Goal: Task Accomplishment & Management: Use online tool/utility

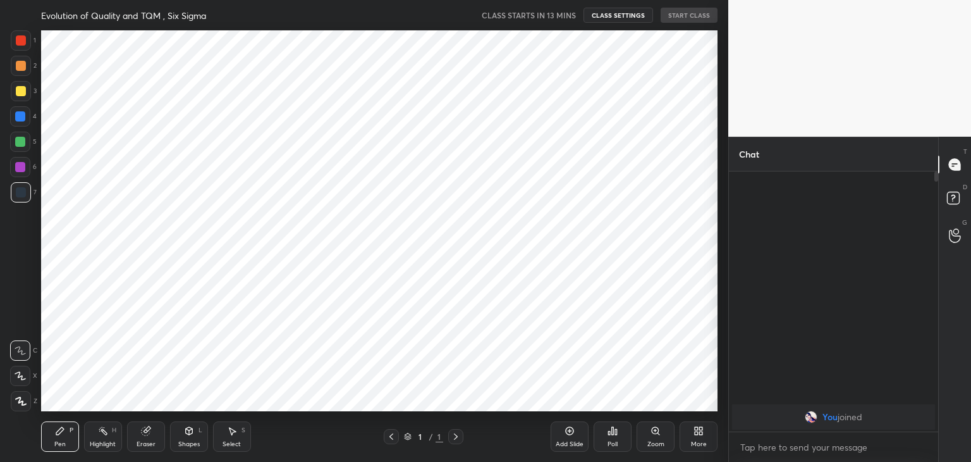
scroll to position [381, 678]
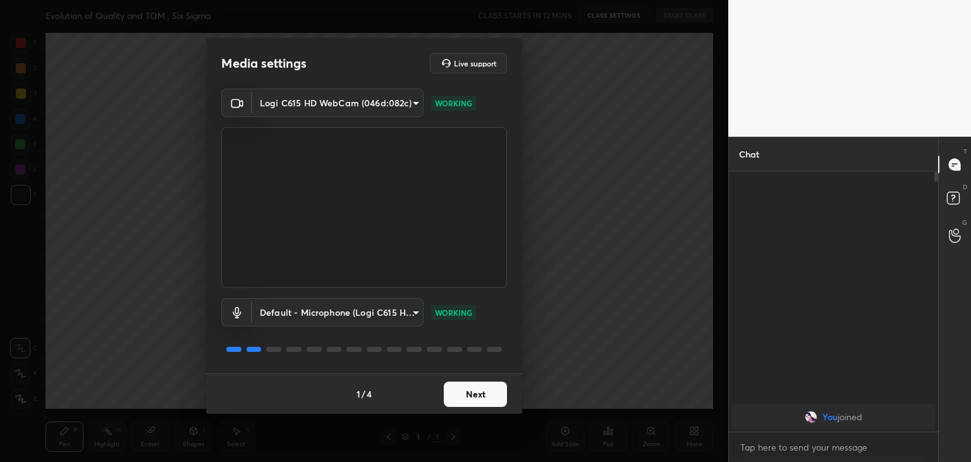
click at [475, 397] on button "Next" at bounding box center [475, 393] width 63 height 25
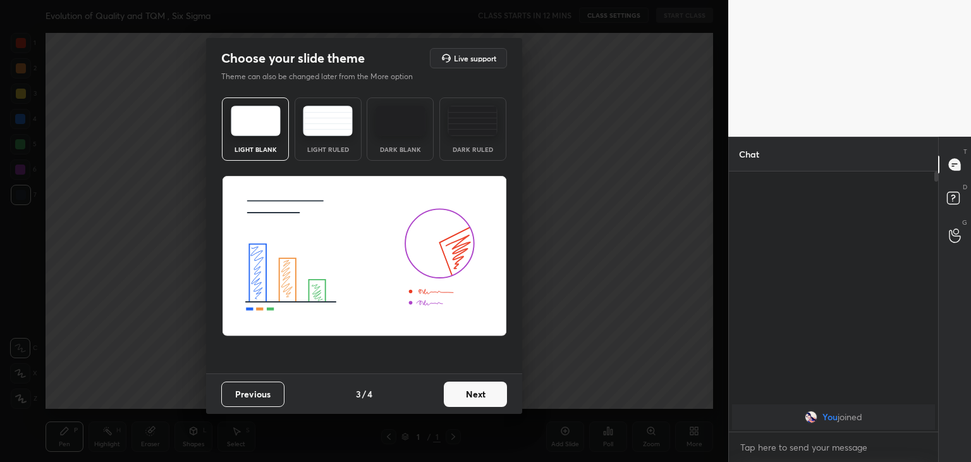
click at [468, 135] on img at bounding box center [473, 121] width 50 height 30
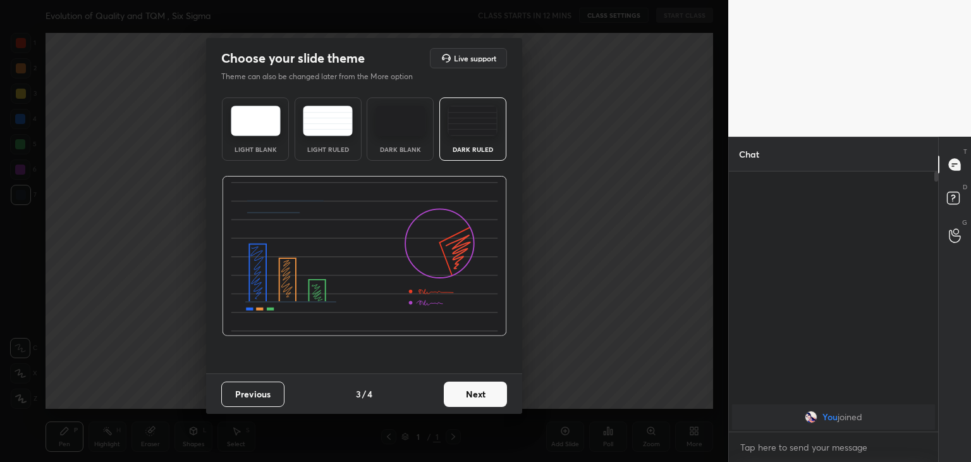
click at [457, 398] on button "Next" at bounding box center [475, 393] width 63 height 25
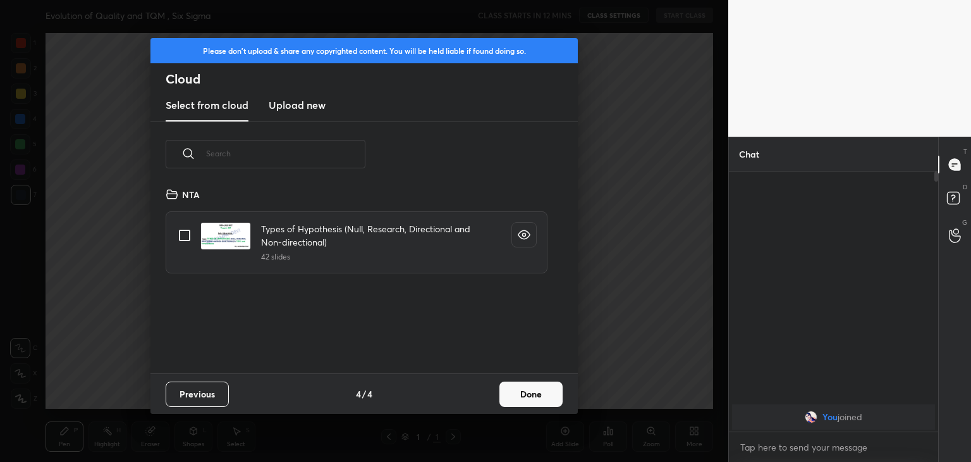
scroll to position [187, 406]
click at [296, 108] on h3 "Upload new" at bounding box center [297, 104] width 57 height 15
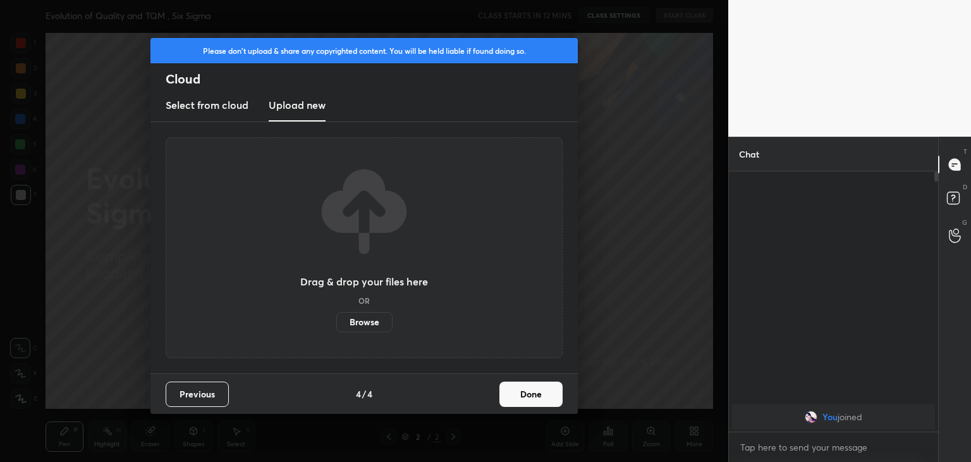
click at [360, 328] on label "Browse" at bounding box center [364, 322] width 56 height 20
click at [336, 328] on input "Browse" at bounding box center [336, 322] width 0 height 20
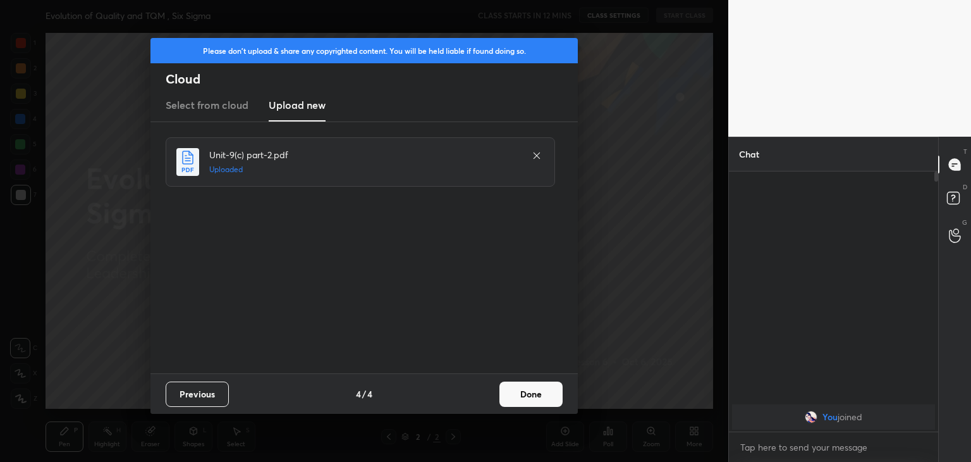
click at [519, 395] on button "Done" at bounding box center [531, 393] width 63 height 25
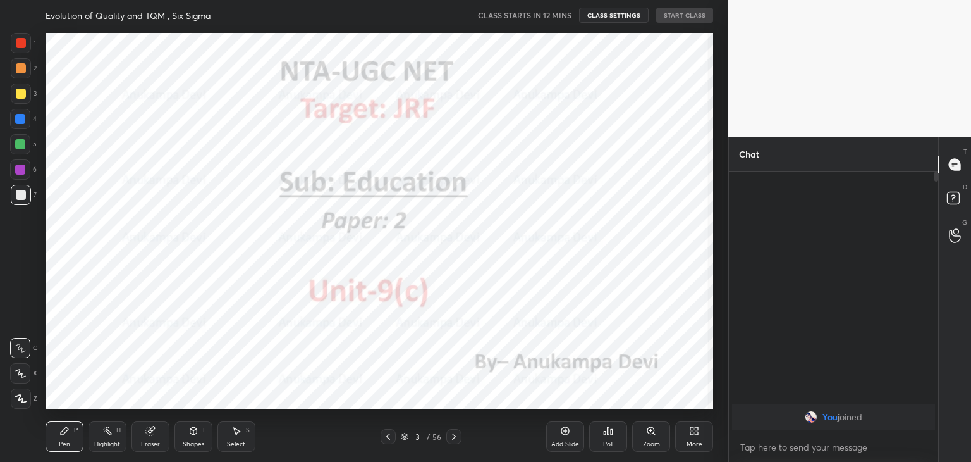
click at [387, 436] on icon at bounding box center [388, 436] width 4 height 6
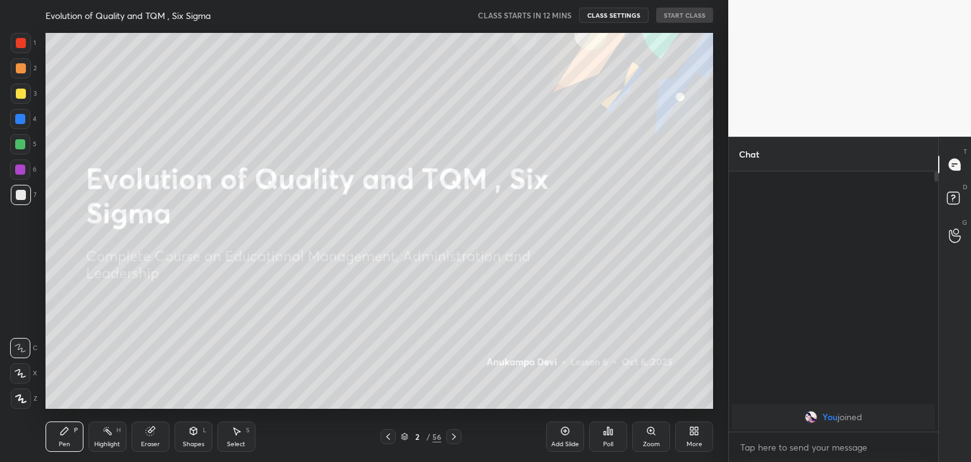
click at [698, 437] on div "More" at bounding box center [694, 436] width 38 height 30
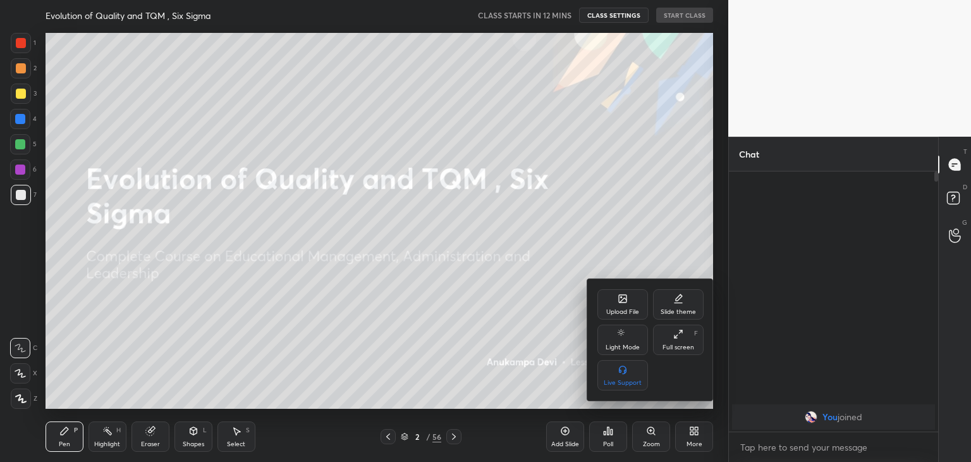
click at [617, 307] on div "Upload File" at bounding box center [623, 304] width 51 height 30
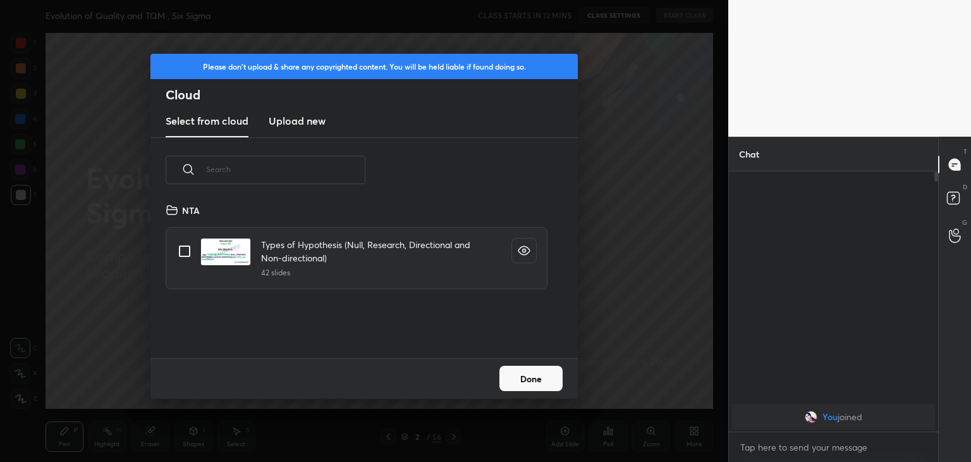
scroll to position [156, 406]
click at [304, 126] on h3 "Upload new" at bounding box center [297, 120] width 57 height 15
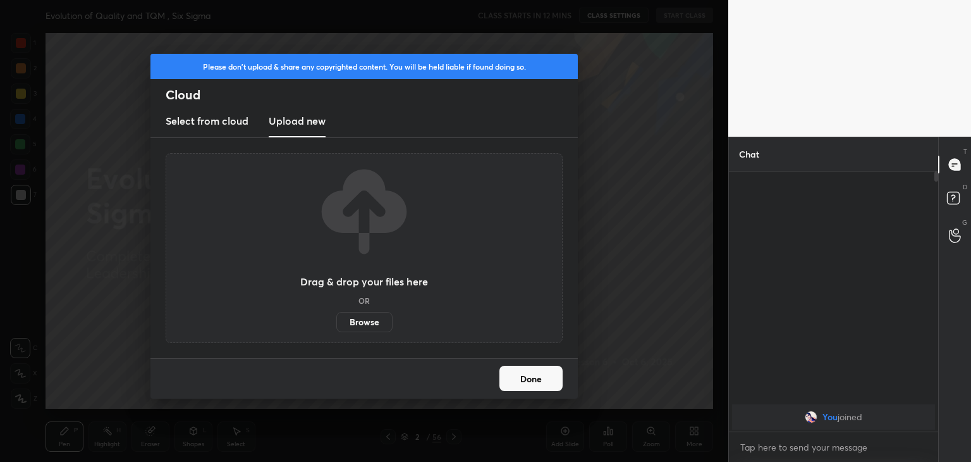
click at [365, 326] on label "Browse" at bounding box center [364, 322] width 56 height 20
click at [336, 326] on input "Browse" at bounding box center [336, 322] width 0 height 20
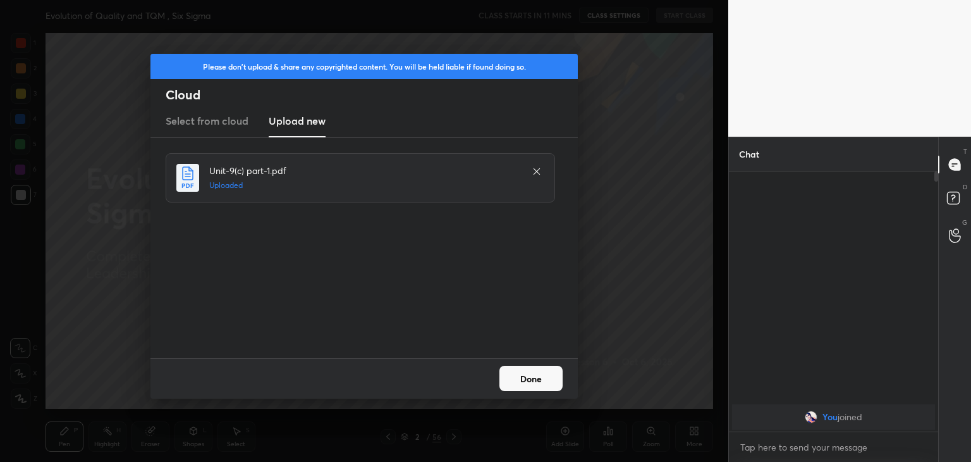
click at [529, 385] on button "Done" at bounding box center [531, 378] width 63 height 25
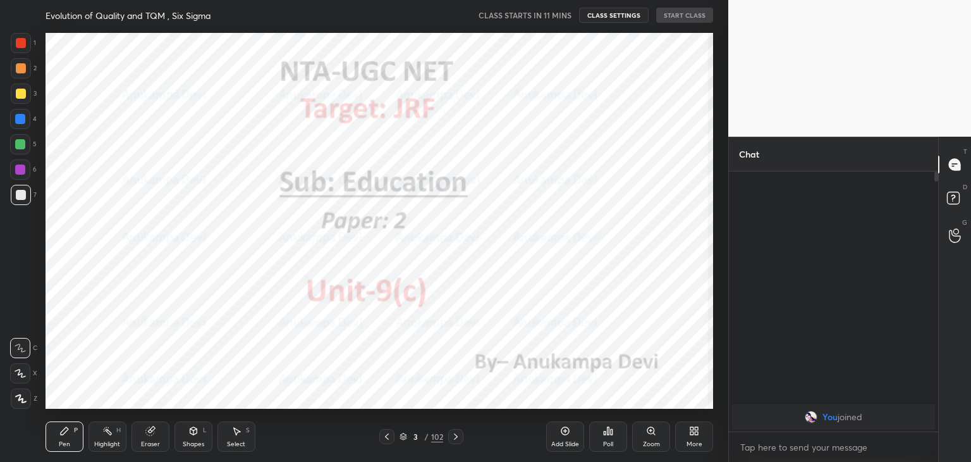
click at [386, 440] on icon at bounding box center [387, 436] width 10 height 10
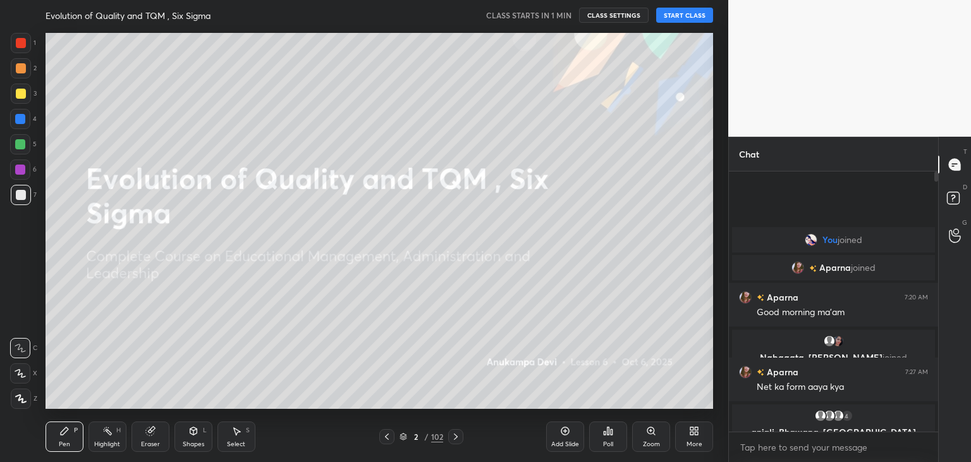
click at [691, 15] on button "START CLASS" at bounding box center [684, 15] width 57 height 15
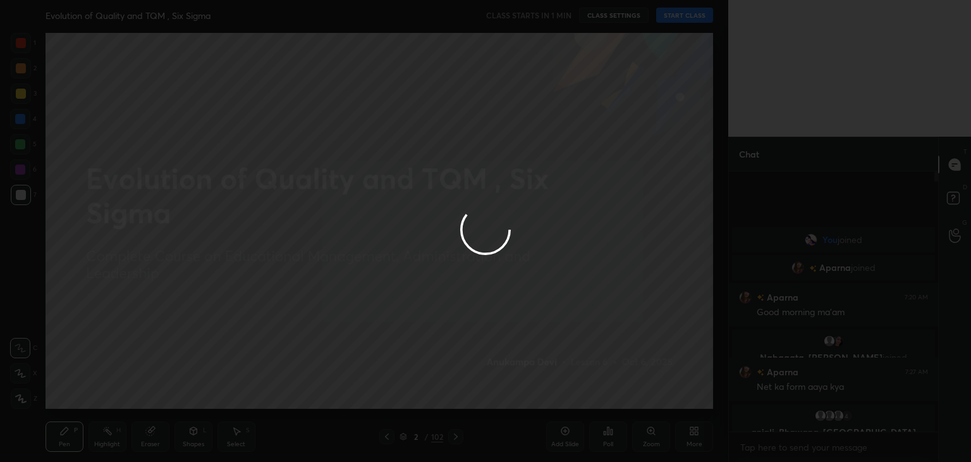
type textarea "x"
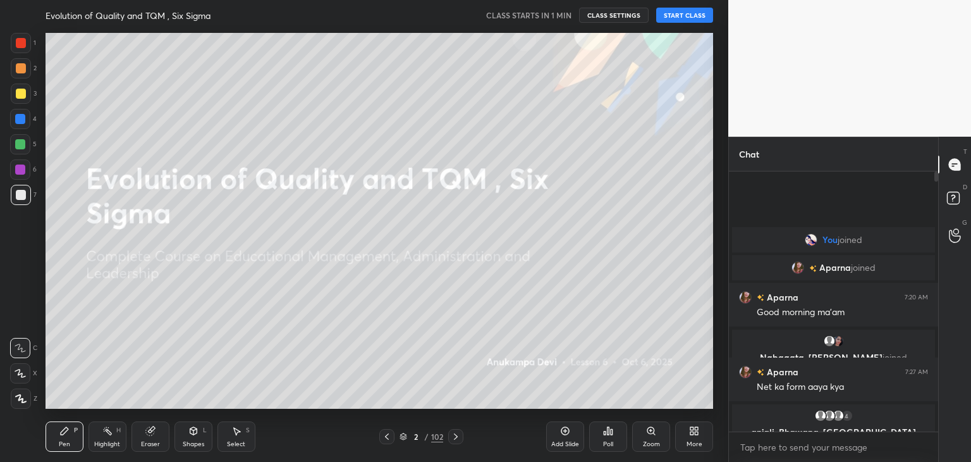
click at [680, 12] on button "START CLASS" at bounding box center [684, 15] width 57 height 15
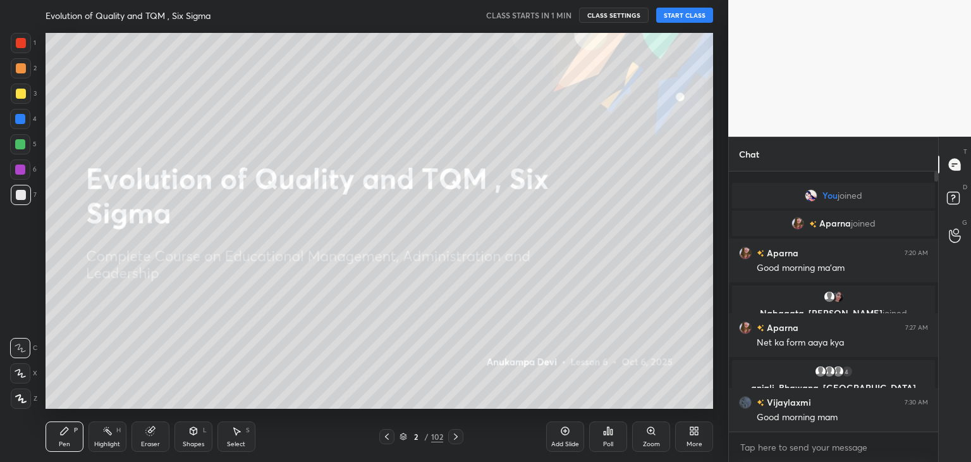
click at [680, 12] on button "START CLASS" at bounding box center [684, 15] width 57 height 15
click at [670, 21] on button "START CLASS" at bounding box center [684, 15] width 57 height 15
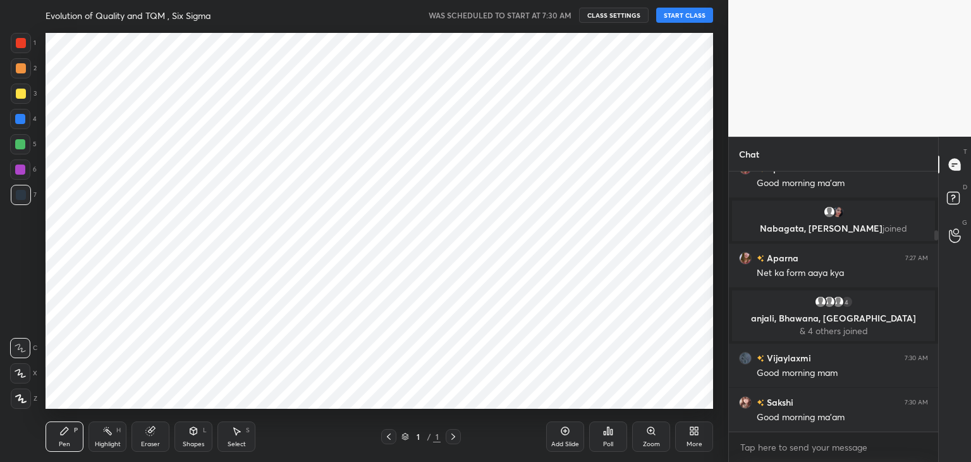
scroll to position [381, 678]
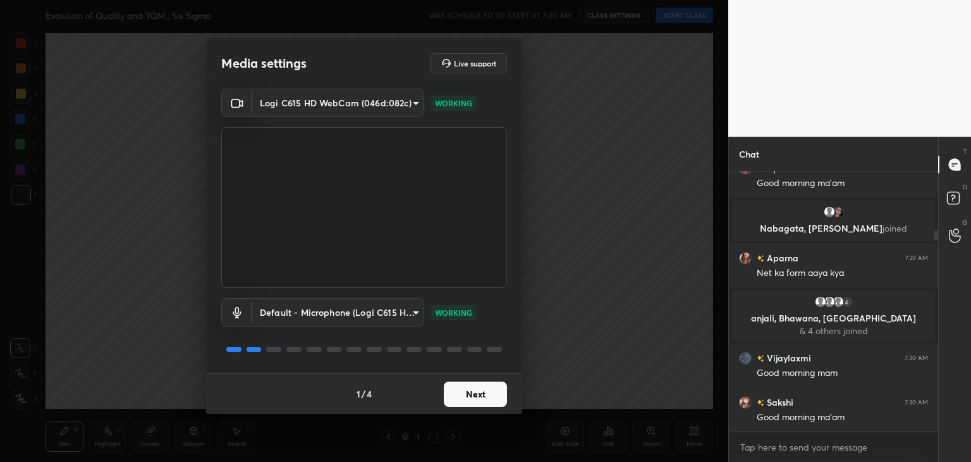
click at [475, 400] on button "Next" at bounding box center [475, 393] width 63 height 25
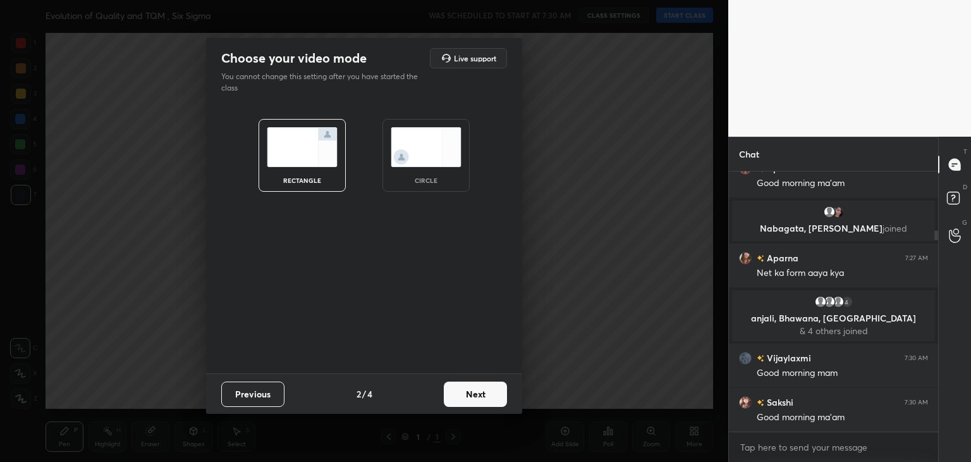
click at [475, 400] on button "Next" at bounding box center [475, 393] width 63 height 25
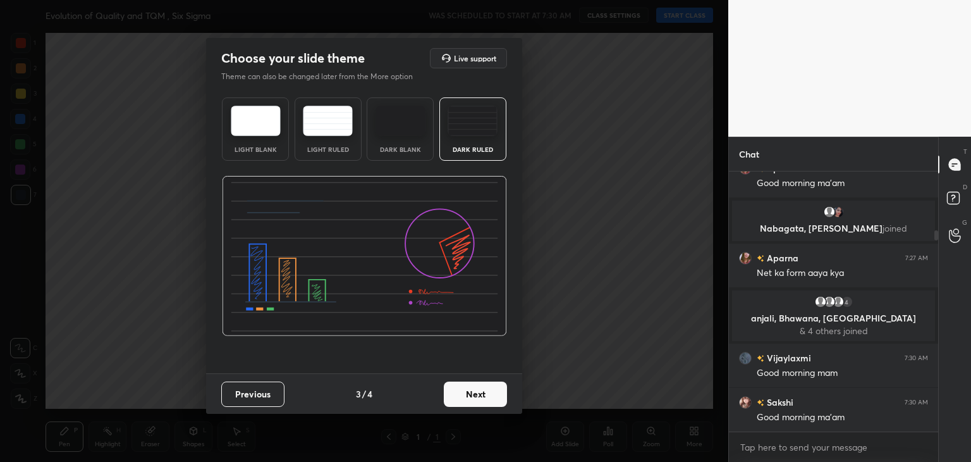
click at [475, 400] on button "Next" at bounding box center [475, 393] width 63 height 25
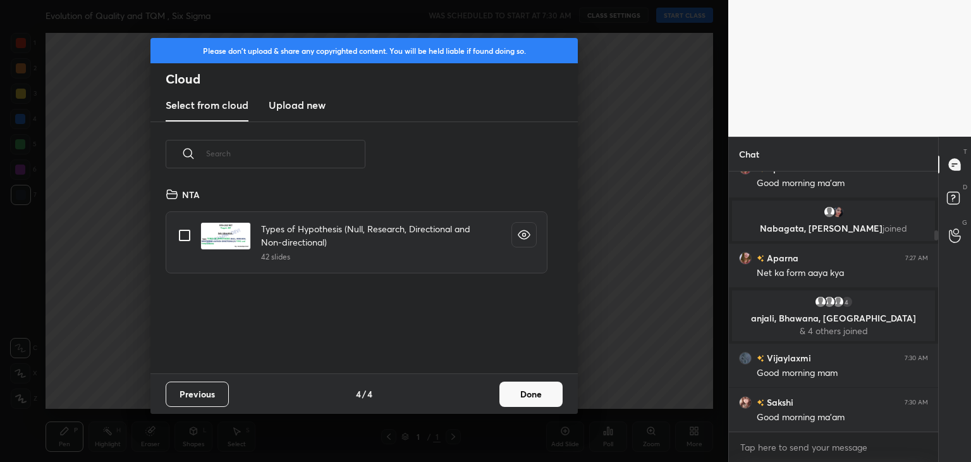
scroll to position [120, 0]
click at [531, 390] on button "Done" at bounding box center [531, 393] width 63 height 25
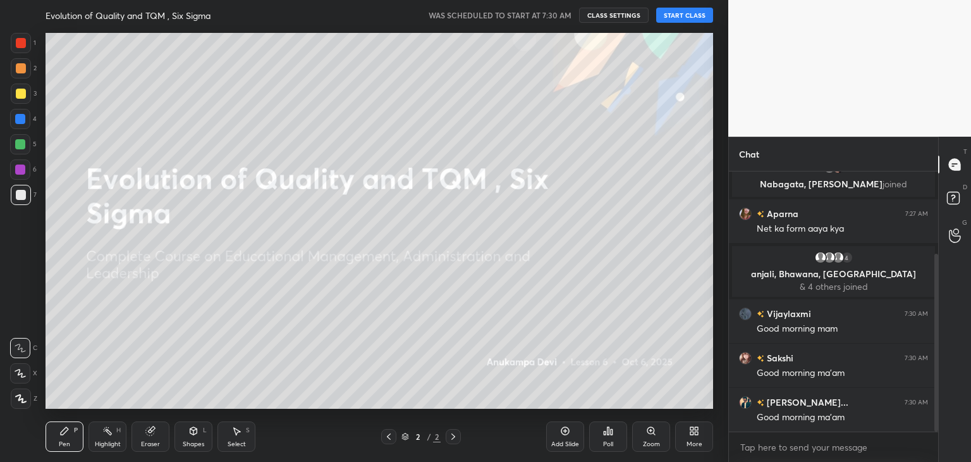
click at [676, 11] on button "START CLASS" at bounding box center [684, 15] width 57 height 15
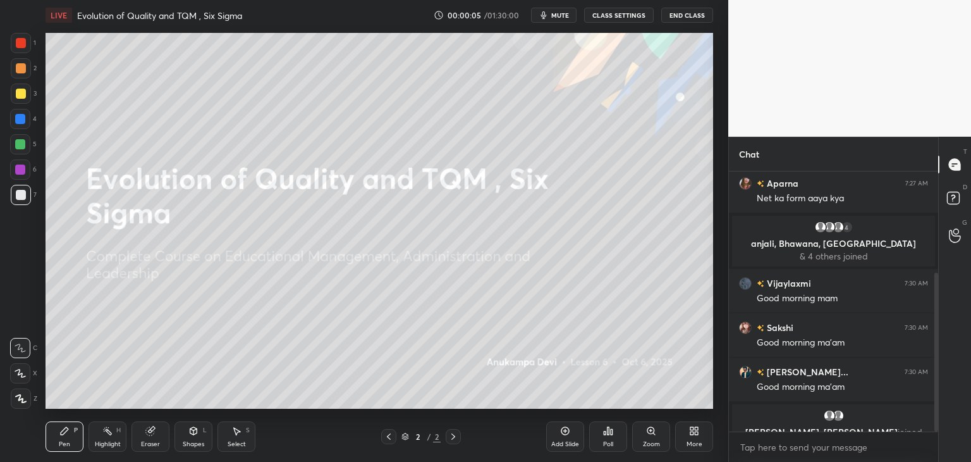
scroll to position [166, 0]
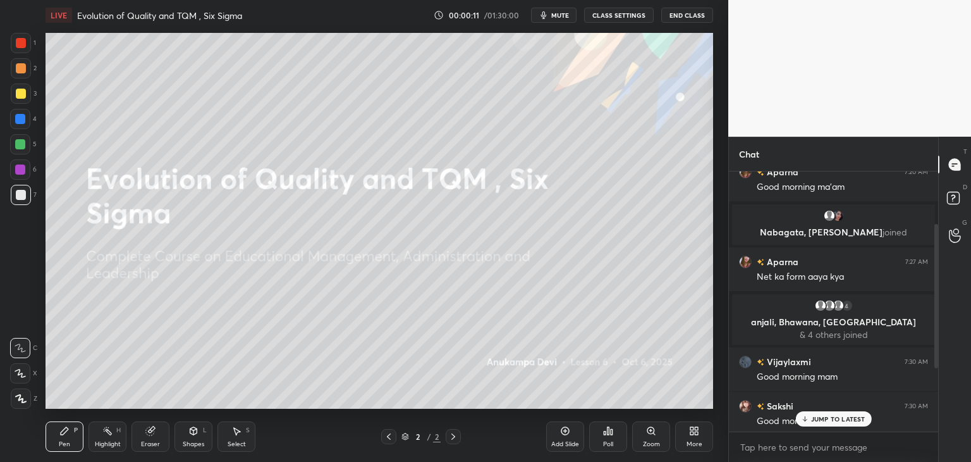
drag, startPoint x: 937, startPoint y: 286, endPoint x: 939, endPoint y: 211, distance: 75.9
click at [939, 211] on div "Chat You joined [PERSON_NAME] joined Aparna 7:20 AM Good morning ma'am Nabagata…" at bounding box center [850, 299] width 243 height 325
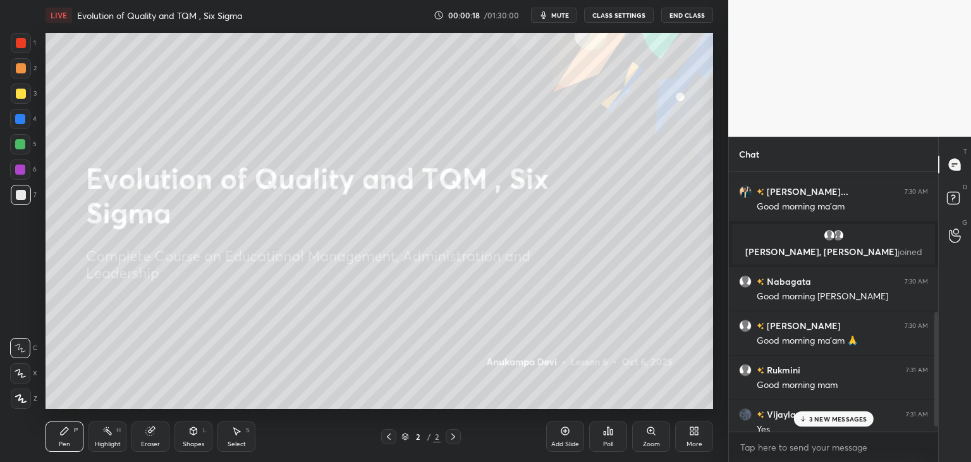
scroll to position [343, 0]
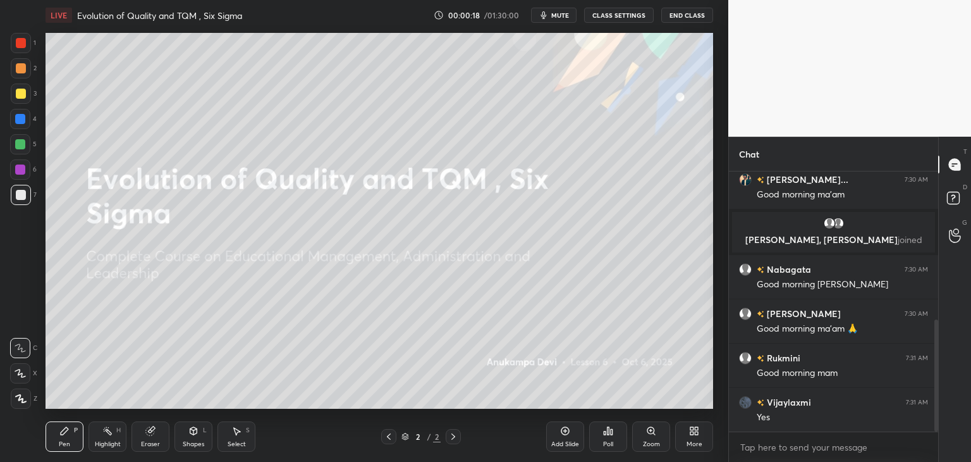
drag, startPoint x: 937, startPoint y: 246, endPoint x: 940, endPoint y: 398, distance: 151.8
click at [941, 396] on div "Chat [PERSON_NAME] 7:30 AM Good morning ma'am [PERSON_NAME]... 7:30 AM Good mor…" at bounding box center [850, 299] width 243 height 325
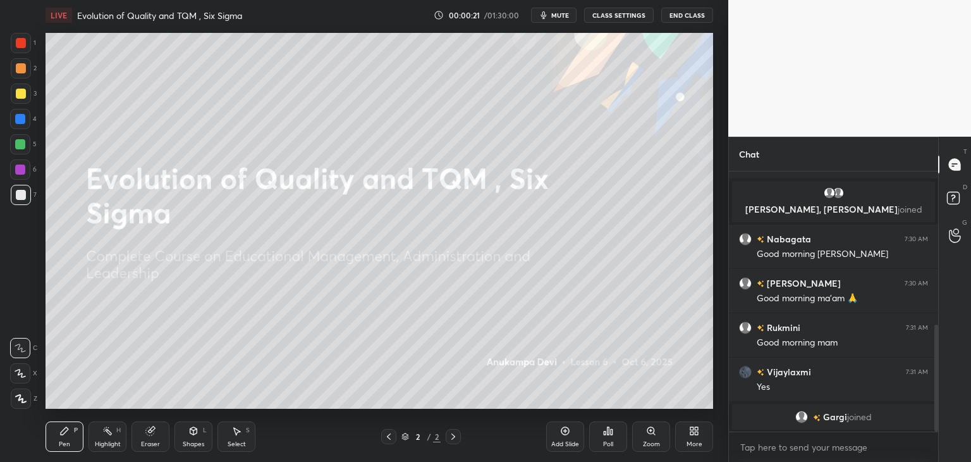
click at [19, 170] on div at bounding box center [20, 169] width 10 height 10
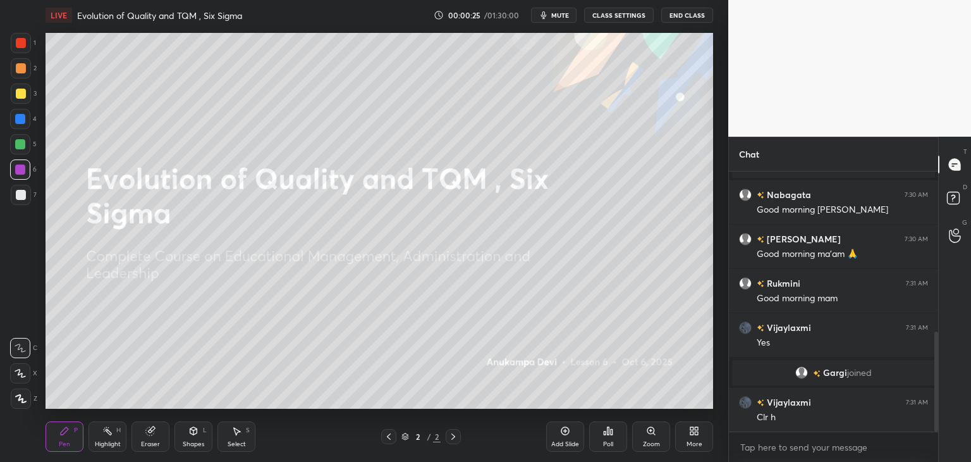
click at [695, 436] on div "More" at bounding box center [694, 436] width 38 height 30
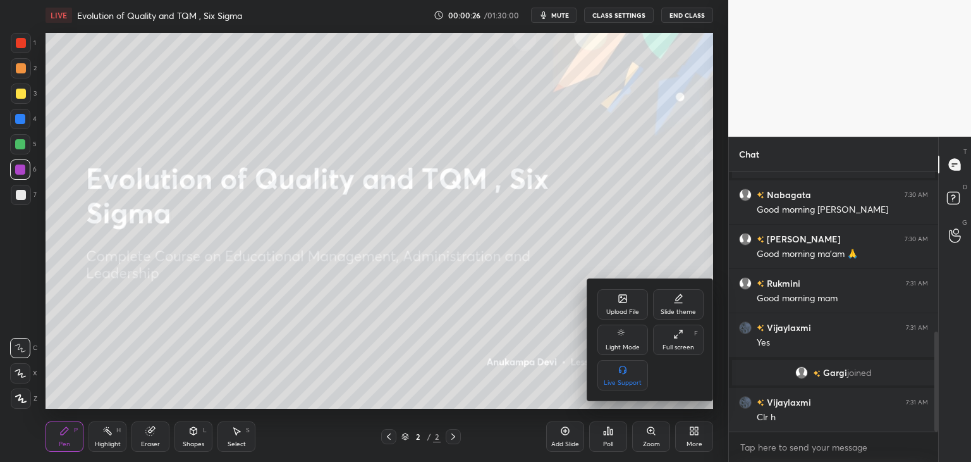
click at [622, 312] on div "Upload File" at bounding box center [622, 312] width 33 height 6
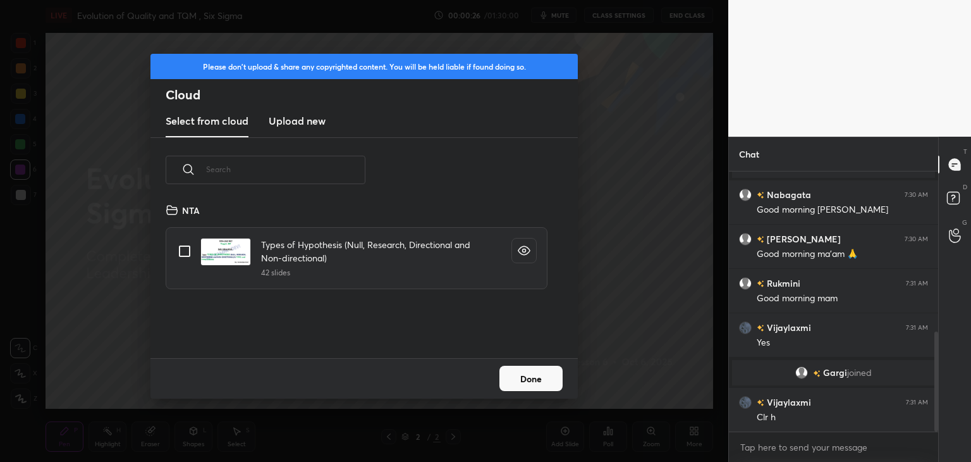
scroll to position [156, 406]
click at [309, 123] on h3 "Upload new" at bounding box center [297, 120] width 57 height 15
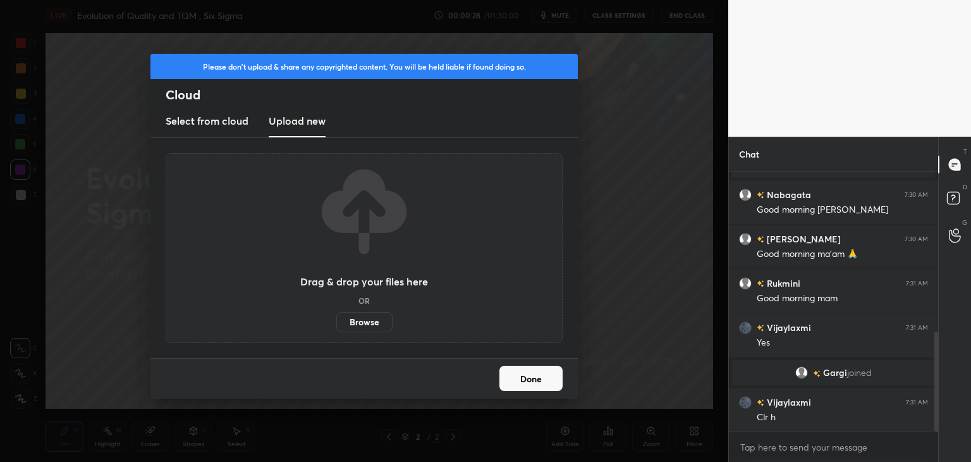
click at [364, 323] on label "Browse" at bounding box center [364, 322] width 56 height 20
click at [336, 323] on input "Browse" at bounding box center [336, 322] width 0 height 20
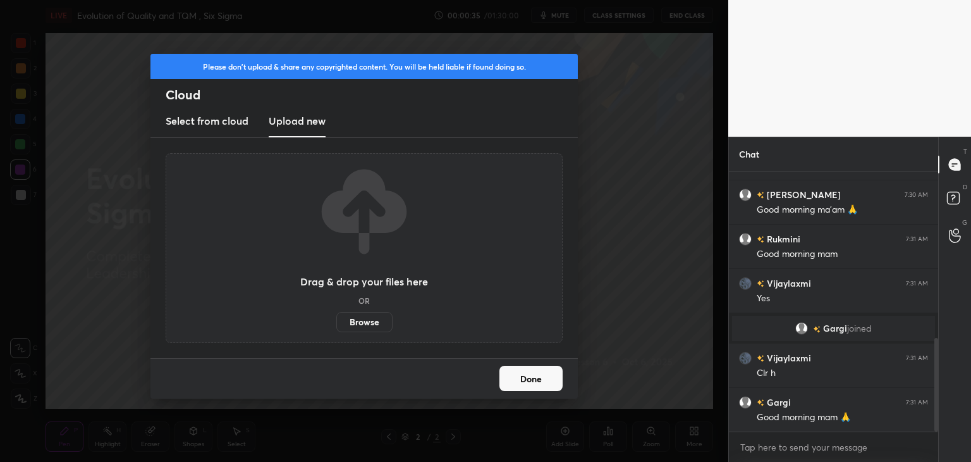
scroll to position [506, 0]
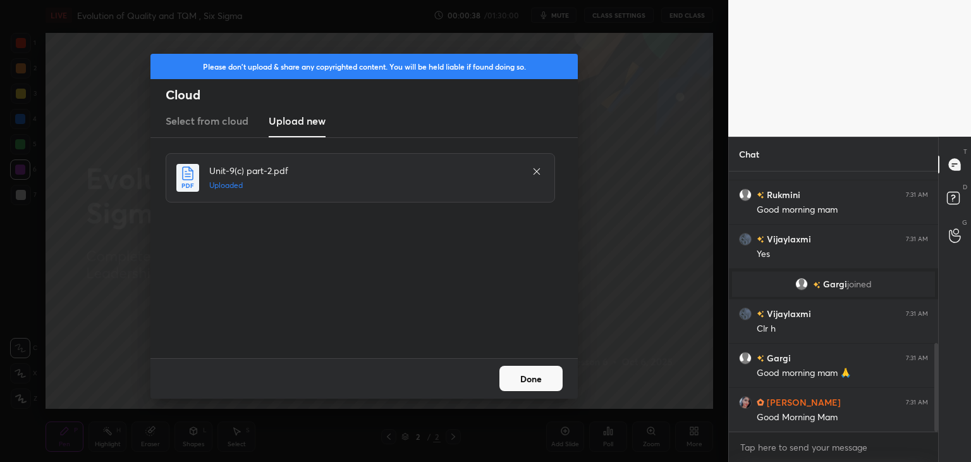
drag, startPoint x: 517, startPoint y: 382, endPoint x: 511, endPoint y: 379, distance: 6.5
click at [517, 383] on button "Done" at bounding box center [531, 378] width 63 height 25
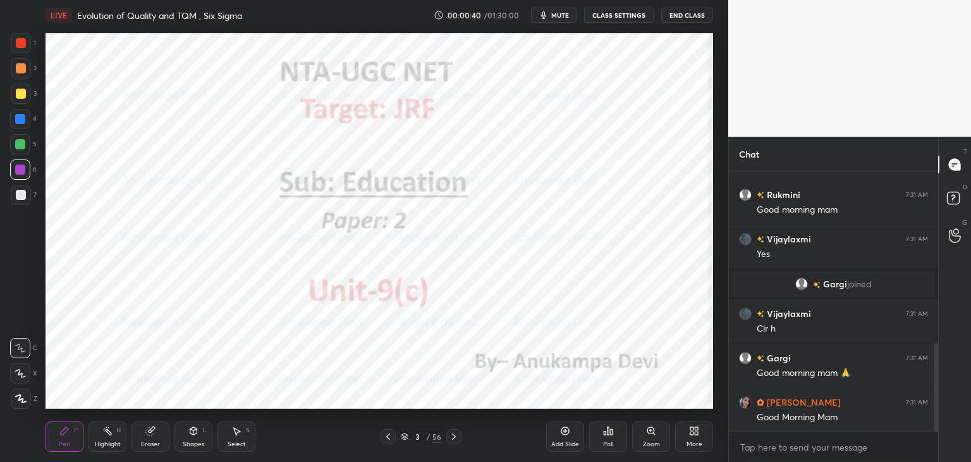
drag, startPoint x: 386, startPoint y: 437, endPoint x: 536, endPoint y: 415, distance: 152.0
click at [387, 436] on icon at bounding box center [388, 436] width 10 height 10
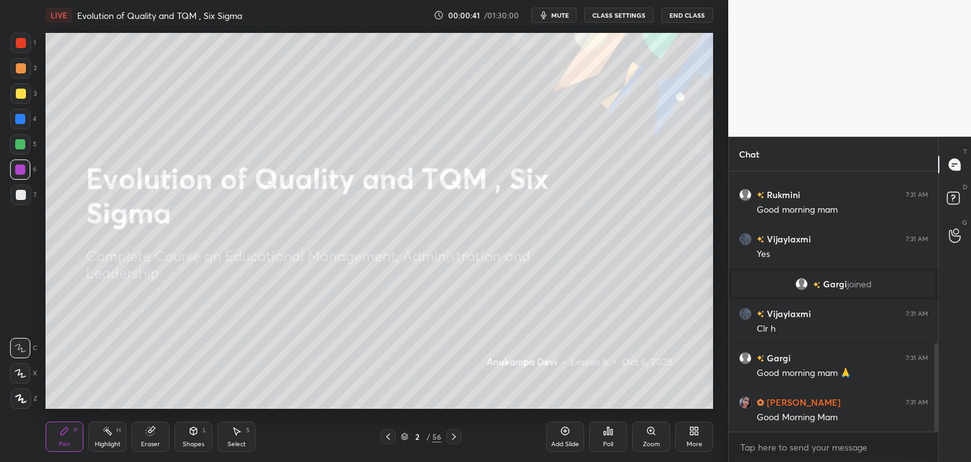
click at [694, 428] on icon at bounding box center [694, 431] width 10 height 10
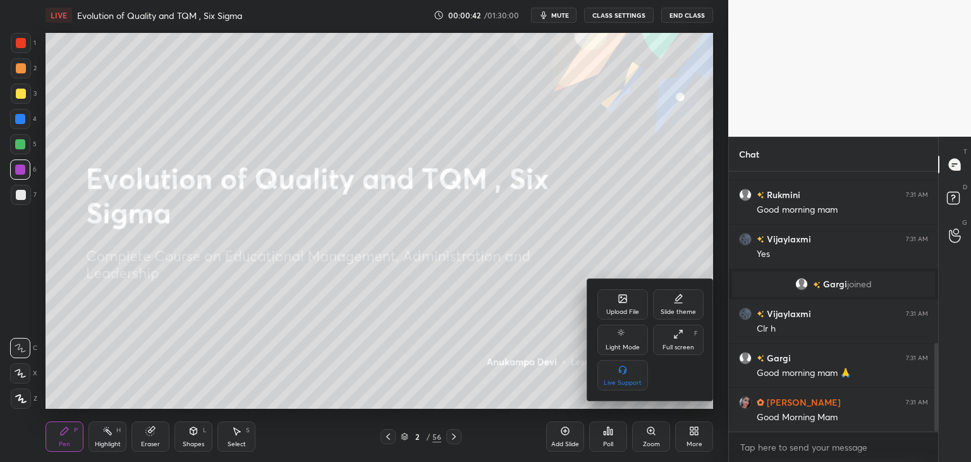
click at [624, 309] on div "Upload File" at bounding box center [622, 312] width 33 height 6
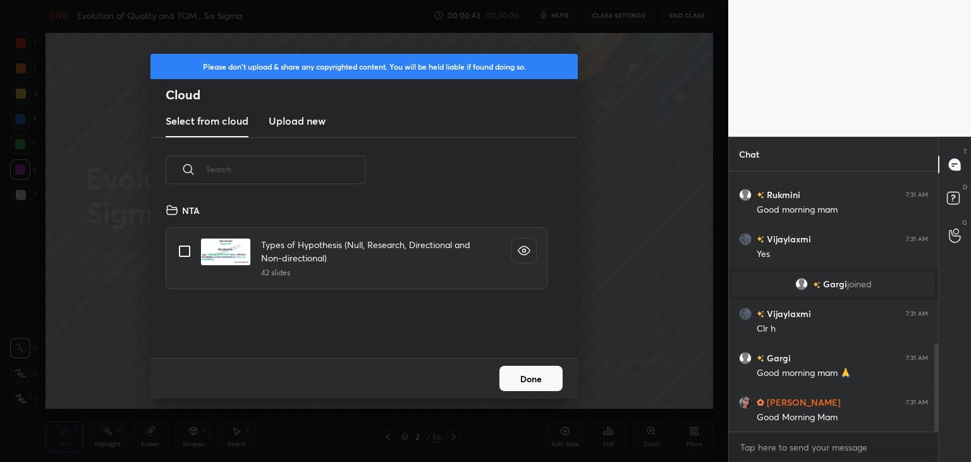
scroll to position [0, 0]
click at [314, 124] on h3 "Upload new" at bounding box center [297, 120] width 57 height 15
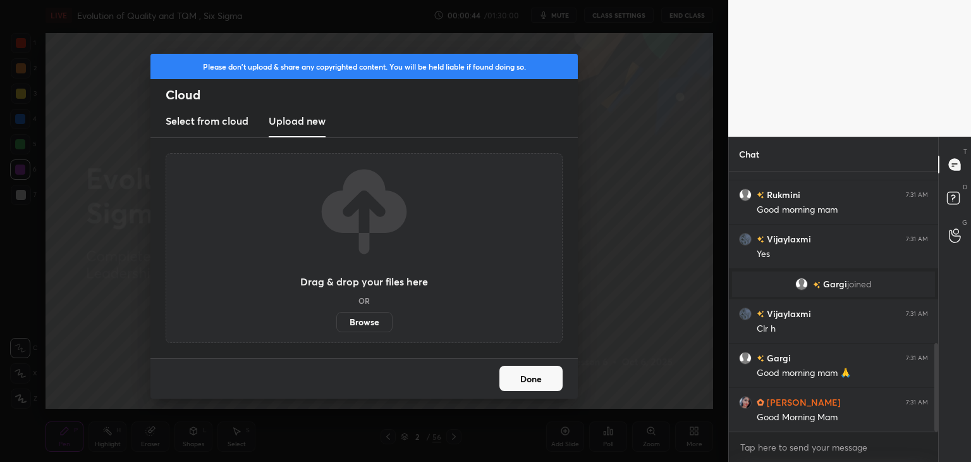
click at [372, 322] on label "Browse" at bounding box center [364, 322] width 56 height 20
click at [336, 322] on input "Browse" at bounding box center [336, 322] width 0 height 20
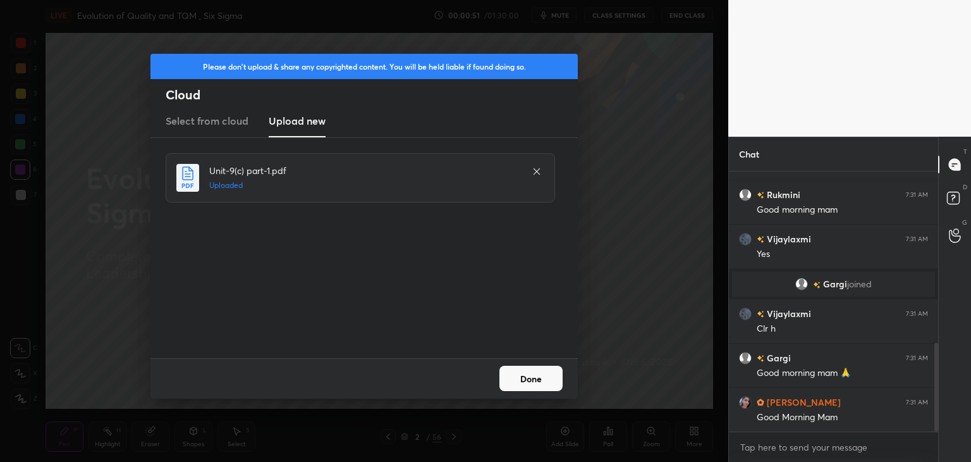
click at [520, 381] on button "Done" at bounding box center [531, 378] width 63 height 25
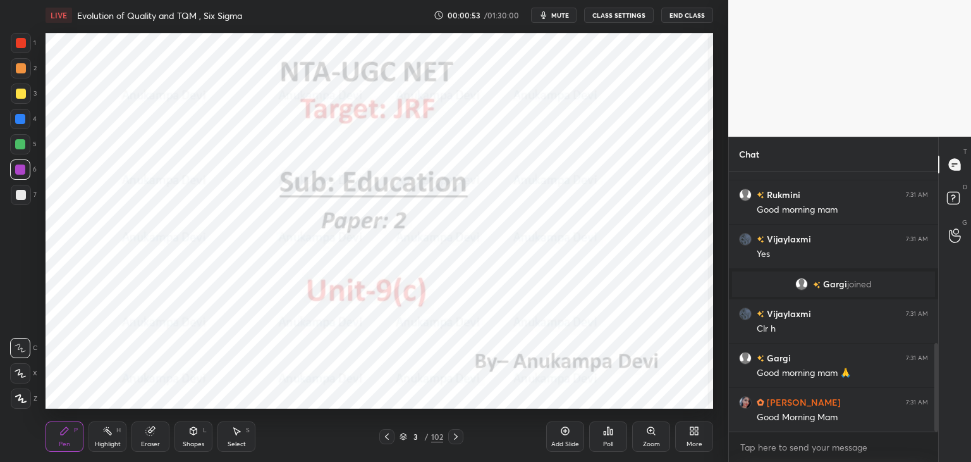
drag, startPoint x: 22, startPoint y: 399, endPoint x: 35, endPoint y: 362, distance: 38.8
click at [21, 399] on icon at bounding box center [21, 399] width 10 height 8
click at [23, 146] on div at bounding box center [20, 144] width 10 height 10
click at [387, 436] on icon at bounding box center [387, 436] width 10 height 10
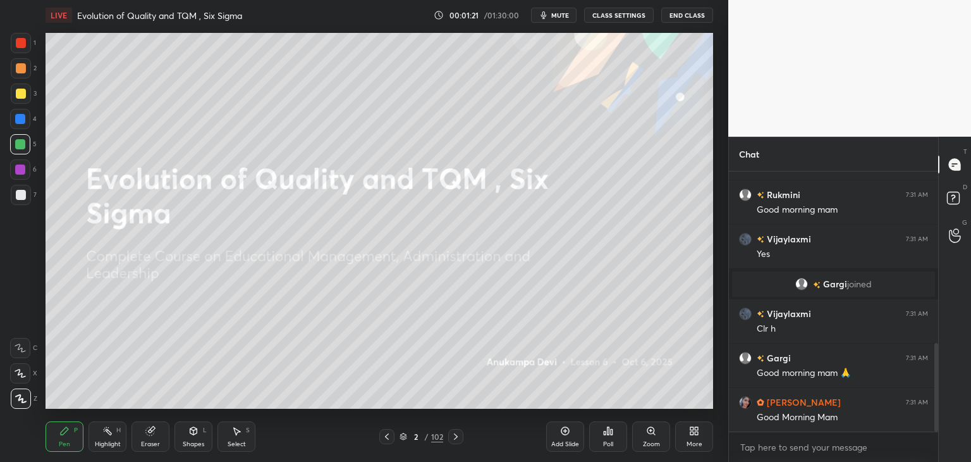
click at [457, 436] on icon at bounding box center [456, 436] width 10 height 10
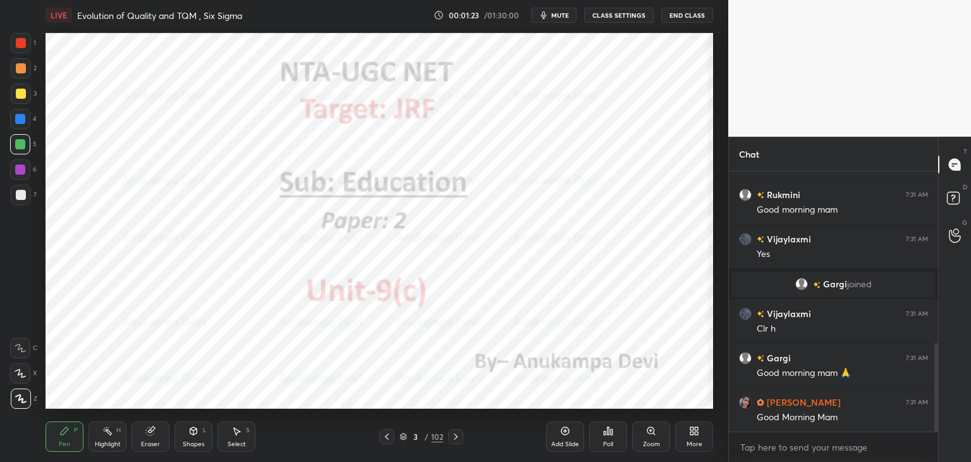
click at [455, 442] on div at bounding box center [455, 436] width 15 height 15
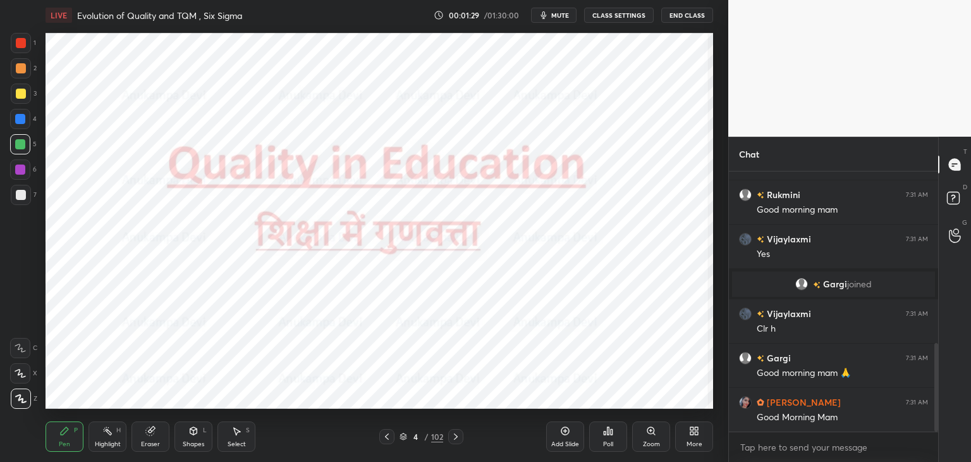
click at [191, 436] on div "Shapes L" at bounding box center [194, 436] width 38 height 30
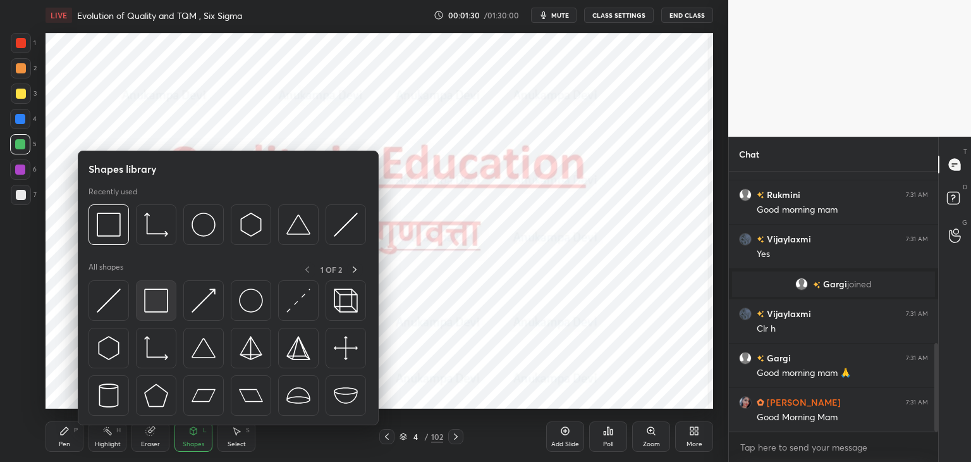
click at [163, 300] on img at bounding box center [156, 300] width 24 height 24
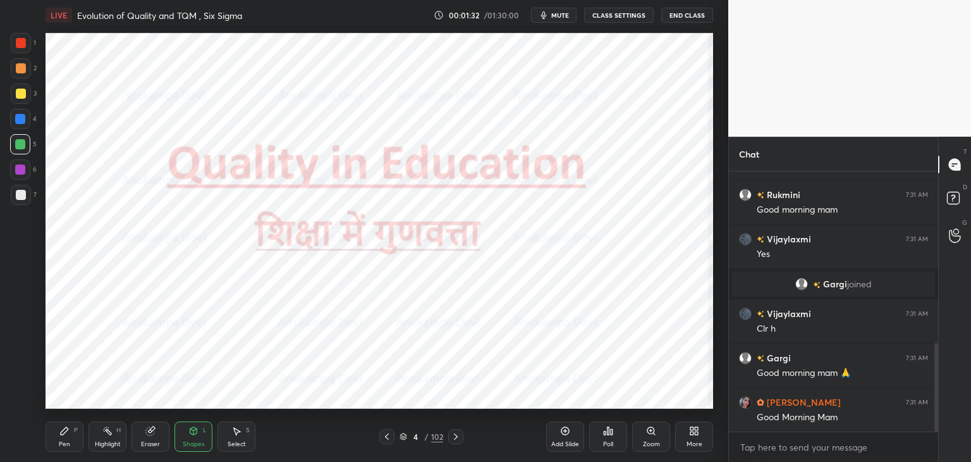
drag, startPoint x: 23, startPoint y: 120, endPoint x: 39, endPoint y: 117, distance: 16.0
click at [23, 120] on div at bounding box center [20, 119] width 10 height 10
click at [558, 24] on div "LIVE Evolution of Quality and TQM , Six Sigma 00:01:36 / 01:30:00 mute CLASS SE…" at bounding box center [380, 15] width 668 height 30
click at [562, 19] on button "mute" at bounding box center [554, 15] width 46 height 15
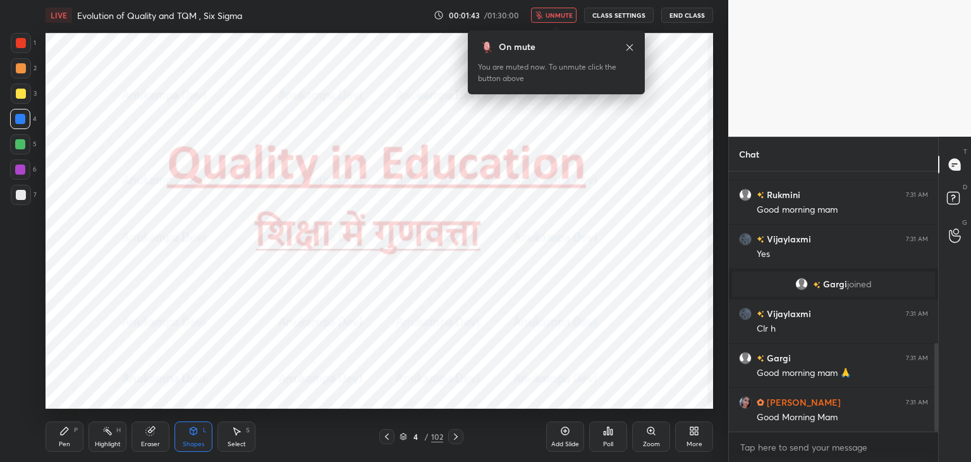
click at [567, 15] on span "unmute" at bounding box center [559, 15] width 27 height 9
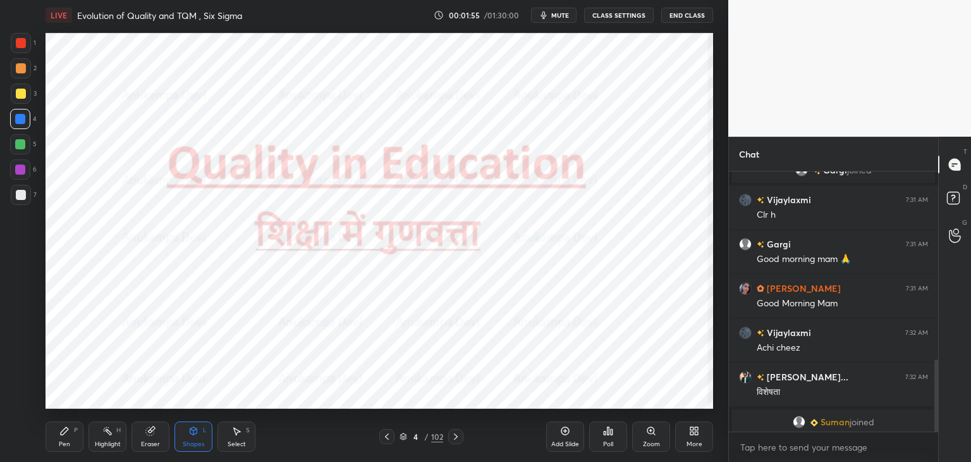
scroll to position [674, 0]
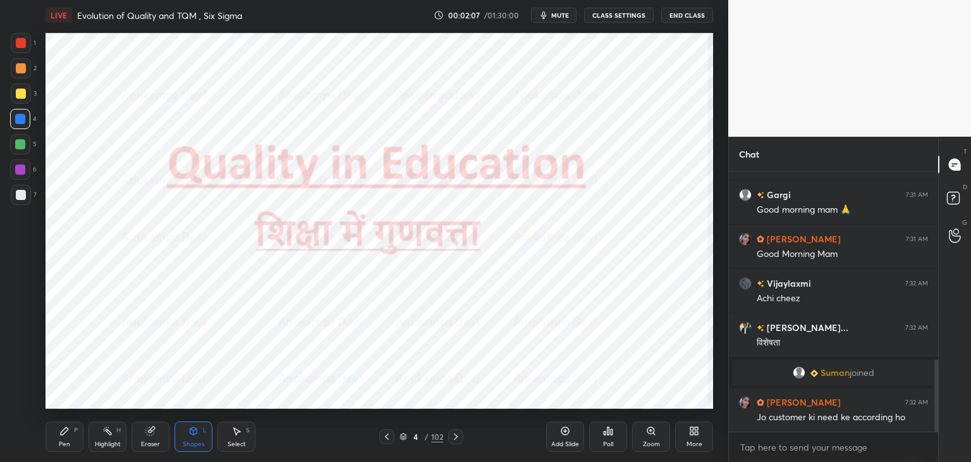
click at [63, 441] on div "Pen" at bounding box center [64, 444] width 11 height 6
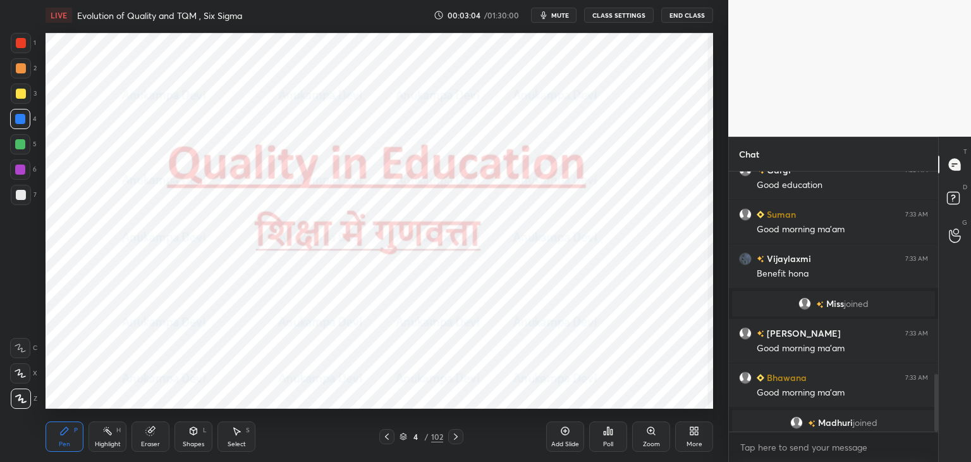
scroll to position [912, 0]
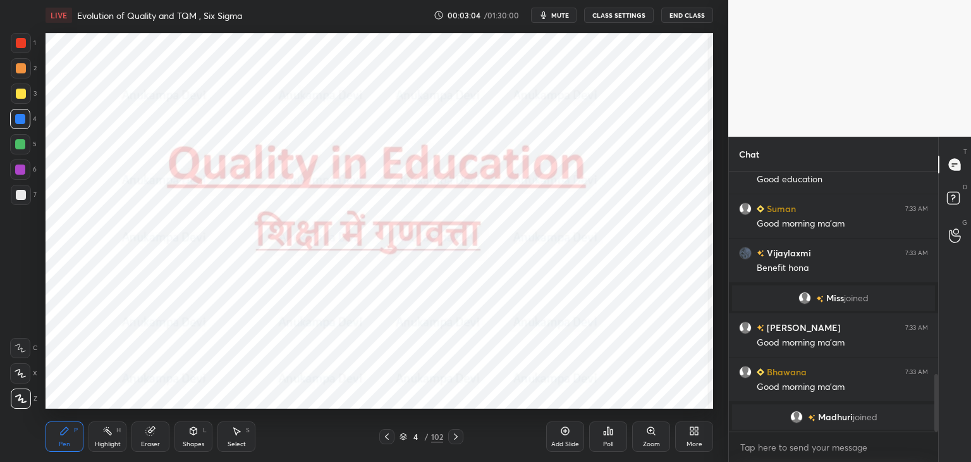
drag, startPoint x: 937, startPoint y: 394, endPoint x: 940, endPoint y: 414, distance: 19.9
click at [939, 415] on div "Chat [PERSON_NAME] 7:33 AM Error free [PERSON_NAME] 7:33 AM Good education Suma…" at bounding box center [850, 299] width 243 height 325
drag, startPoint x: 935, startPoint y: 385, endPoint x: 933, endPoint y: 428, distance: 43.1
click at [933, 428] on div at bounding box center [935, 301] width 8 height 260
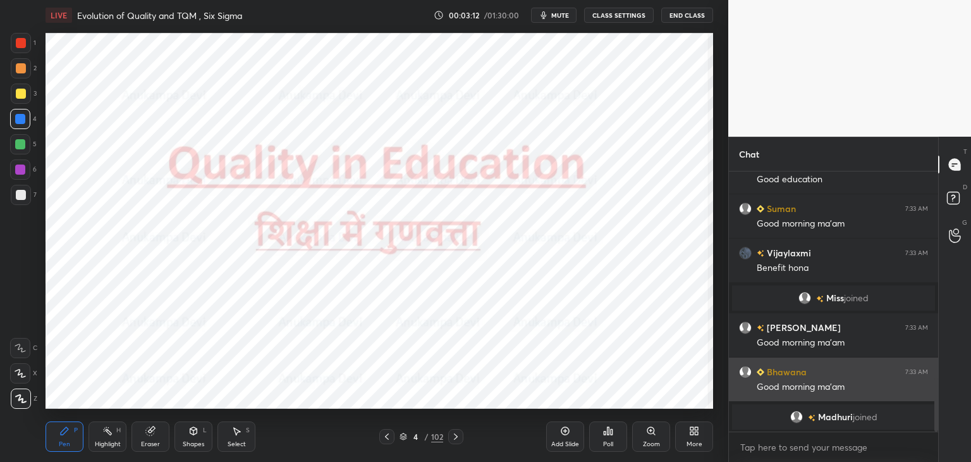
scroll to position [1006, 0]
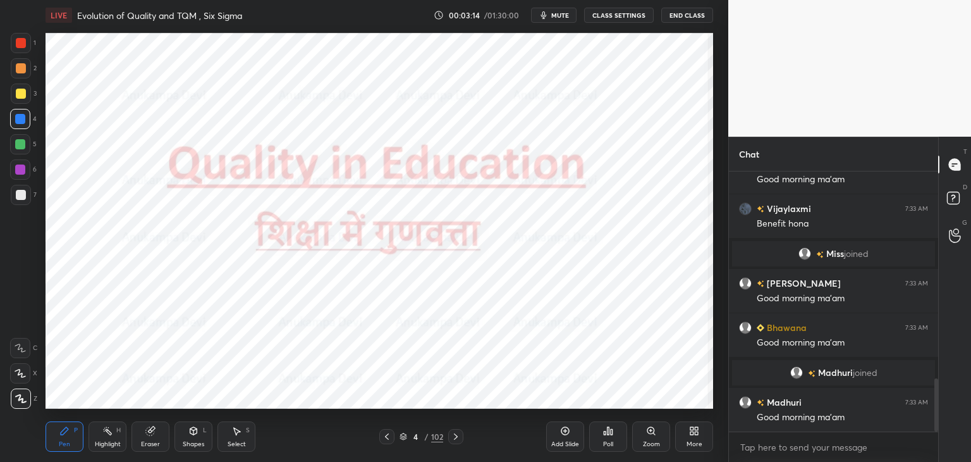
click at [456, 443] on div at bounding box center [455, 436] width 15 height 15
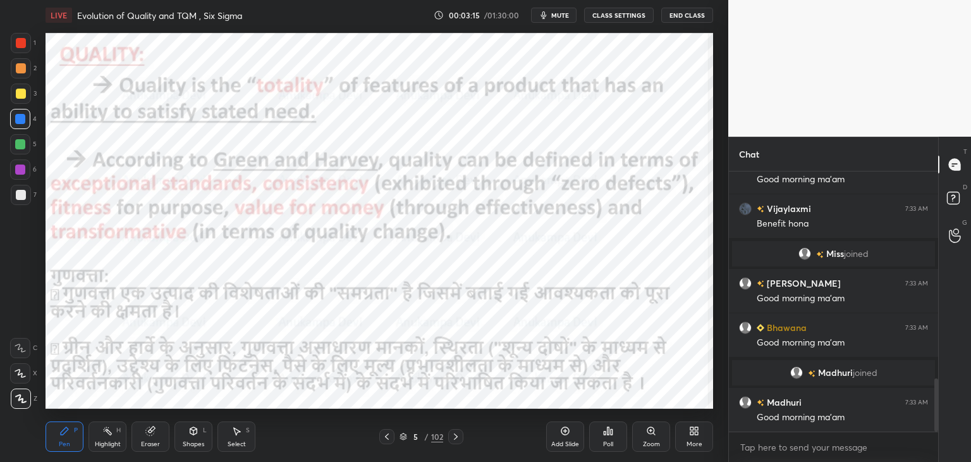
click at [18, 146] on div at bounding box center [20, 144] width 10 height 10
click at [22, 120] on div at bounding box center [20, 119] width 10 height 10
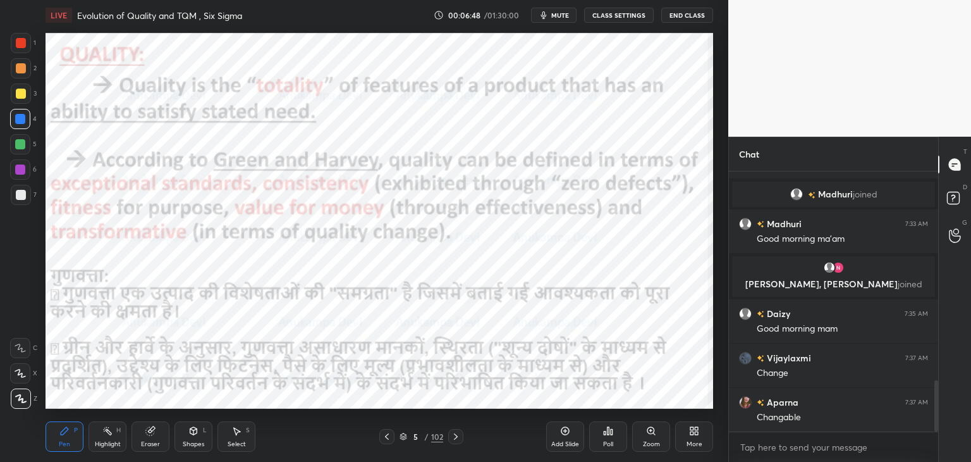
scroll to position [1088, 0]
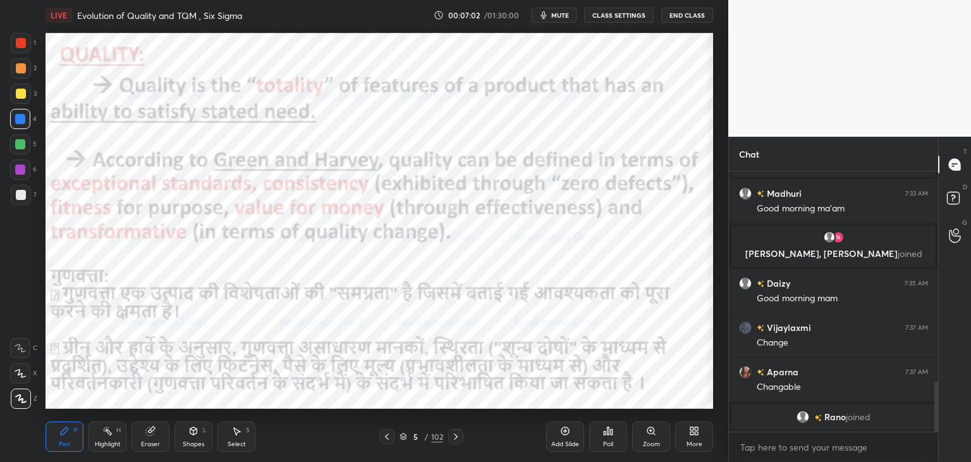
drag, startPoint x: 455, startPoint y: 440, endPoint x: 453, endPoint y: 412, distance: 27.9
click at [455, 438] on icon at bounding box center [456, 436] width 10 height 10
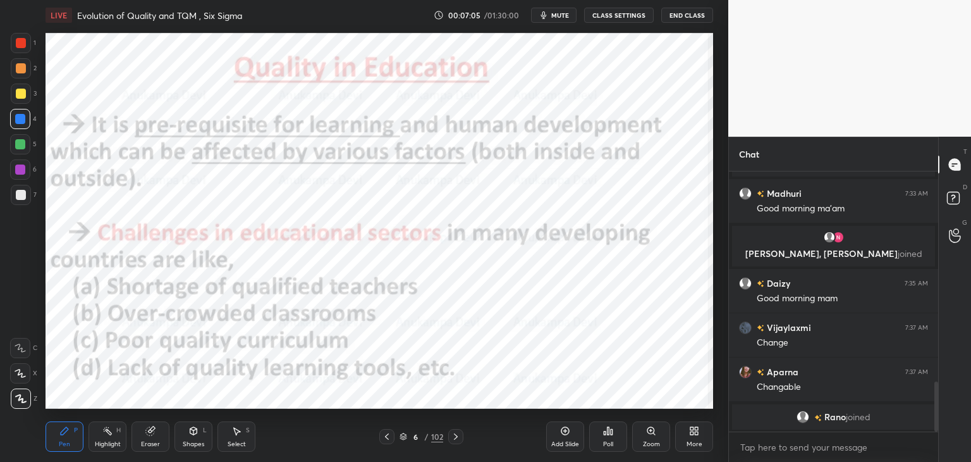
click at [20, 147] on div at bounding box center [20, 144] width 10 height 10
click at [559, 16] on span "mute" at bounding box center [560, 15] width 18 height 9
click at [549, 14] on span "unmute" at bounding box center [559, 15] width 27 height 9
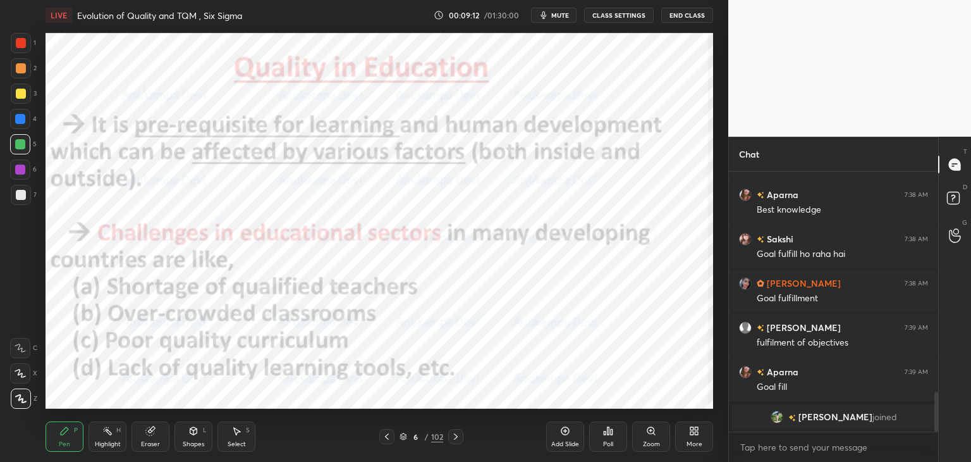
scroll to position [1394, 0]
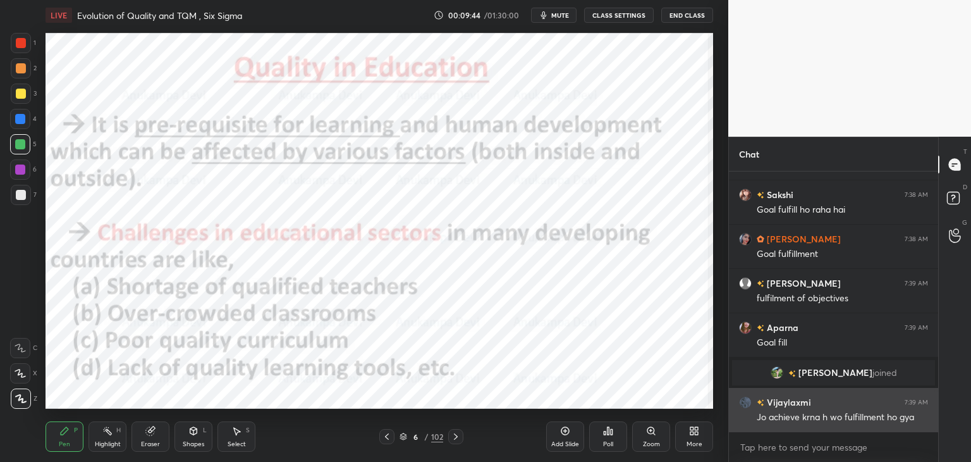
drag, startPoint x: 935, startPoint y: 398, endPoint x: 839, endPoint y: 396, distance: 95.5
click at [939, 410] on div "Chat [PERSON_NAME]... 7:38 AM Jo hmare objective ko fulfill kre Aparna 7:38 AM …" at bounding box center [850, 299] width 243 height 325
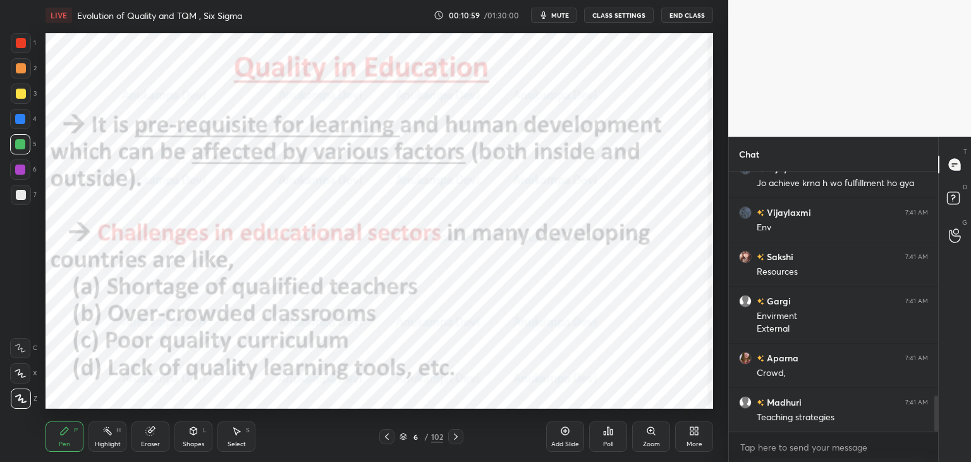
scroll to position [1672, 0]
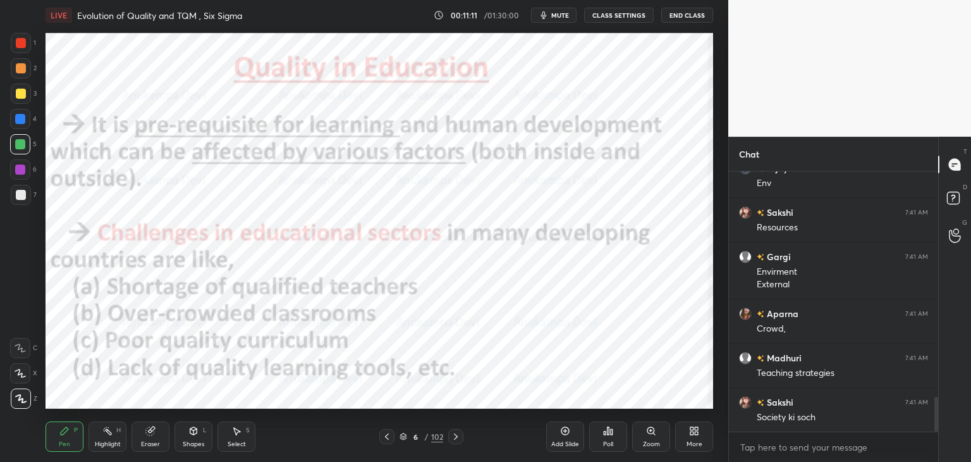
click at [564, 17] on span "mute" at bounding box center [560, 15] width 18 height 9
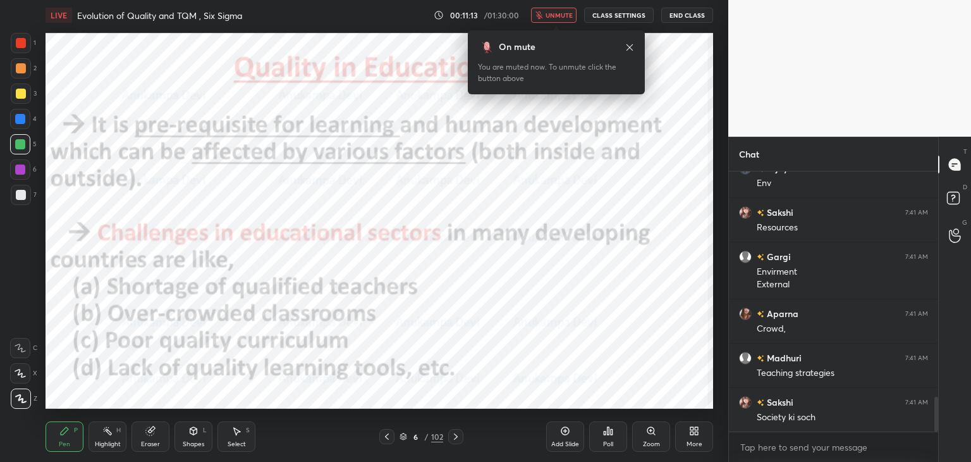
drag, startPoint x: 563, startPoint y: 18, endPoint x: 548, endPoint y: 31, distance: 20.6
click at [563, 18] on span "unmute" at bounding box center [559, 15] width 27 height 9
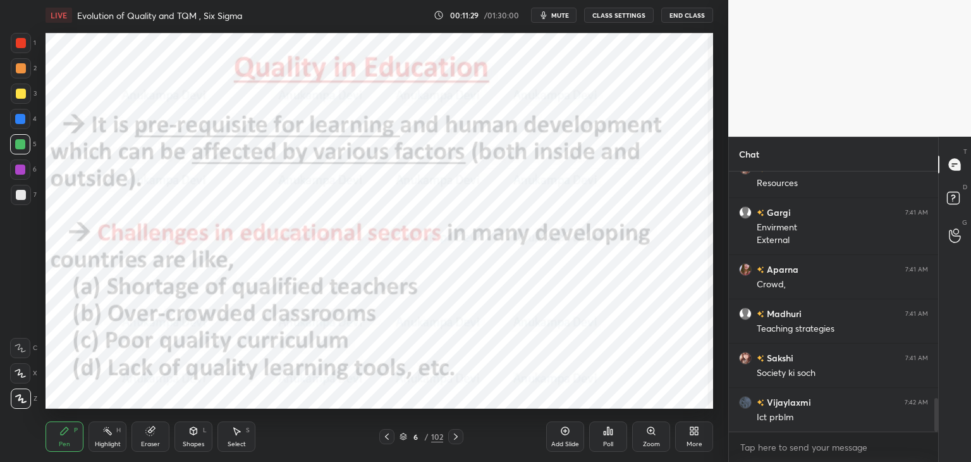
scroll to position [1761, 0]
click at [561, 15] on span "mute" at bounding box center [560, 15] width 18 height 9
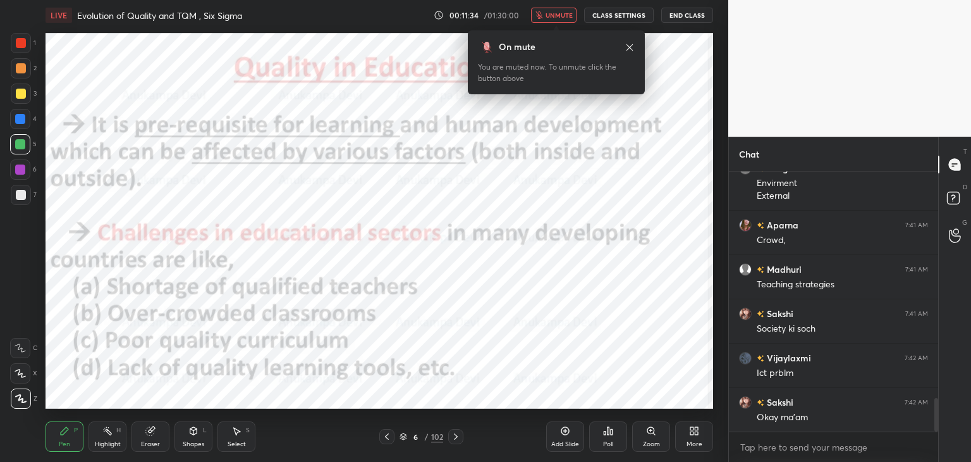
click at [558, 17] on span "unmute" at bounding box center [559, 15] width 27 height 9
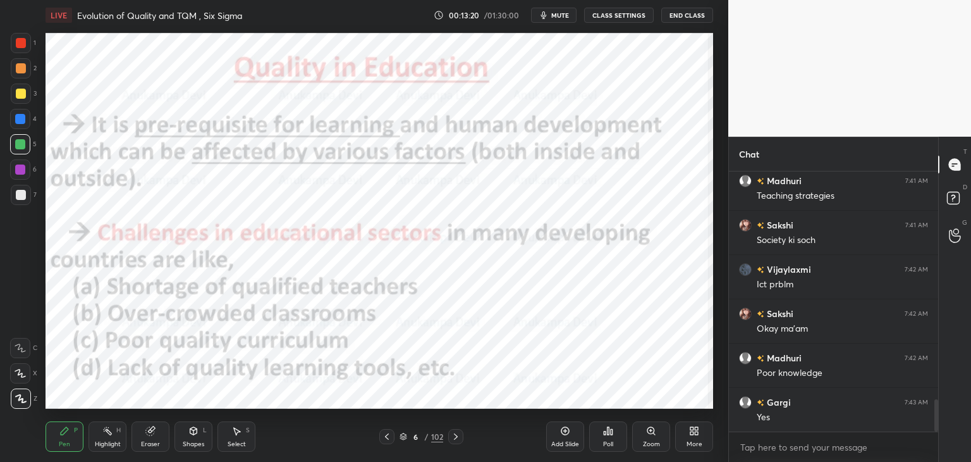
scroll to position [1893, 0]
click at [456, 438] on icon at bounding box center [456, 436] width 10 height 10
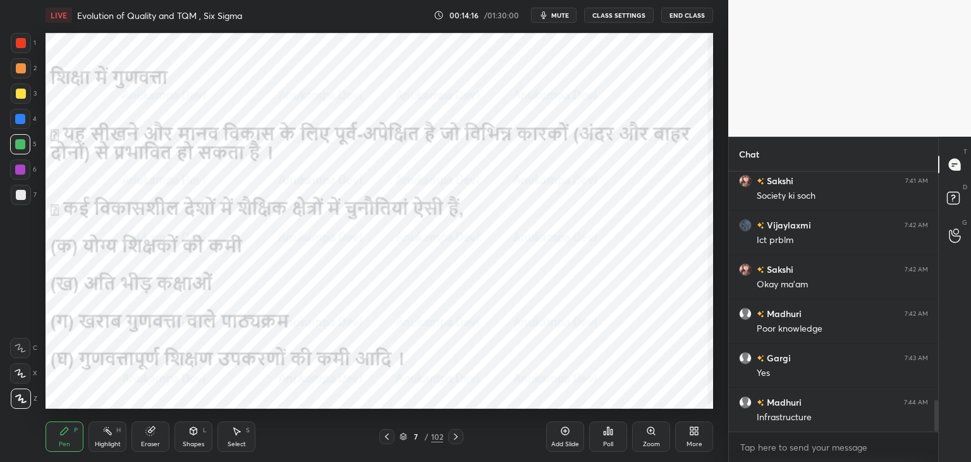
click at [16, 173] on div at bounding box center [20, 169] width 20 height 20
click at [453, 438] on icon at bounding box center [456, 436] width 10 height 10
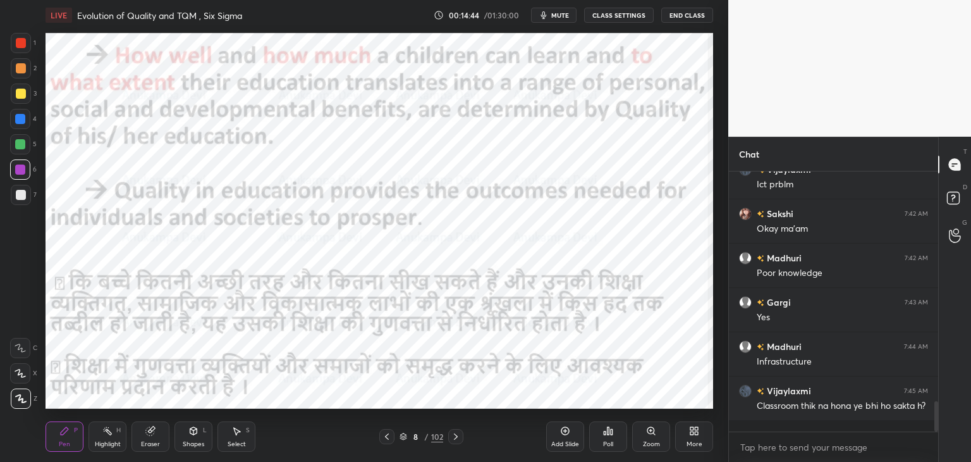
click at [385, 438] on icon at bounding box center [387, 436] width 10 height 10
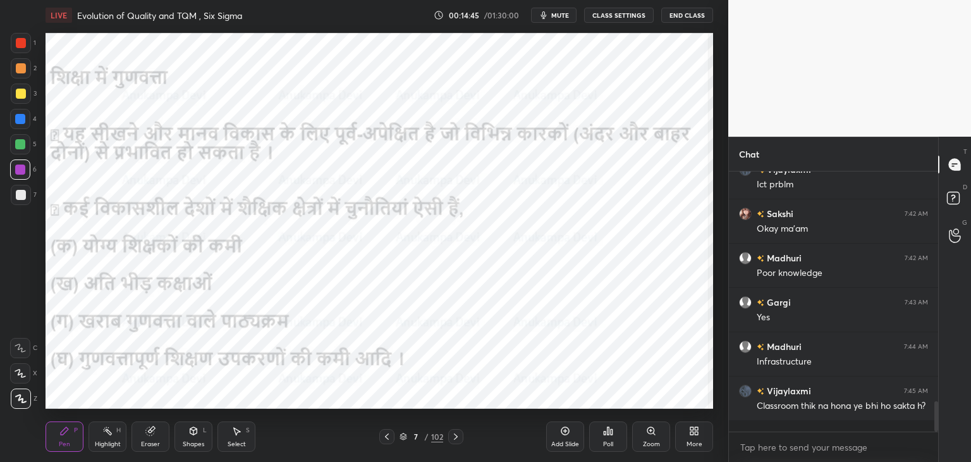
click at [385, 437] on icon at bounding box center [387, 436] width 10 height 10
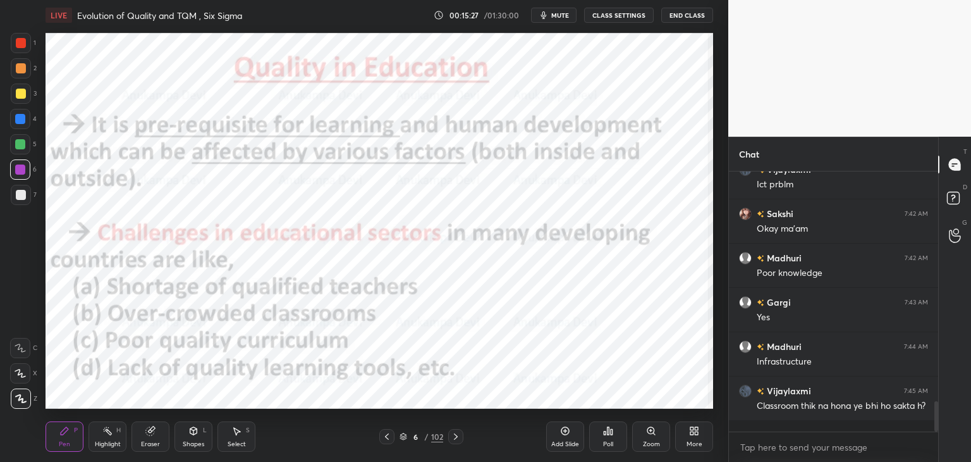
click at [455, 438] on icon at bounding box center [456, 436] width 4 height 6
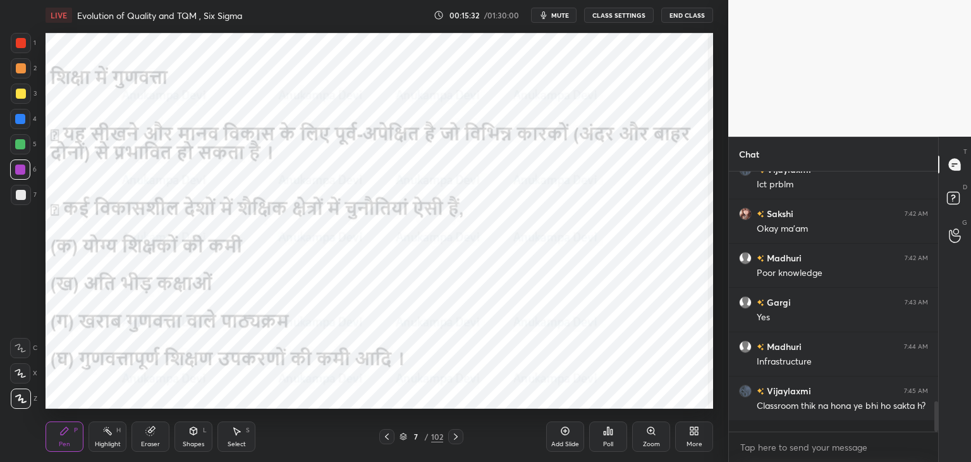
click at [384, 441] on div at bounding box center [386, 436] width 15 height 15
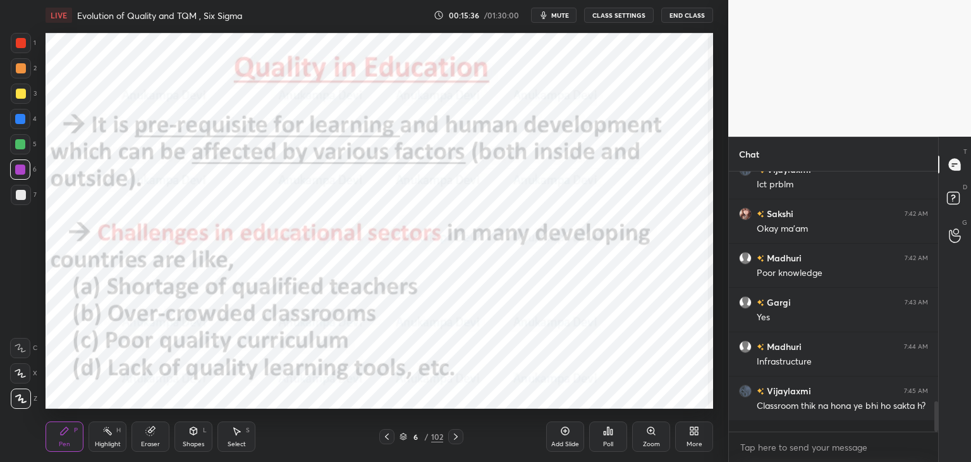
click at [454, 438] on icon at bounding box center [456, 436] width 10 height 10
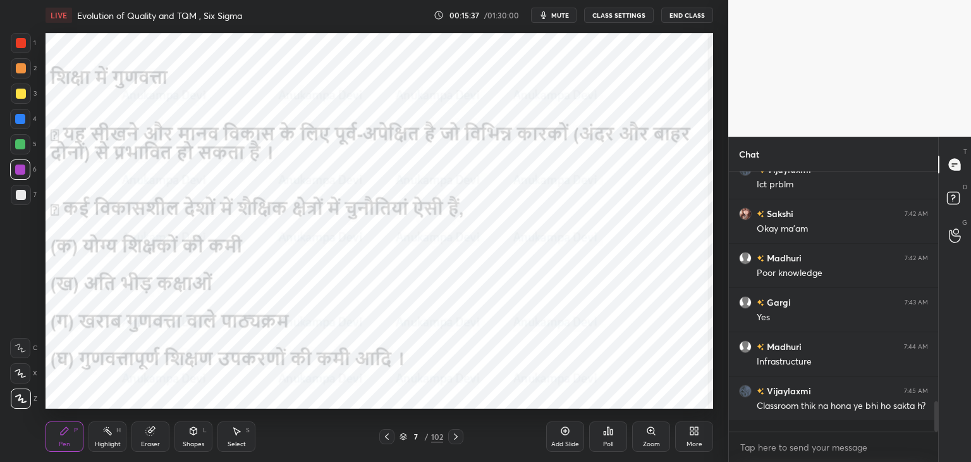
click at [455, 436] on icon at bounding box center [456, 436] width 10 height 10
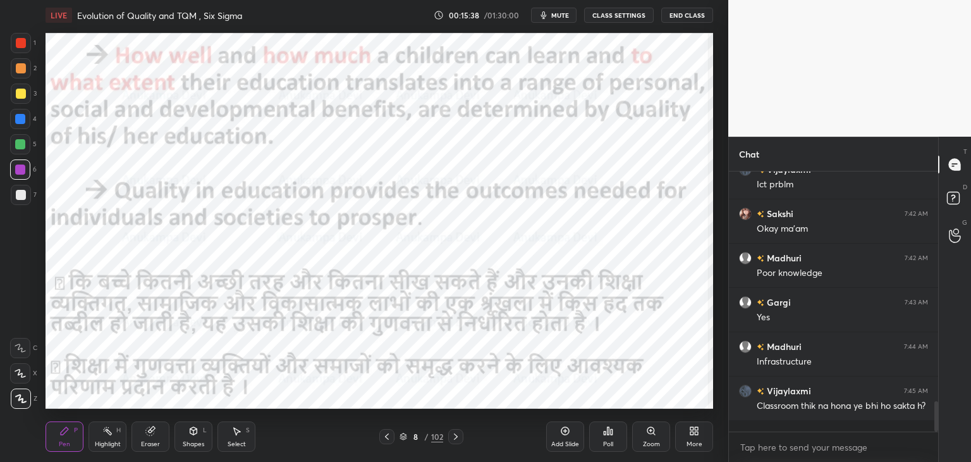
click at [17, 147] on div at bounding box center [20, 144] width 10 height 10
click at [18, 122] on div at bounding box center [20, 119] width 10 height 10
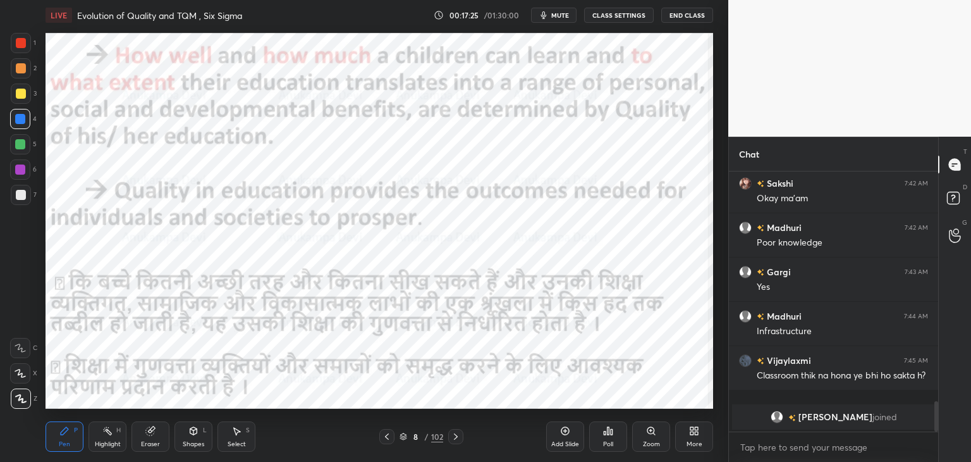
click at [455, 438] on icon at bounding box center [456, 436] width 10 height 10
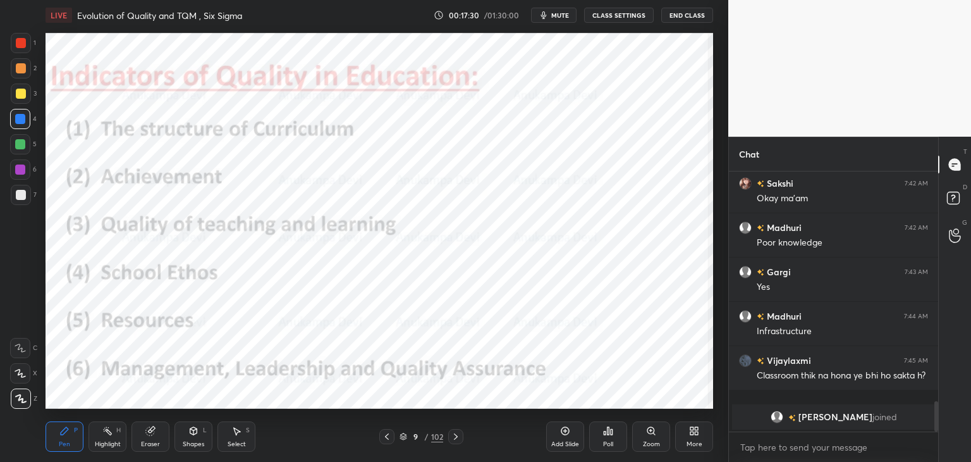
drag, startPoint x: 18, startPoint y: 145, endPoint x: 42, endPoint y: 138, distance: 25.6
click at [18, 146] on div at bounding box center [20, 144] width 10 height 10
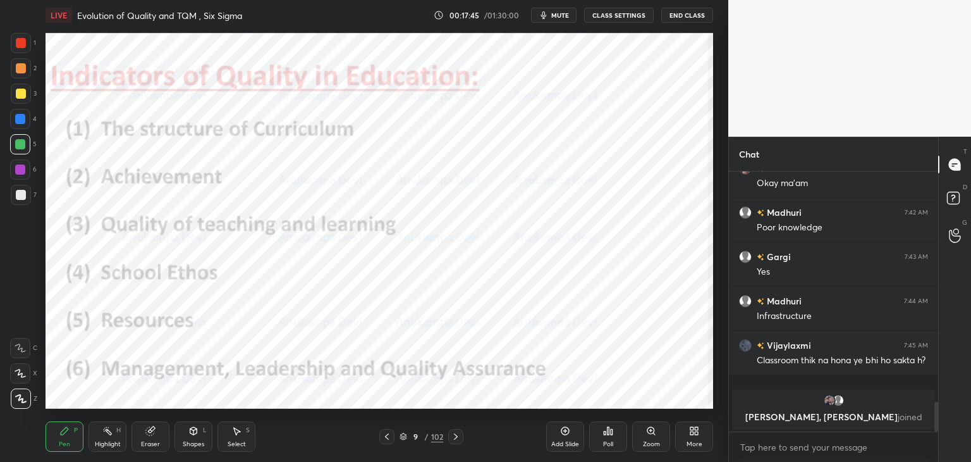
click at [454, 436] on icon at bounding box center [456, 436] width 10 height 10
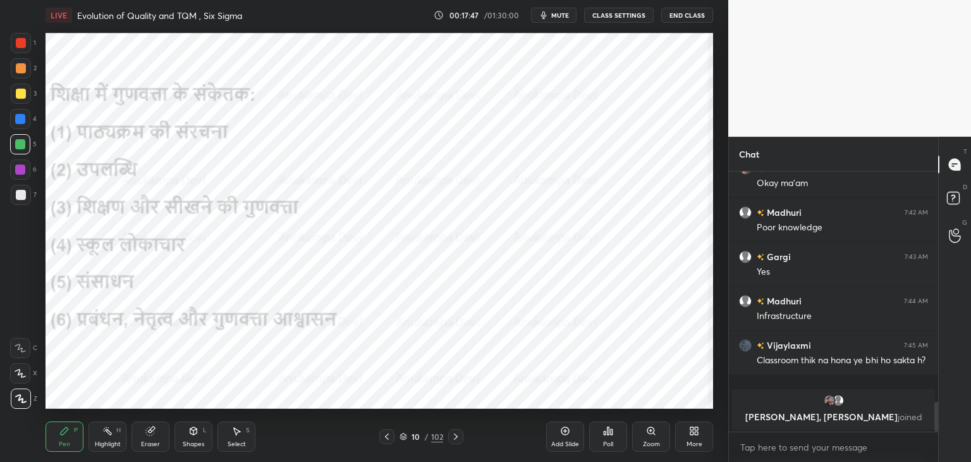
scroll to position [1888, 0]
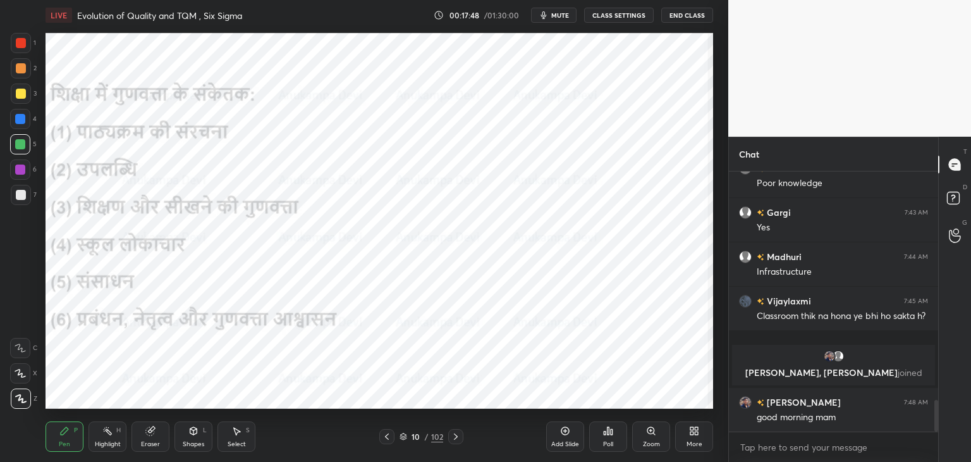
click at [388, 441] on icon at bounding box center [387, 436] width 10 height 10
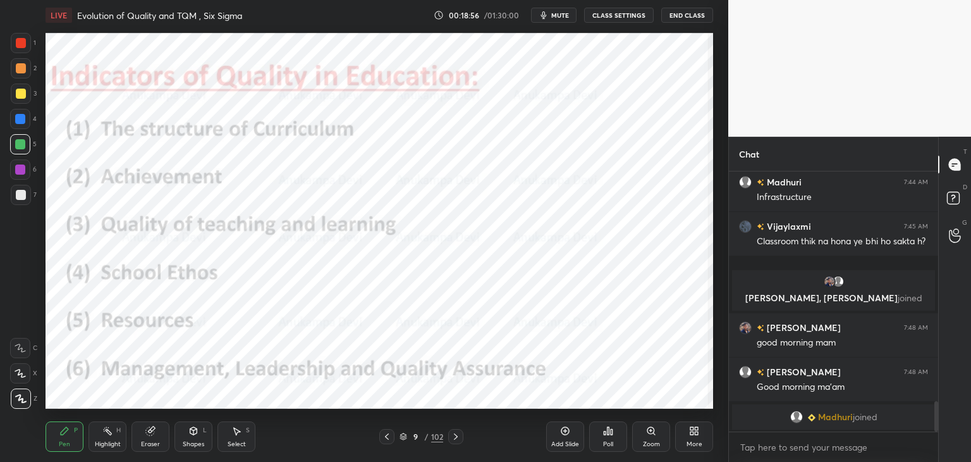
scroll to position [1969, 0]
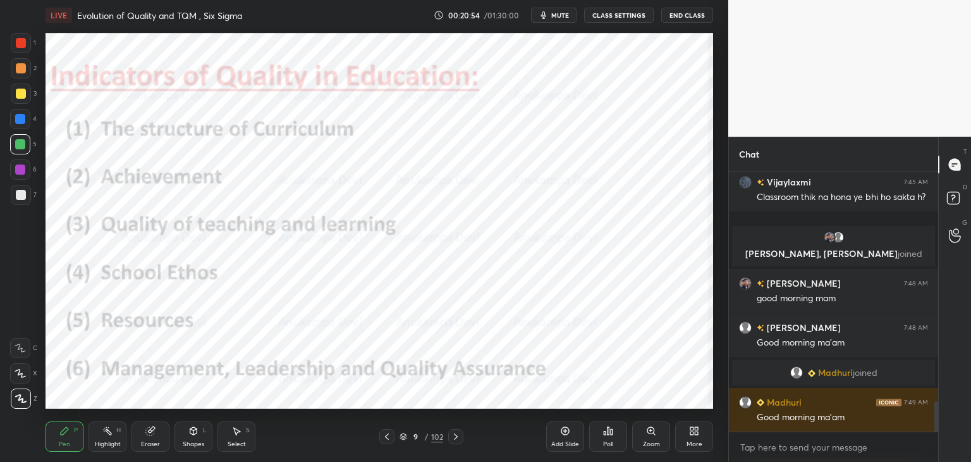
click at [453, 441] on icon at bounding box center [456, 436] width 10 height 10
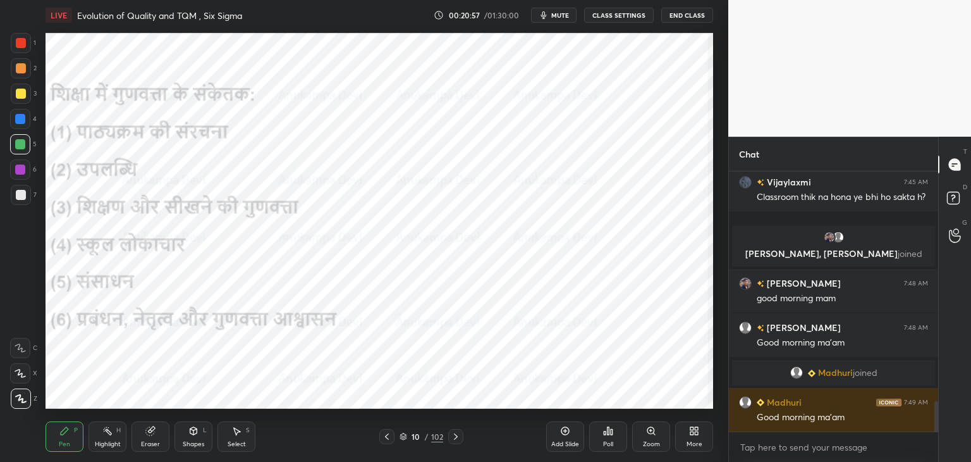
drag, startPoint x: 384, startPoint y: 438, endPoint x: 378, endPoint y: 412, distance: 26.7
click at [384, 438] on icon at bounding box center [387, 436] width 10 height 10
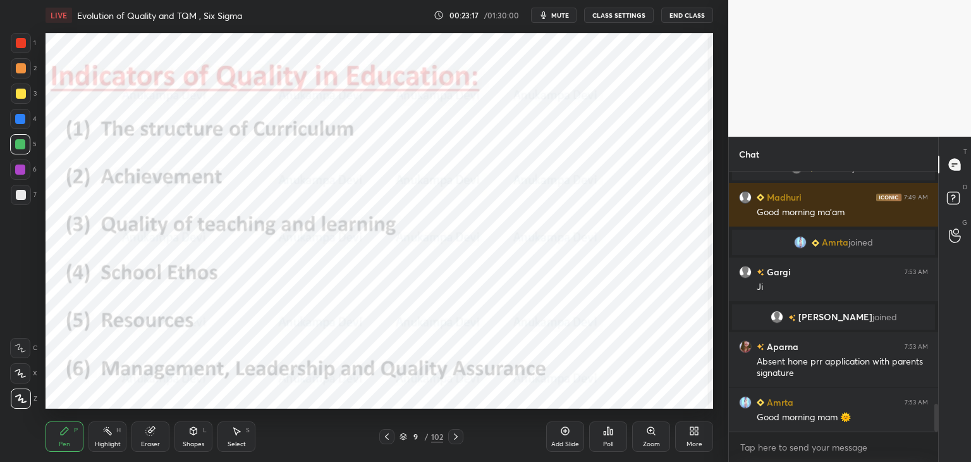
scroll to position [2194, 0]
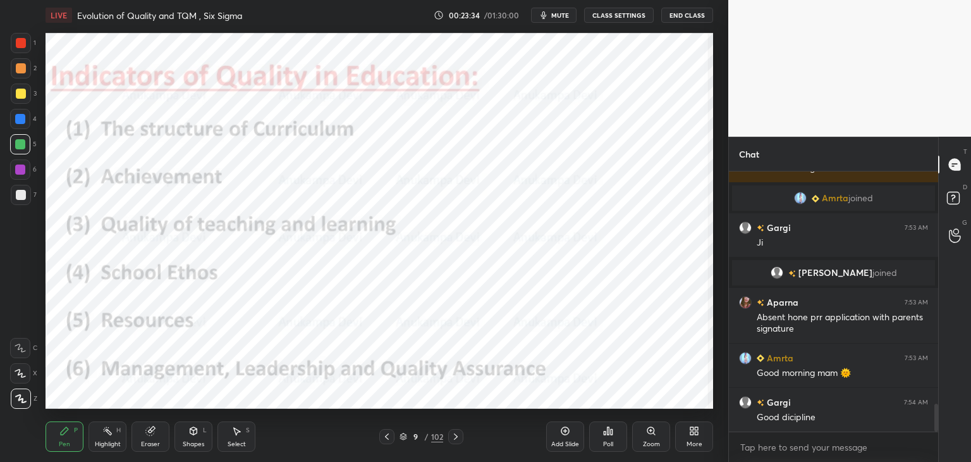
click at [563, 17] on span "mute" at bounding box center [560, 15] width 18 height 9
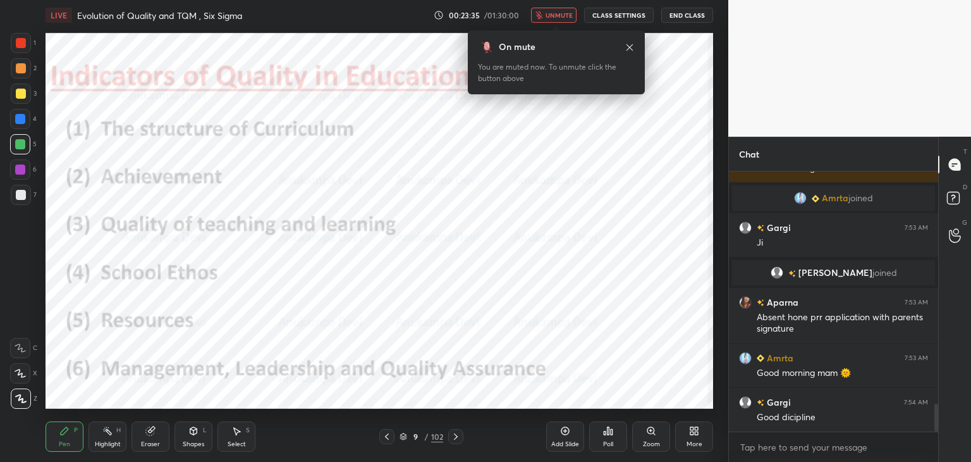
drag, startPoint x: 561, startPoint y: 16, endPoint x: 543, endPoint y: 28, distance: 21.8
click at [561, 16] on span "unmute" at bounding box center [559, 15] width 27 height 9
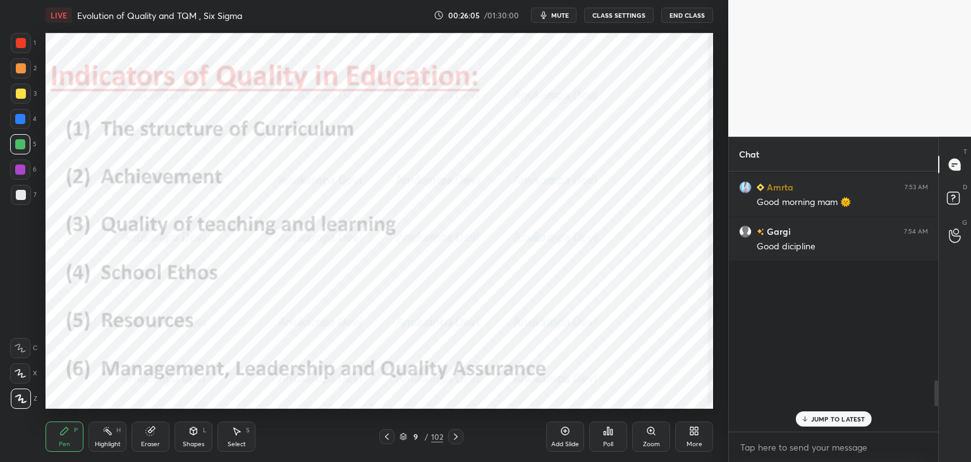
scroll to position [2372, 0]
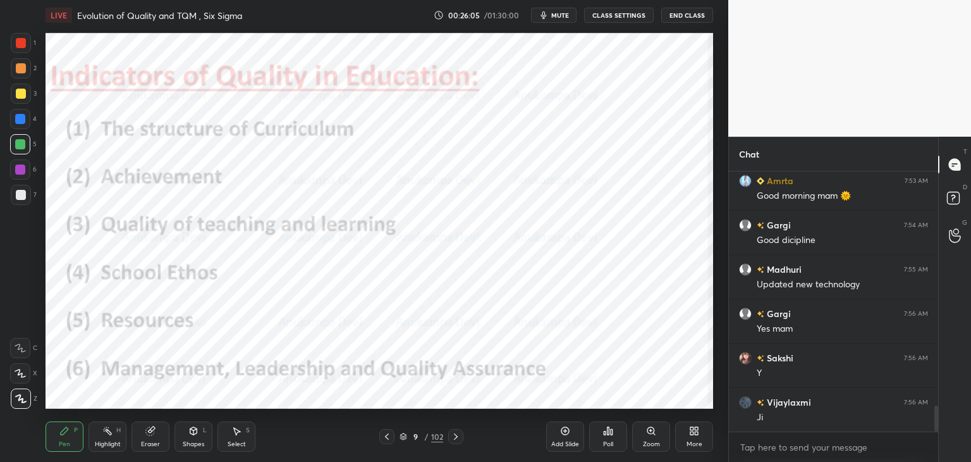
drag, startPoint x: 937, startPoint y: 415, endPoint x: 861, endPoint y: 447, distance: 82.2
click at [933, 458] on div "Aparna 7:53 AM Absent hone prr application with parents signature Amrta 7:53 AM…" at bounding box center [833, 316] width 209 height 290
click at [455, 438] on icon at bounding box center [456, 436] width 4 height 6
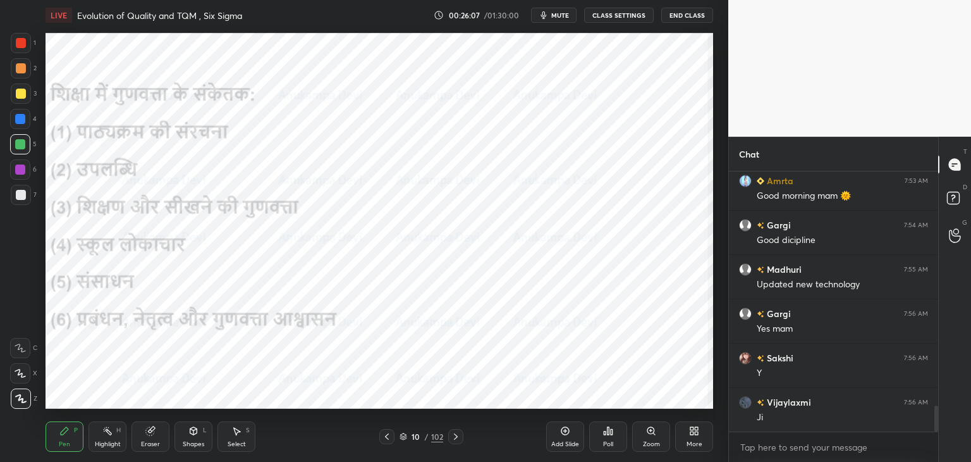
click at [455, 439] on icon at bounding box center [456, 436] width 10 height 10
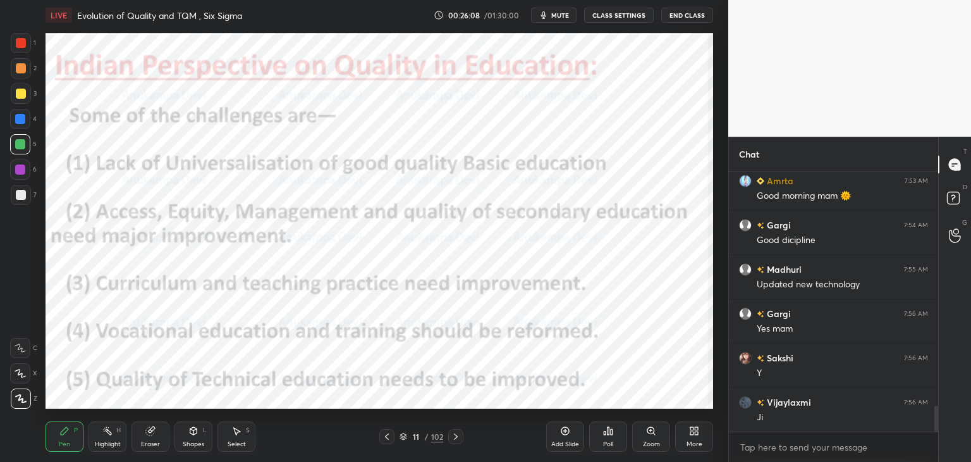
scroll to position [4, 4]
click at [25, 175] on div at bounding box center [20, 169] width 20 height 20
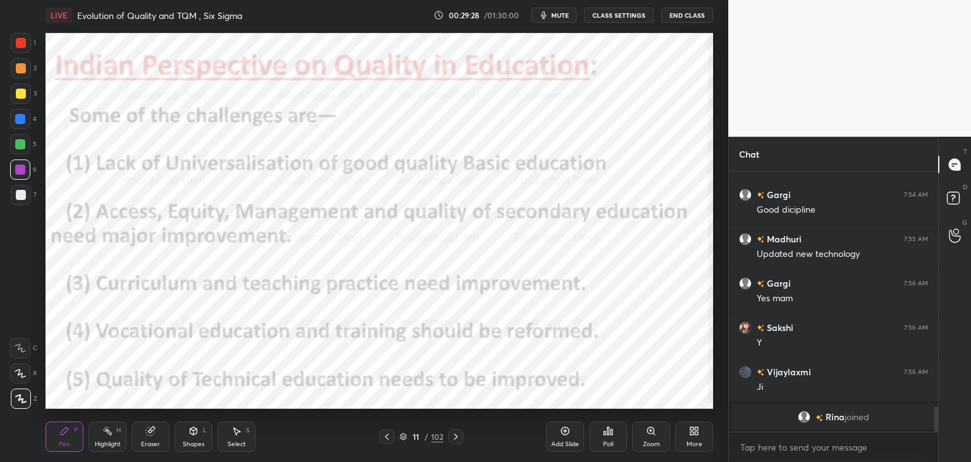
scroll to position [2307, 0]
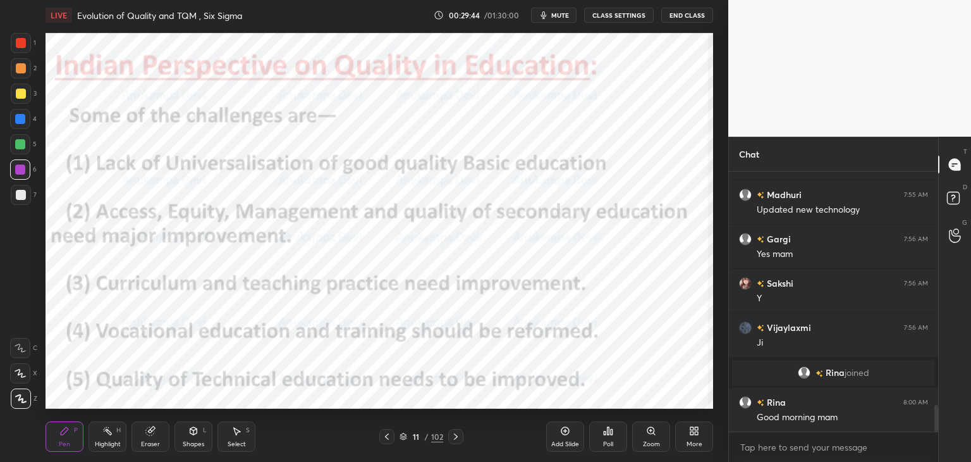
click at [564, 14] on span "mute" at bounding box center [560, 15] width 18 height 9
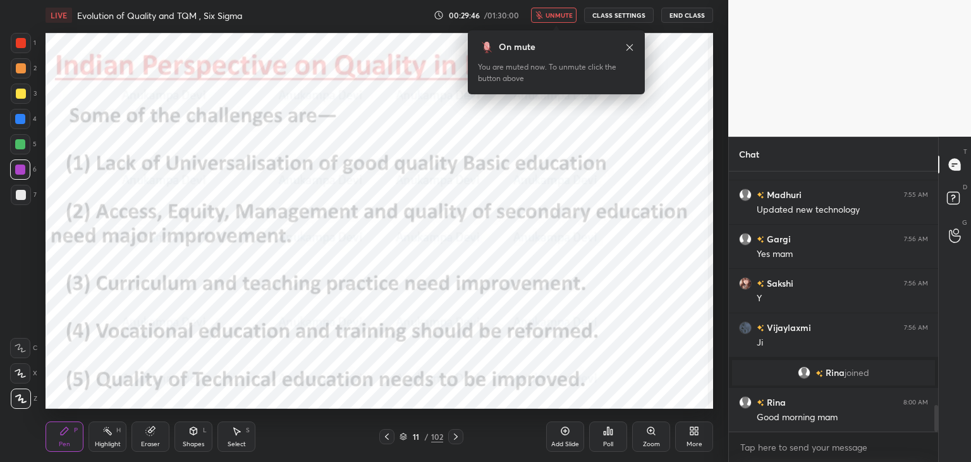
click at [563, 16] on span "unmute" at bounding box center [559, 15] width 27 height 9
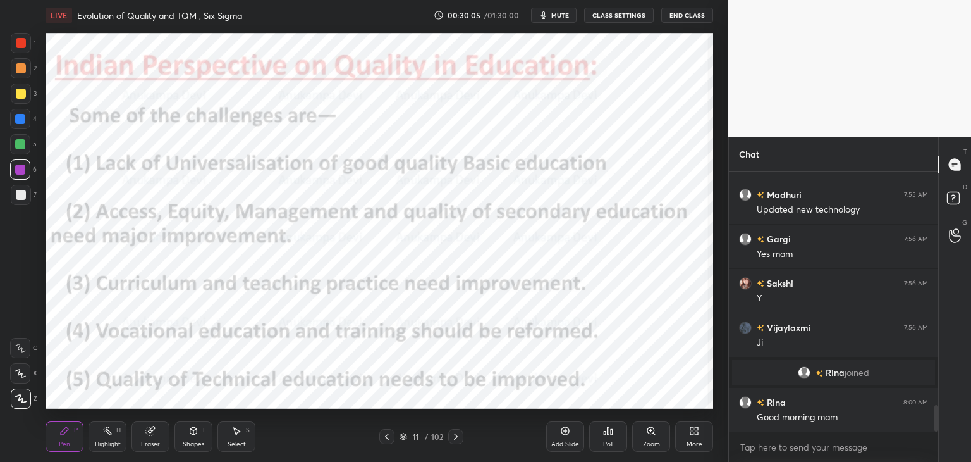
click at [455, 440] on icon at bounding box center [456, 436] width 10 height 10
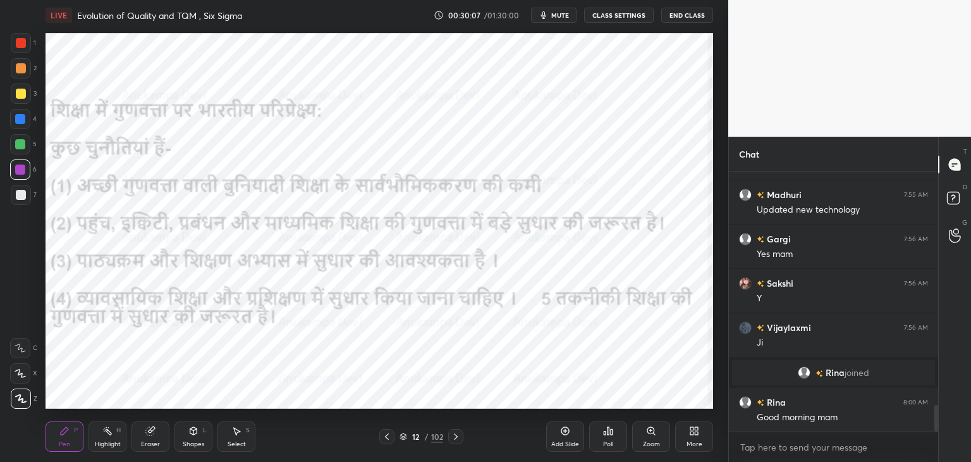
click at [454, 436] on icon at bounding box center [456, 436] width 10 height 10
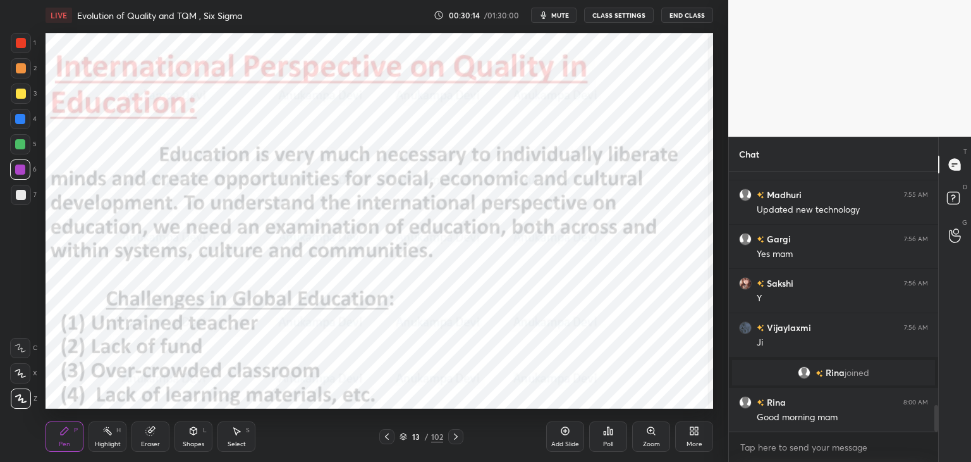
click at [559, 19] on button "mute" at bounding box center [554, 15] width 46 height 15
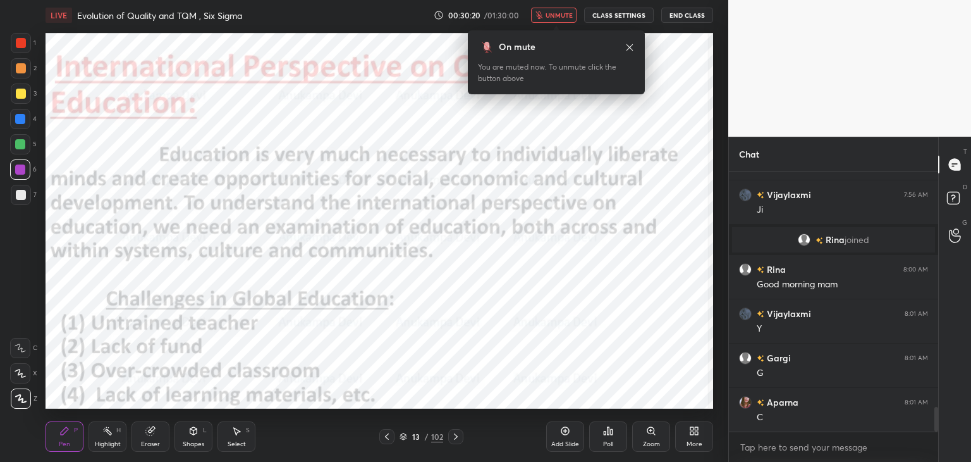
scroll to position [2484, 0]
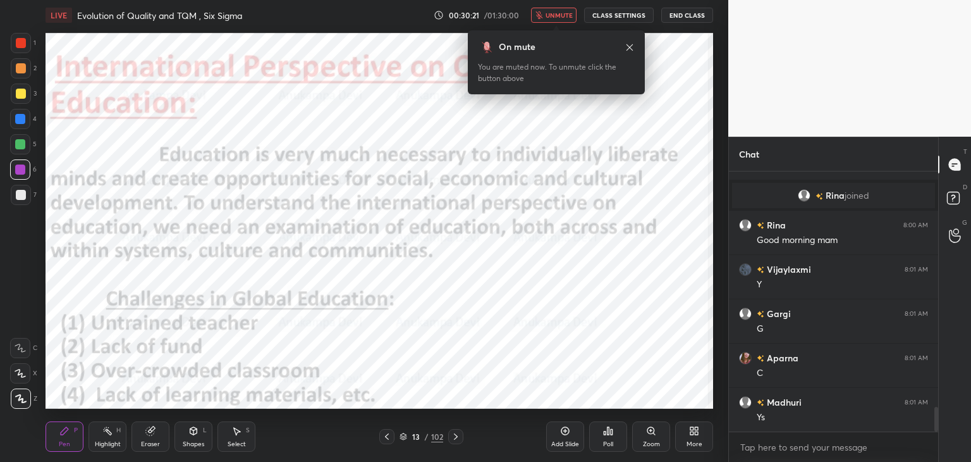
click at [558, 15] on span "unmute" at bounding box center [559, 15] width 27 height 9
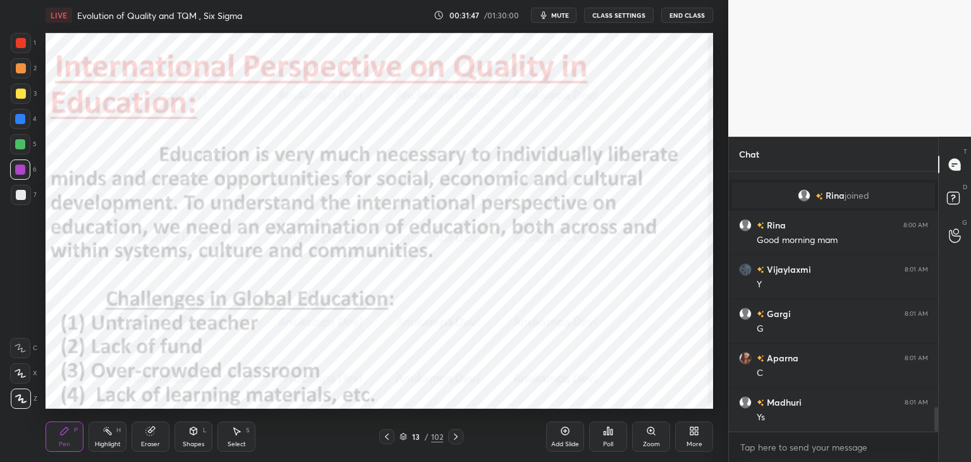
click at [455, 439] on icon at bounding box center [456, 436] width 10 height 10
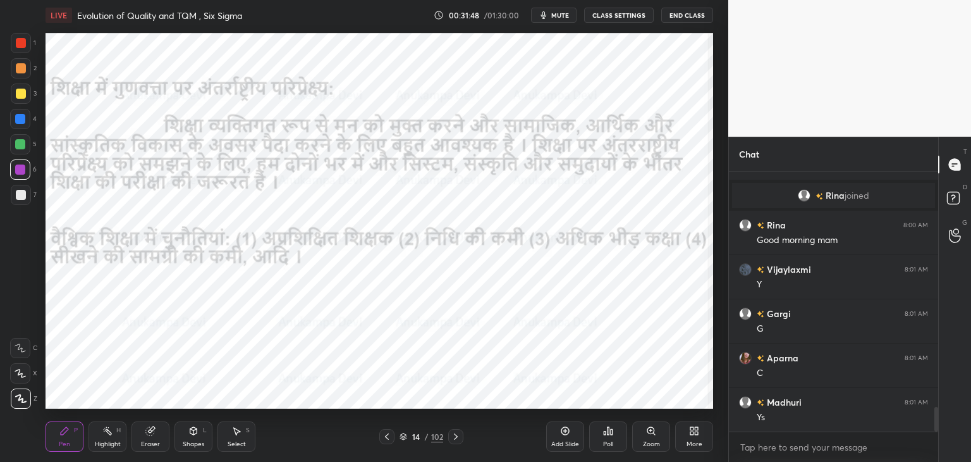
scroll to position [2528, 0]
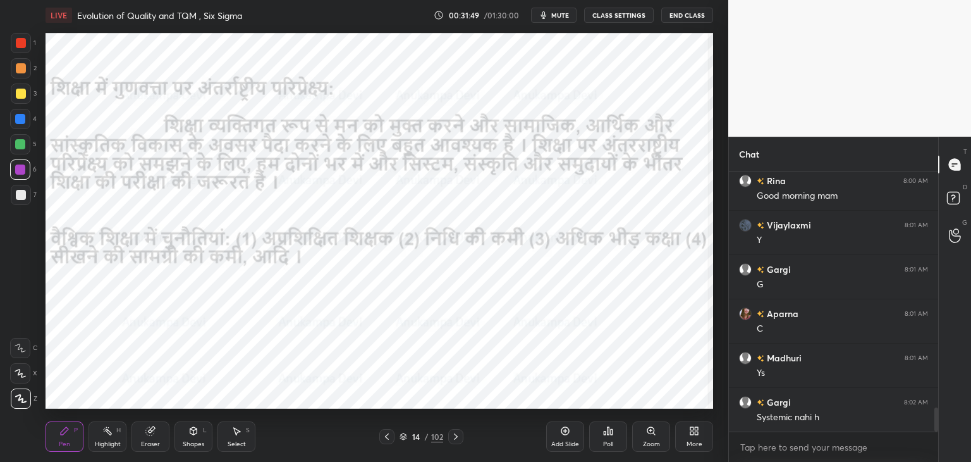
click at [454, 436] on icon at bounding box center [456, 436] width 10 height 10
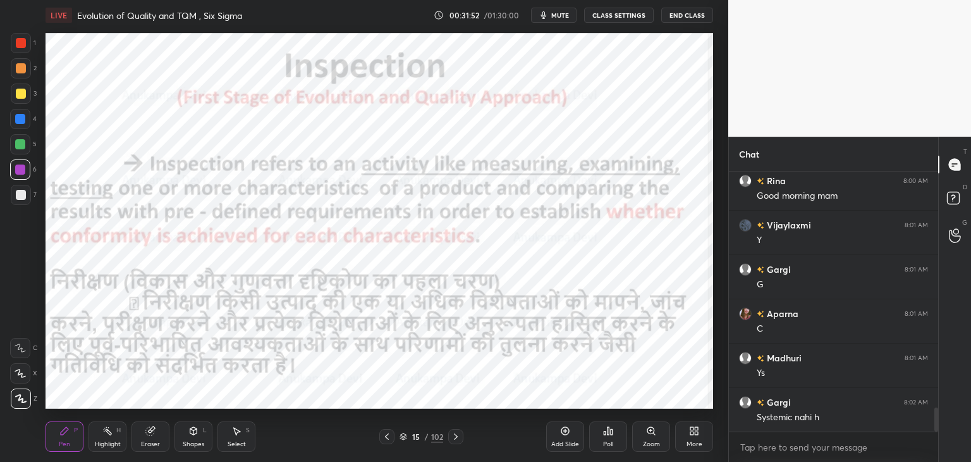
drag, startPoint x: 20, startPoint y: 121, endPoint x: 20, endPoint y: 114, distance: 7.6
click at [22, 119] on div at bounding box center [20, 119] width 10 height 10
drag, startPoint x: 388, startPoint y: 438, endPoint x: 395, endPoint y: 434, distance: 7.9
click at [388, 438] on icon at bounding box center [387, 436] width 10 height 10
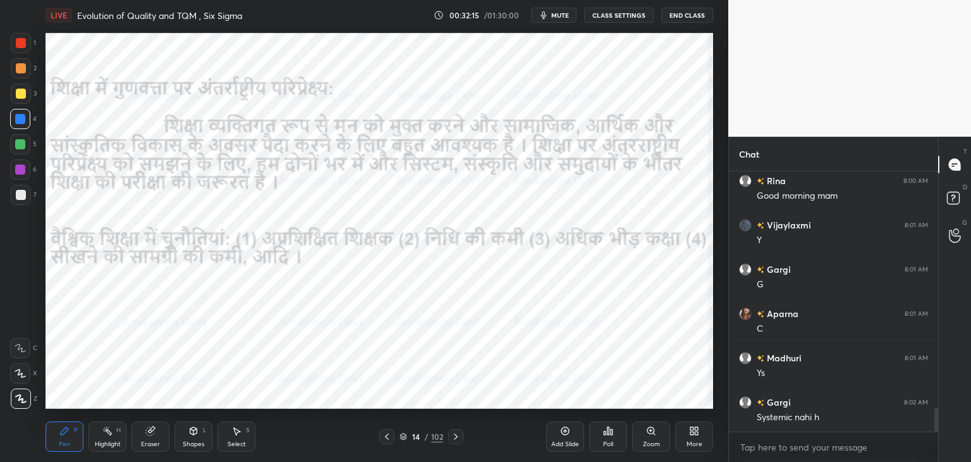
click at [567, 429] on icon at bounding box center [565, 431] width 10 height 10
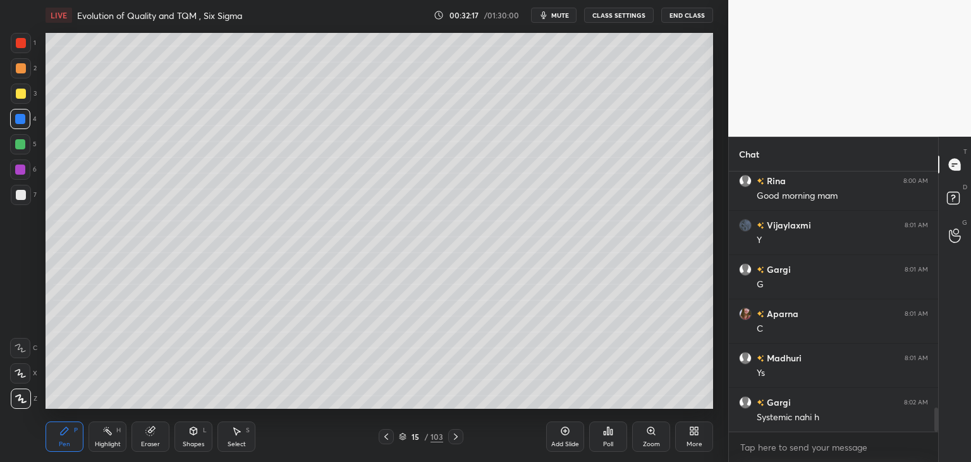
click at [18, 144] on div at bounding box center [20, 144] width 10 height 10
click at [403, 437] on icon at bounding box center [403, 437] width 8 height 8
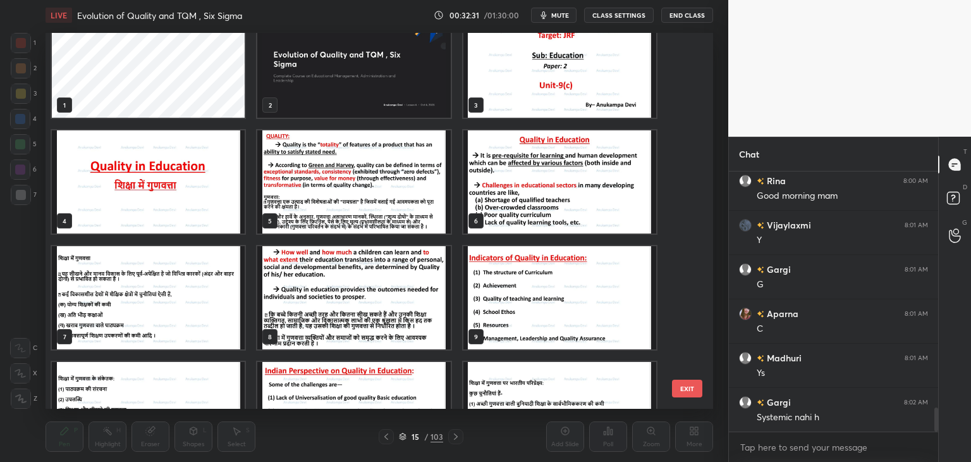
scroll to position [0, 0]
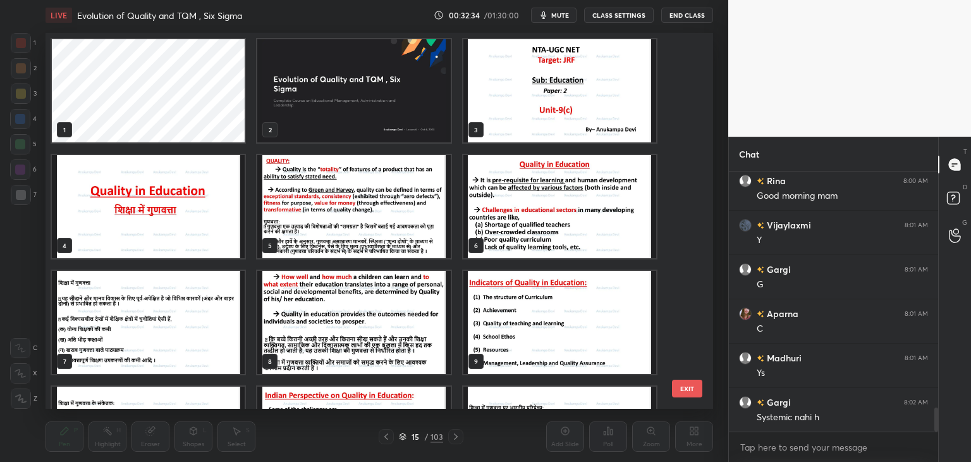
click at [345, 108] on img "grid" at bounding box center [353, 90] width 193 height 103
click at [342, 109] on img "grid" at bounding box center [353, 90] width 193 height 103
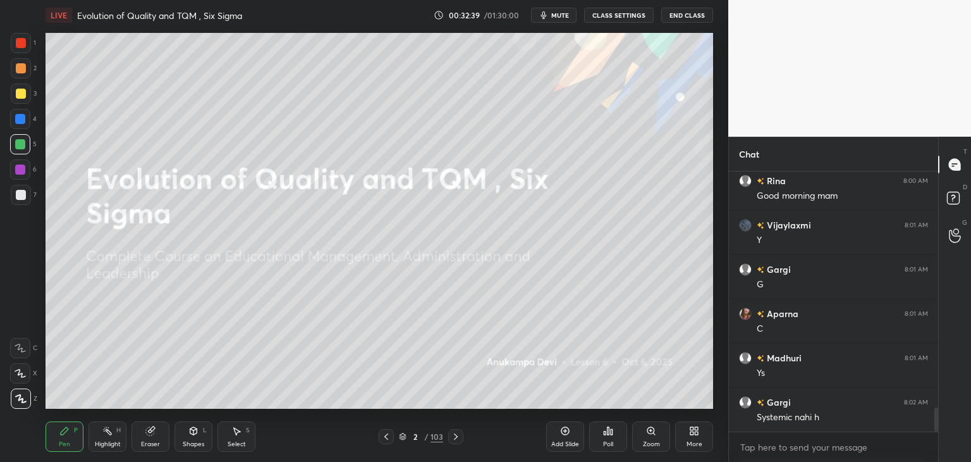
drag, startPoint x: 401, startPoint y: 438, endPoint x: 385, endPoint y: 433, distance: 16.8
click at [401, 437] on icon at bounding box center [403, 437] width 8 height 8
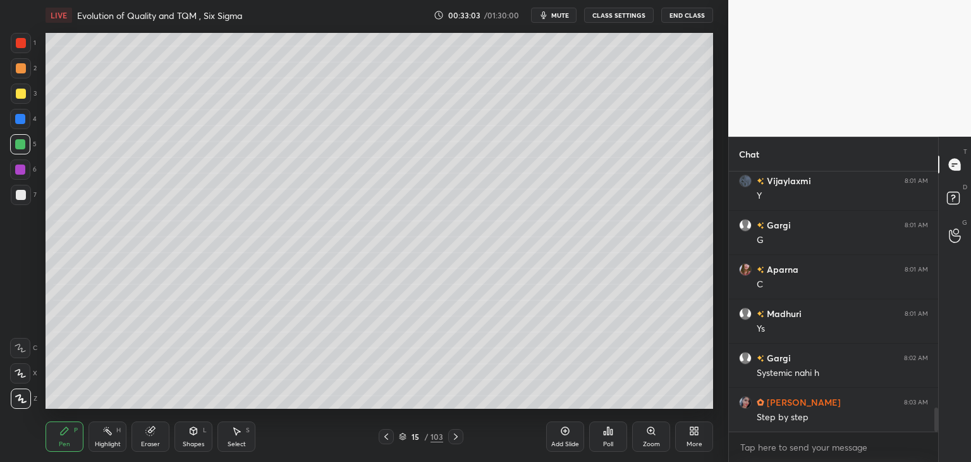
scroll to position [2617, 0]
click at [21, 192] on div at bounding box center [21, 195] width 10 height 10
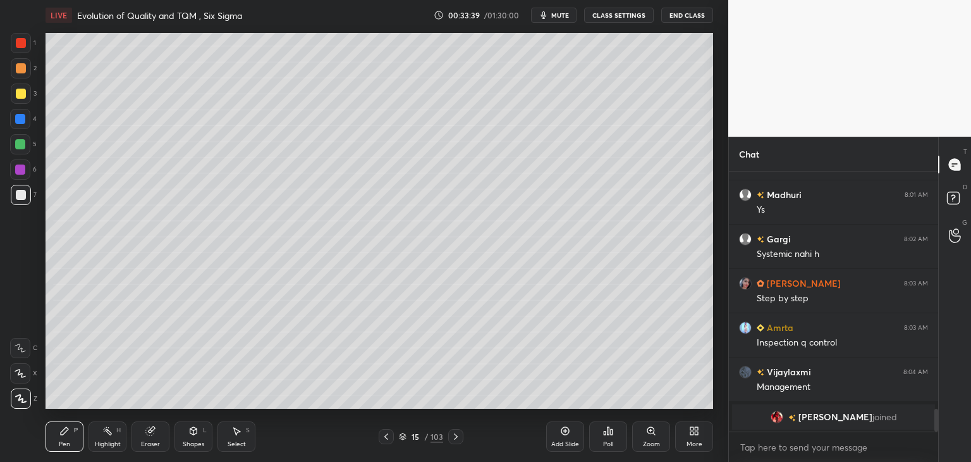
scroll to position [2651, 0]
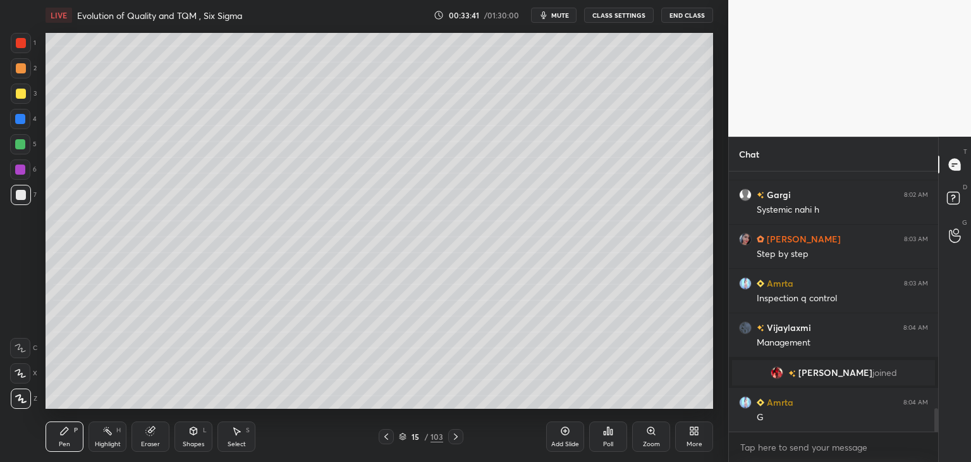
click at [18, 171] on div at bounding box center [20, 169] width 10 height 10
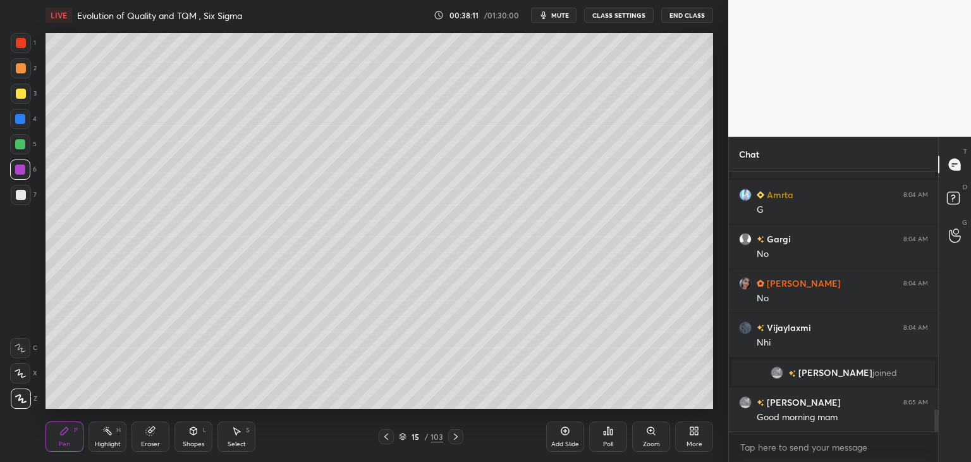
scroll to position [2840, 0]
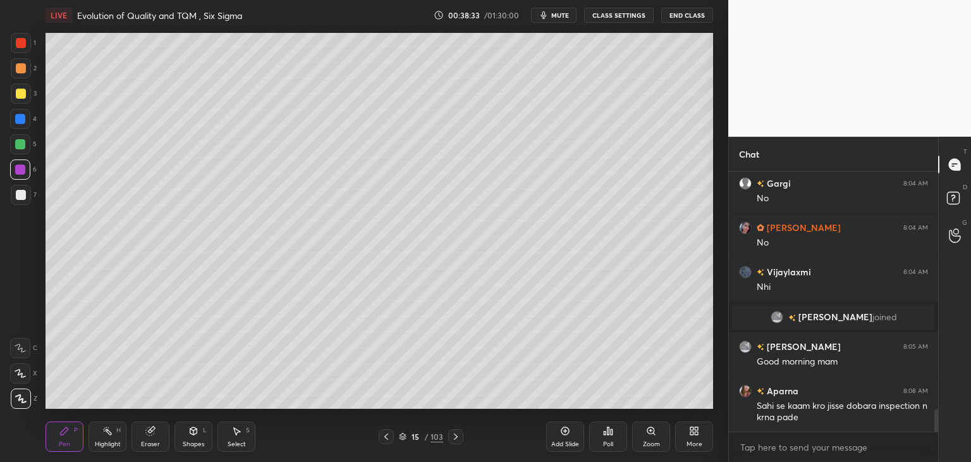
click at [20, 121] on div at bounding box center [20, 119] width 10 height 10
click at [455, 440] on icon at bounding box center [456, 436] width 10 height 10
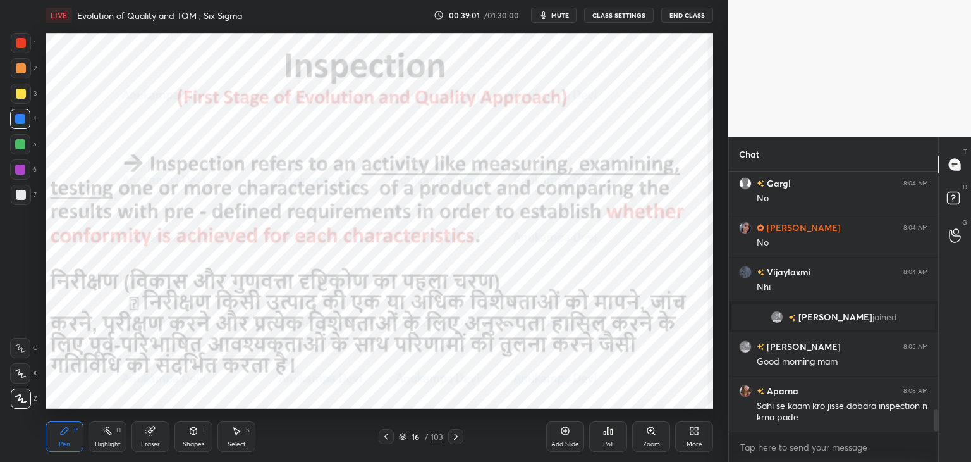
click at [22, 173] on div at bounding box center [20, 169] width 10 height 10
click at [564, 16] on span "mute" at bounding box center [560, 15] width 18 height 9
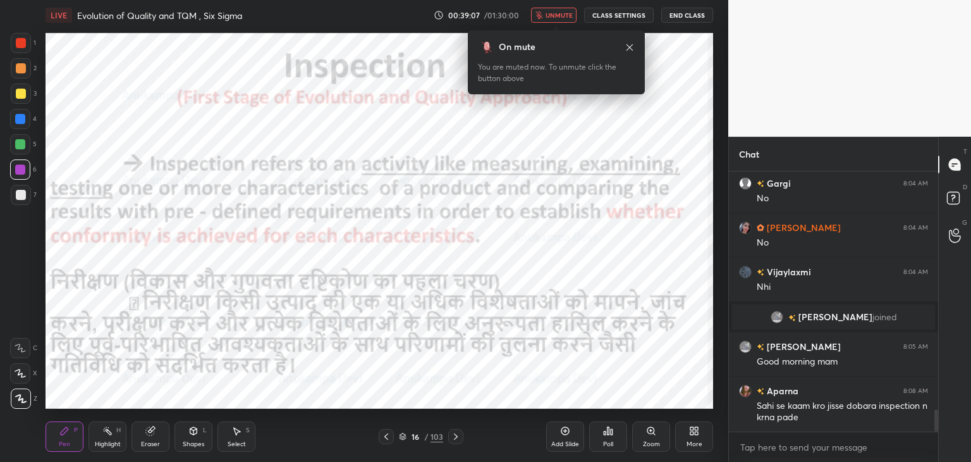
click at [564, 17] on span "unmute" at bounding box center [559, 15] width 27 height 9
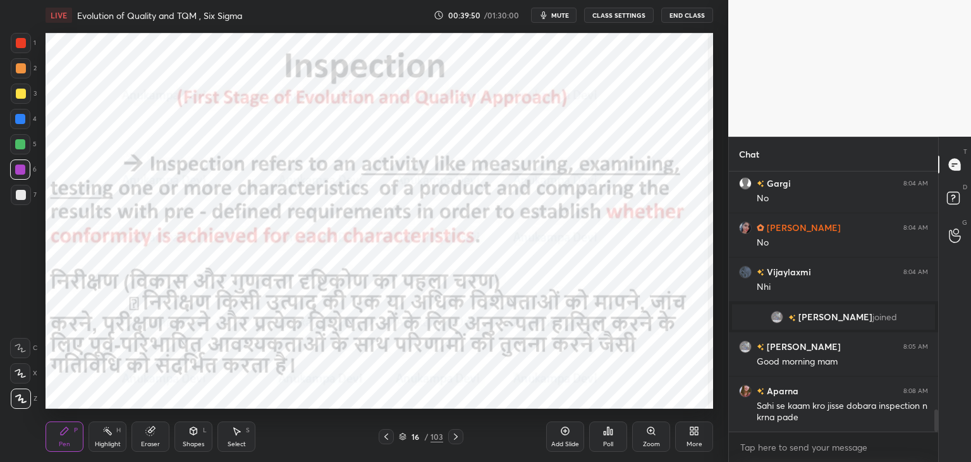
drag, startPoint x: 385, startPoint y: 440, endPoint x: 402, endPoint y: 412, distance: 32.6
click at [385, 439] on icon at bounding box center [386, 436] width 10 height 10
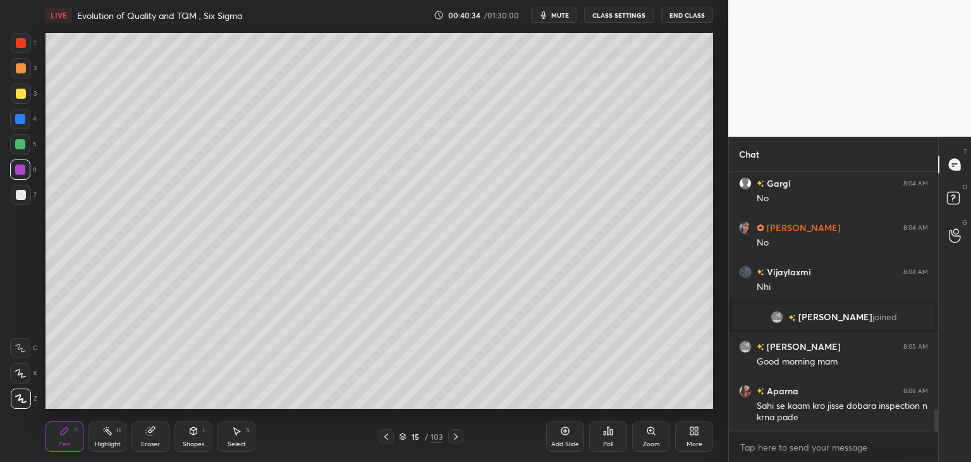
click at [454, 440] on icon at bounding box center [456, 436] width 10 height 10
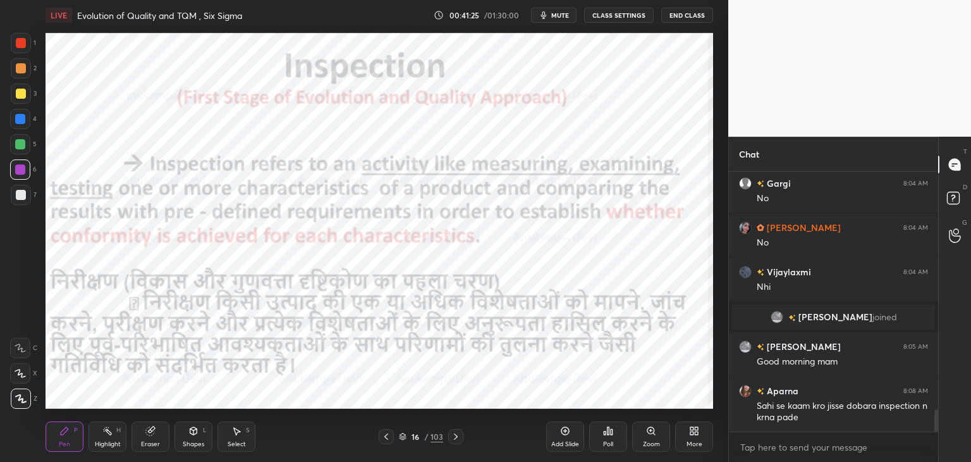
click at [453, 436] on icon at bounding box center [456, 436] width 10 height 10
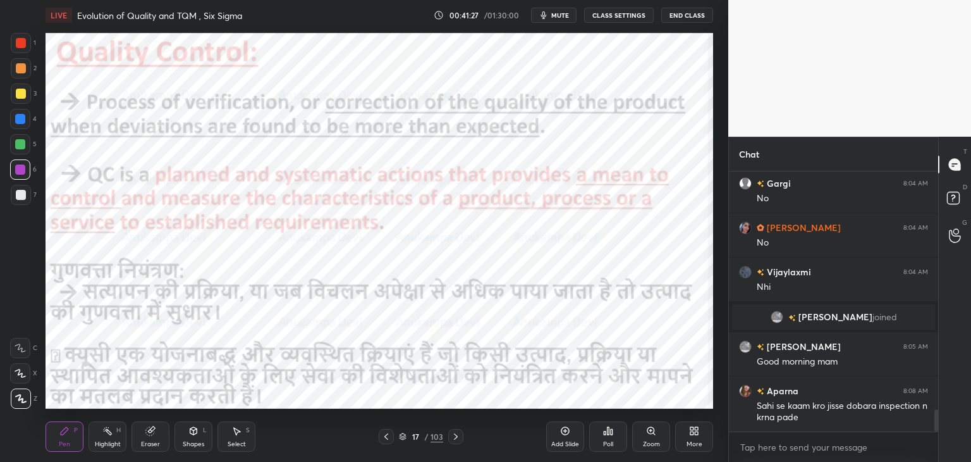
click at [564, 15] on span "mute" at bounding box center [560, 15] width 18 height 9
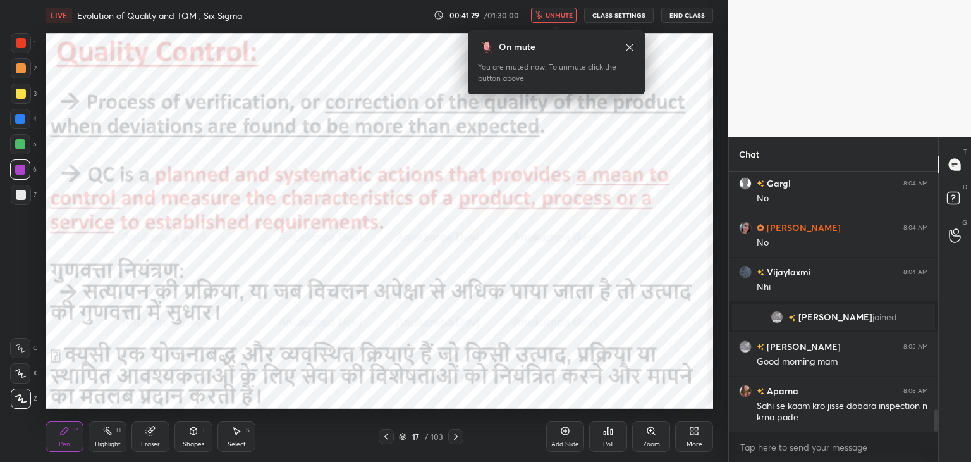
click at [559, 16] on span "unmute" at bounding box center [559, 15] width 27 height 9
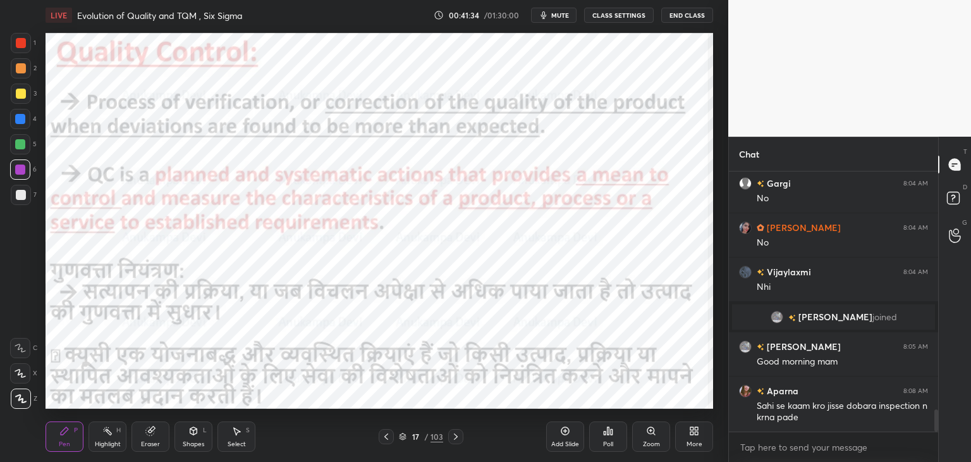
drag, startPoint x: 386, startPoint y: 438, endPoint x: 382, endPoint y: 411, distance: 27.5
click at [386, 437] on icon at bounding box center [386, 436] width 10 height 10
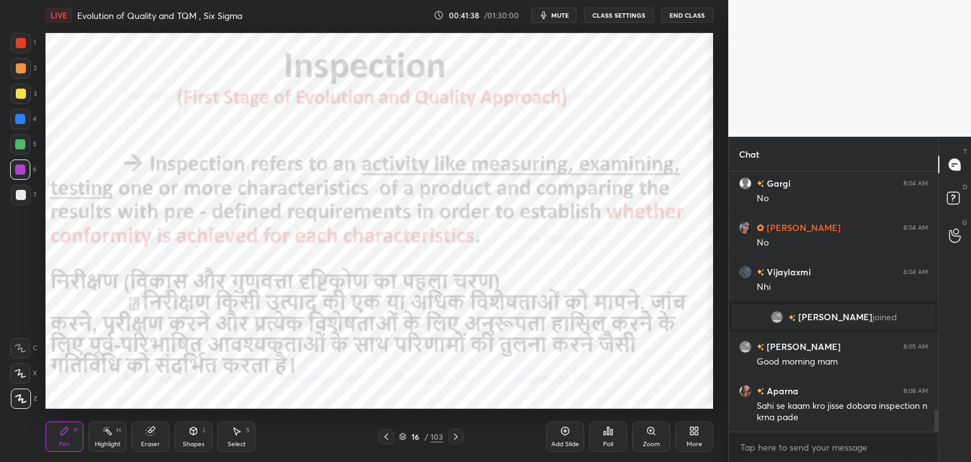
click at [453, 437] on icon at bounding box center [456, 436] width 10 height 10
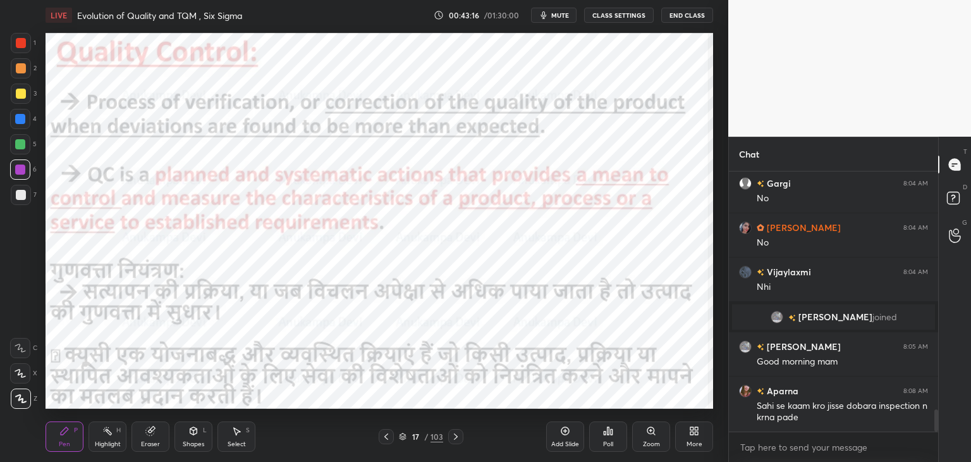
click at [562, 15] on span "mute" at bounding box center [560, 15] width 18 height 9
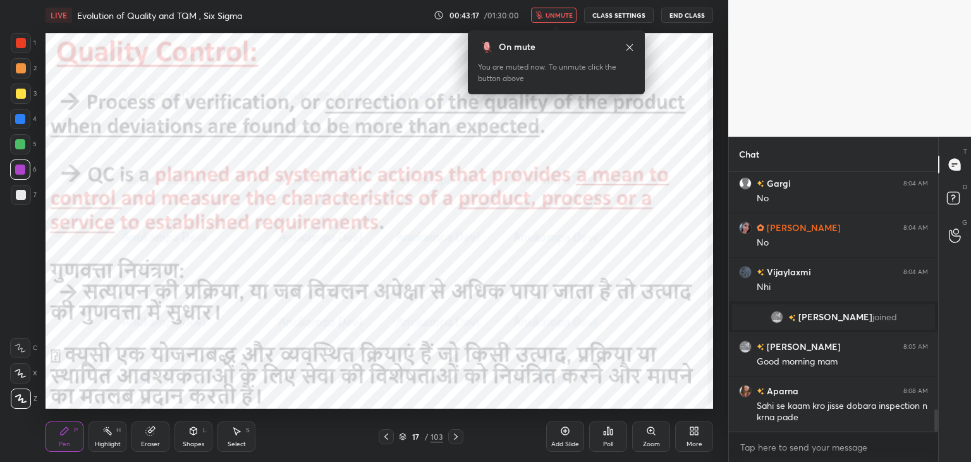
click at [563, 13] on span "unmute" at bounding box center [559, 15] width 27 height 9
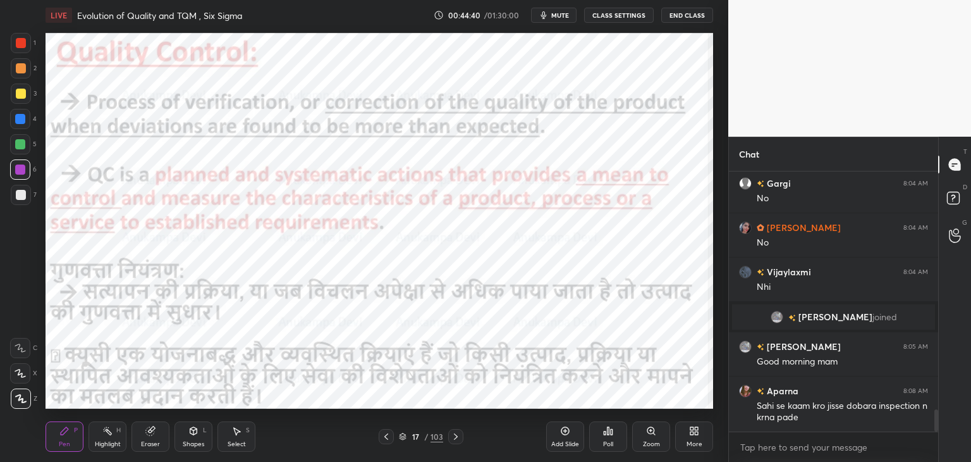
click at [388, 440] on icon at bounding box center [386, 436] width 10 height 10
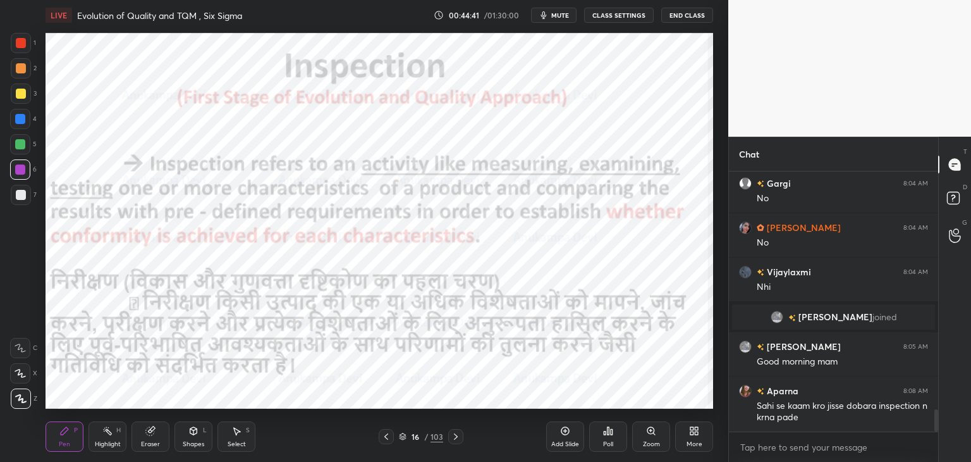
click at [388, 438] on icon at bounding box center [386, 436] width 10 height 10
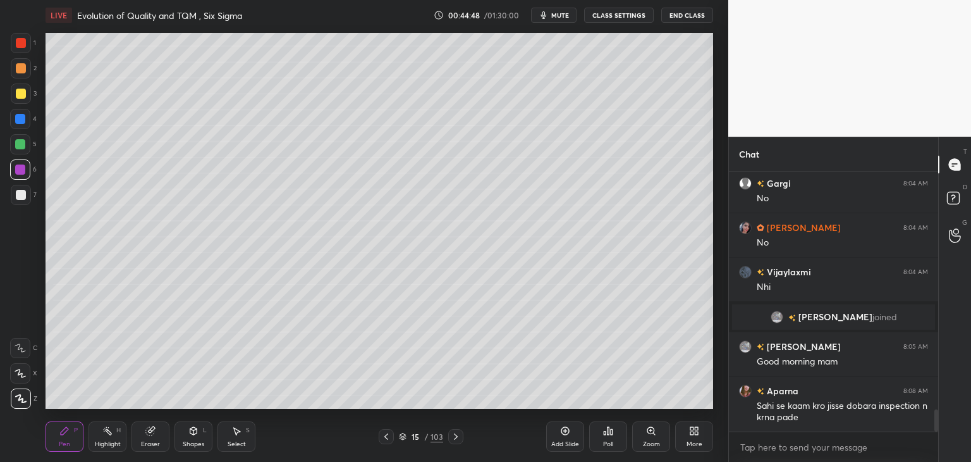
click at [453, 436] on icon at bounding box center [456, 436] width 10 height 10
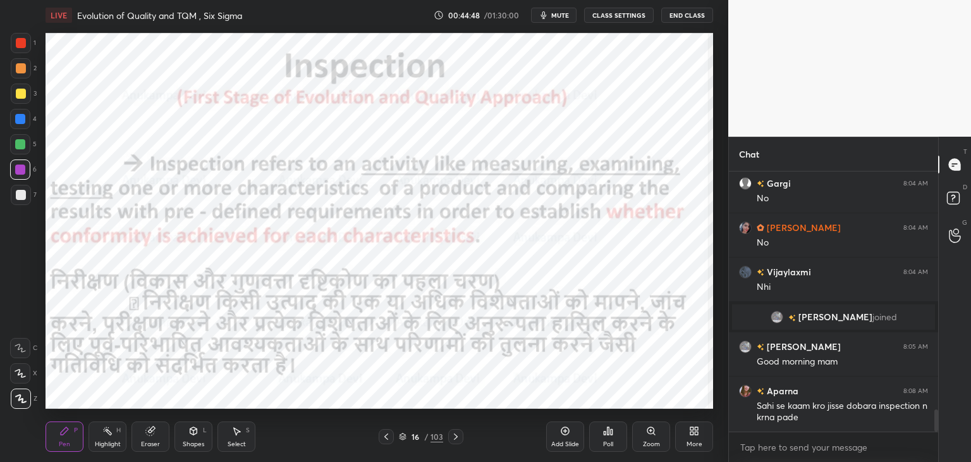
click at [453, 435] on icon at bounding box center [456, 436] width 10 height 10
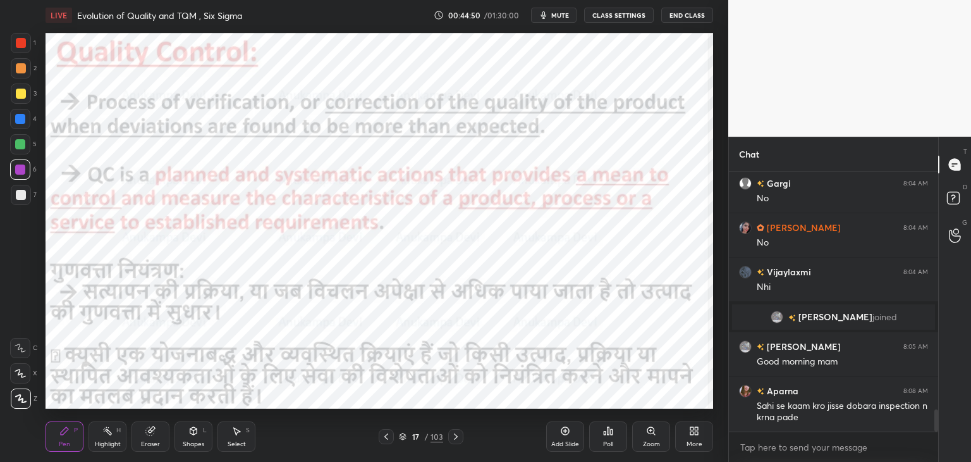
click at [453, 438] on icon at bounding box center [456, 436] width 10 height 10
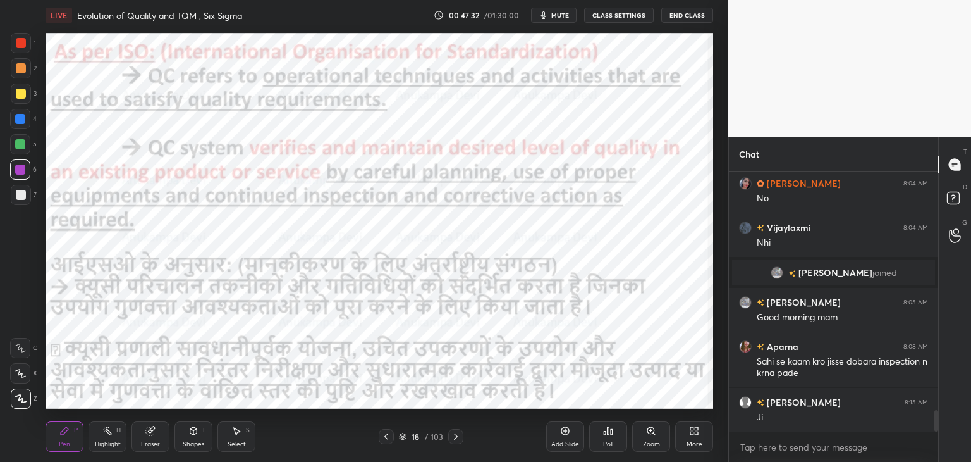
scroll to position [2928, 0]
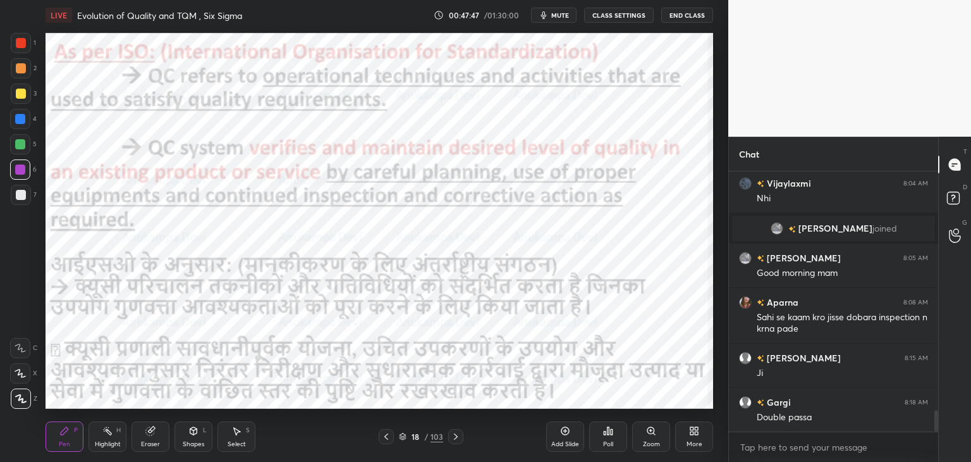
click at [457, 436] on icon at bounding box center [456, 436] width 10 height 10
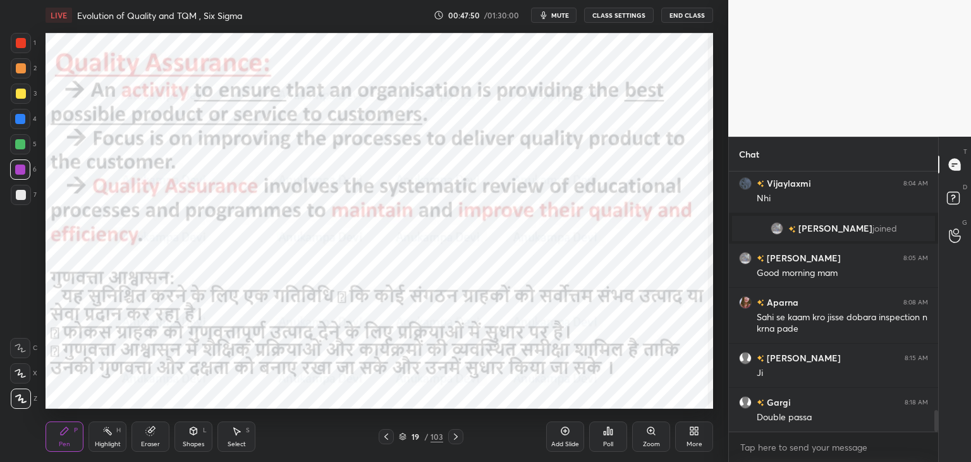
click at [386, 438] on icon at bounding box center [387, 436] width 4 height 6
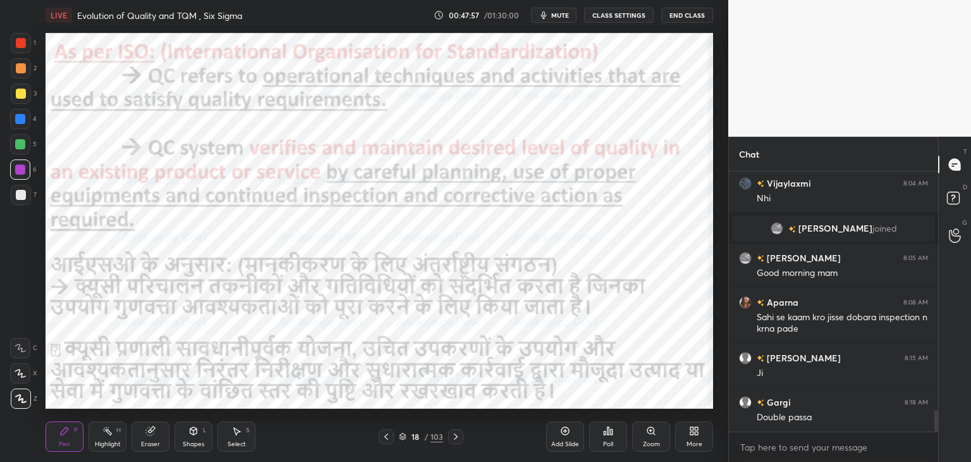
click at [457, 440] on icon at bounding box center [456, 436] width 10 height 10
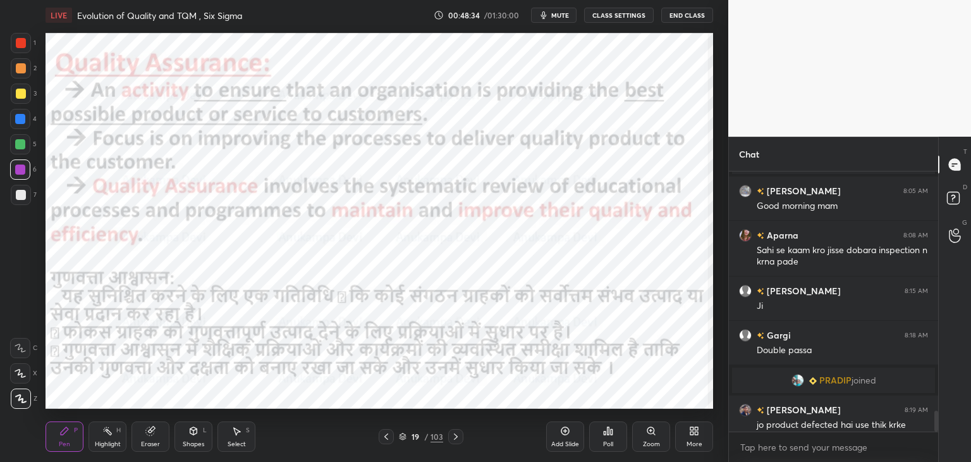
scroll to position [2977, 0]
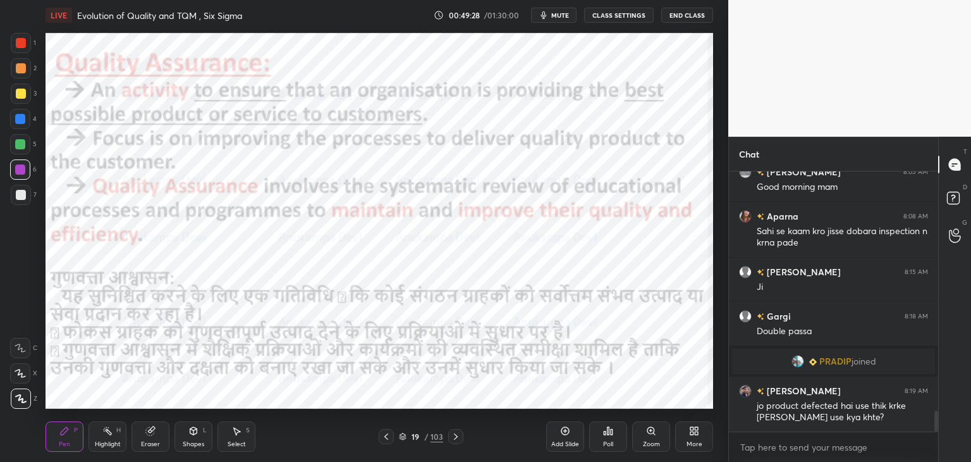
click at [455, 439] on icon at bounding box center [456, 436] width 10 height 10
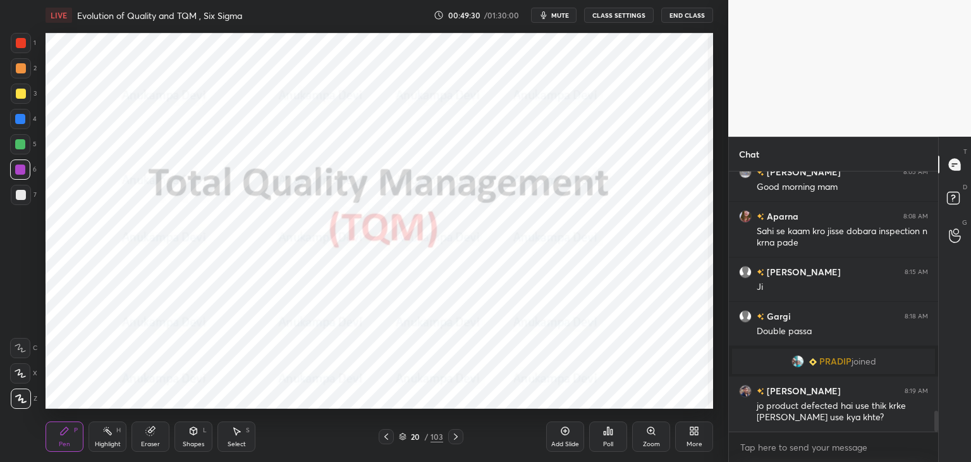
click at [18, 147] on div at bounding box center [20, 144] width 10 height 10
click at [566, 10] on button "mute" at bounding box center [554, 15] width 46 height 15
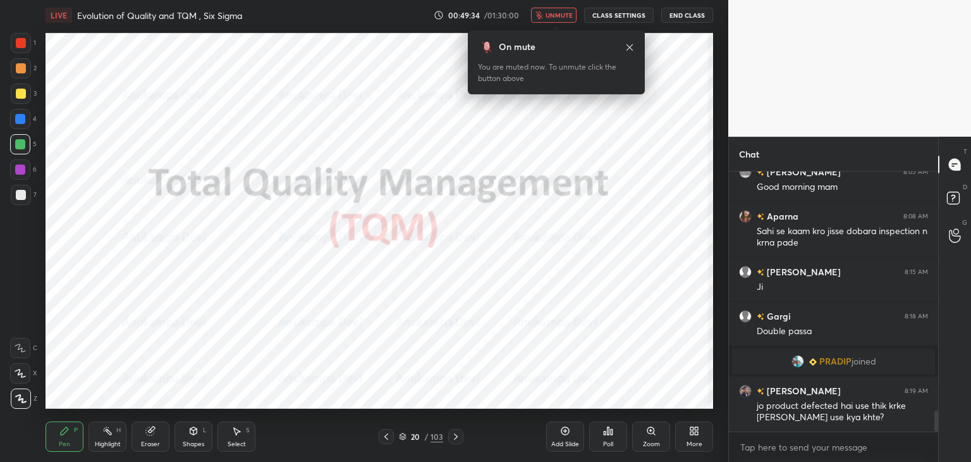
click at [566, 17] on span "unmute" at bounding box center [559, 15] width 27 height 9
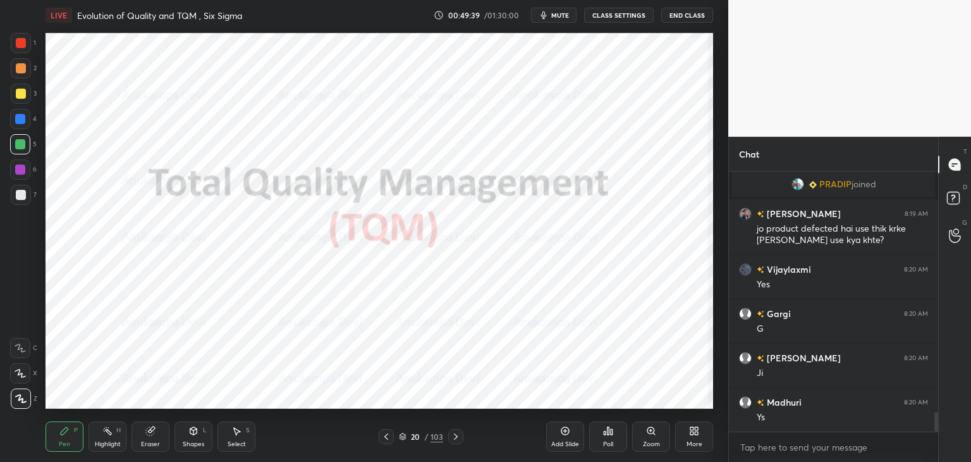
scroll to position [3199, 0]
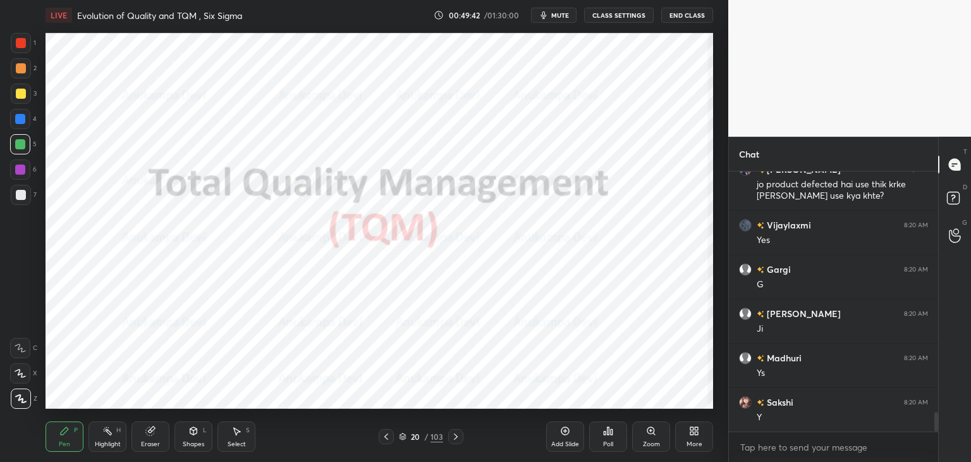
click at [192, 436] on div "Shapes L" at bounding box center [194, 436] width 38 height 30
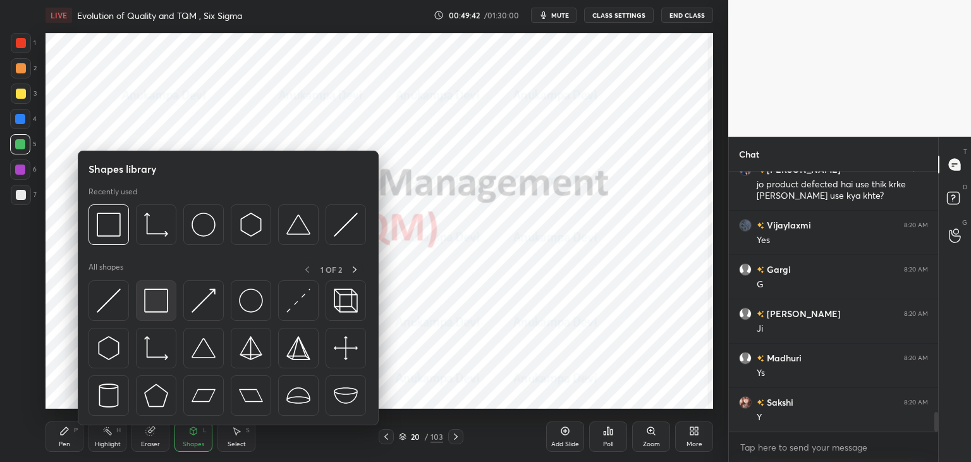
scroll to position [3243, 0]
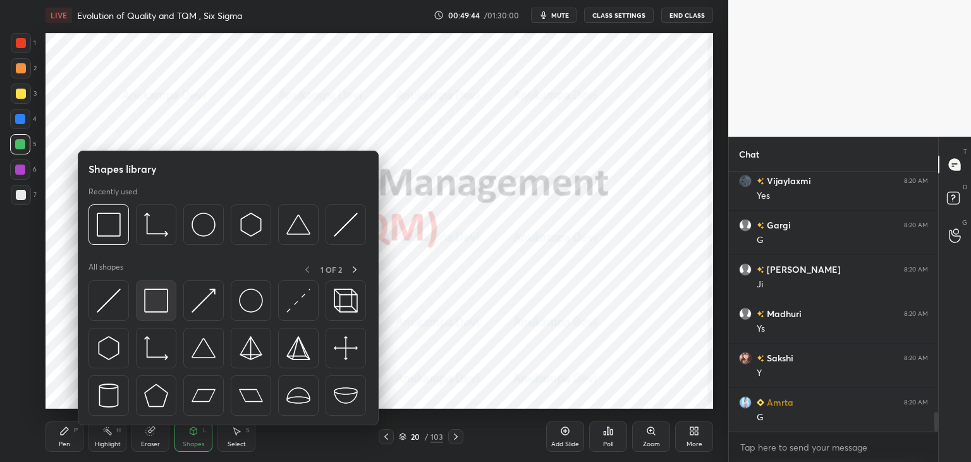
click at [159, 299] on img at bounding box center [156, 300] width 24 height 24
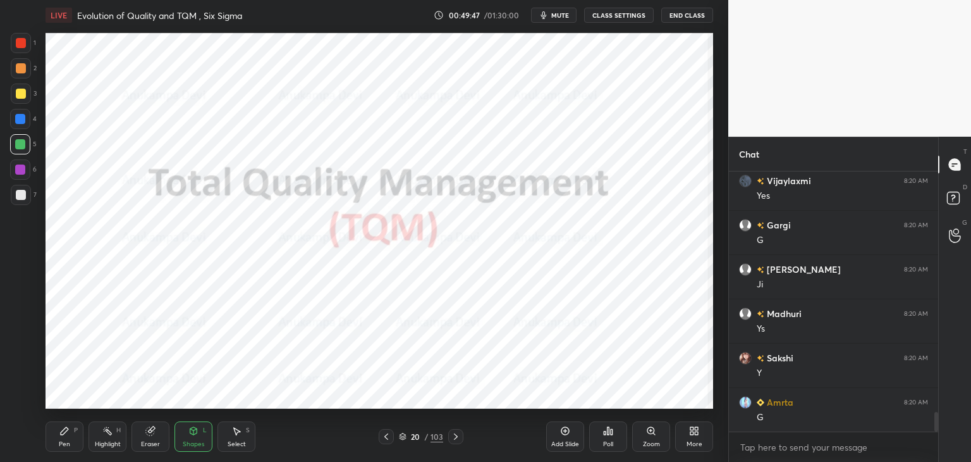
click at [66, 439] on div "Pen P" at bounding box center [65, 436] width 38 height 30
drag, startPoint x: 157, startPoint y: 438, endPoint x: 142, endPoint y: 411, distance: 30.3
click at [156, 436] on div "Eraser" at bounding box center [151, 436] width 38 height 30
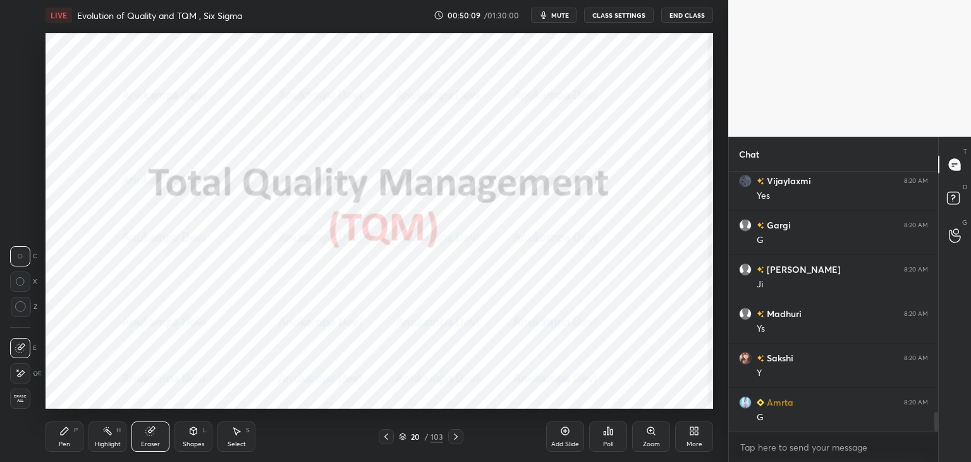
click at [28, 306] on div at bounding box center [21, 307] width 20 height 20
click at [68, 438] on div "Pen P" at bounding box center [65, 436] width 38 height 30
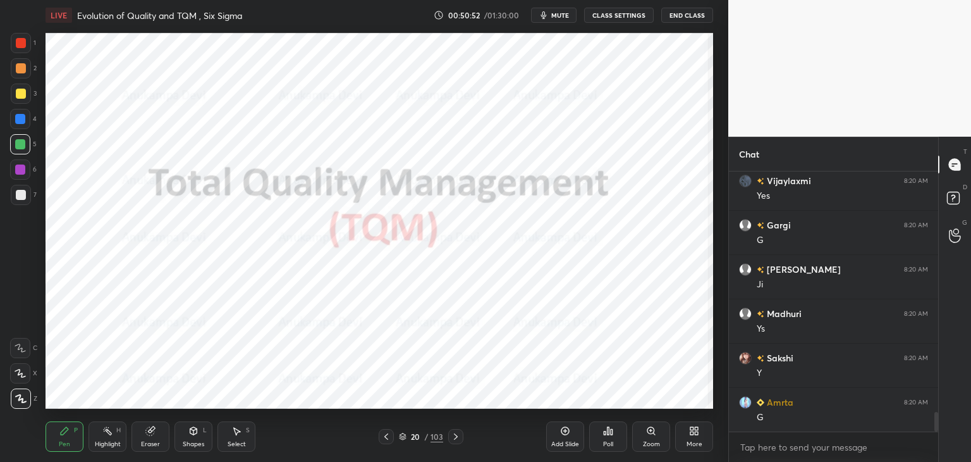
click at [148, 441] on div "Eraser" at bounding box center [150, 444] width 19 height 6
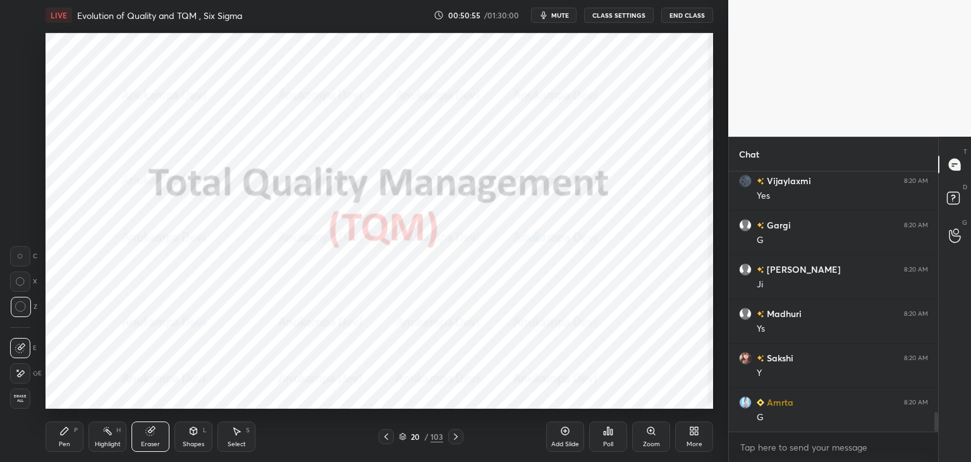
drag, startPoint x: 63, startPoint y: 441, endPoint x: 73, endPoint y: 411, distance: 31.4
click at [63, 441] on div "Pen" at bounding box center [64, 444] width 11 height 6
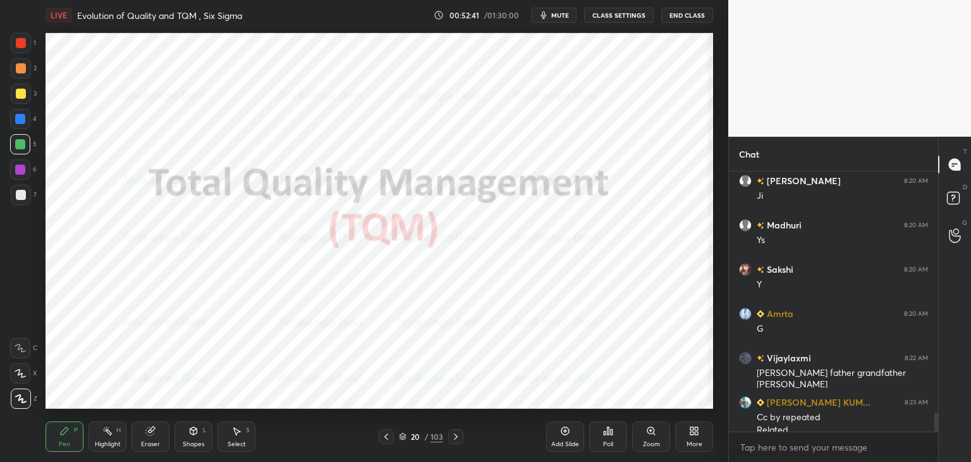
scroll to position [3344, 0]
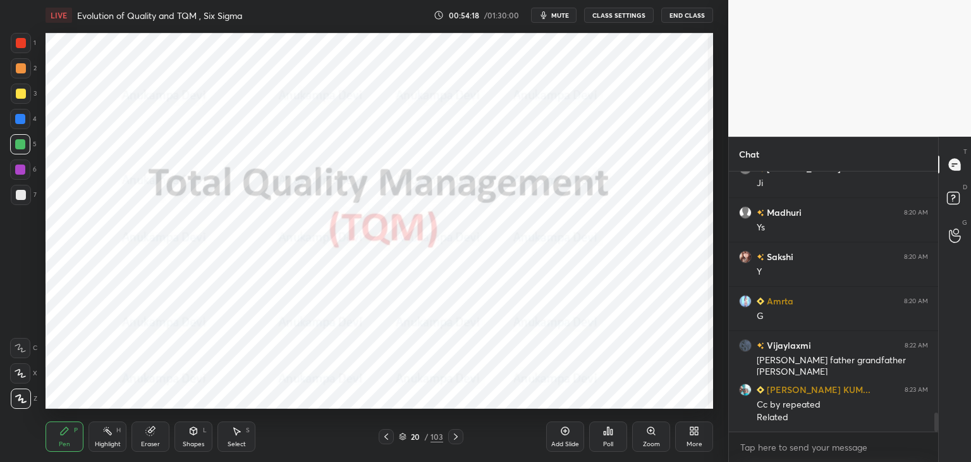
click at [21, 118] on div at bounding box center [20, 119] width 10 height 10
click at [457, 439] on icon at bounding box center [456, 436] width 10 height 10
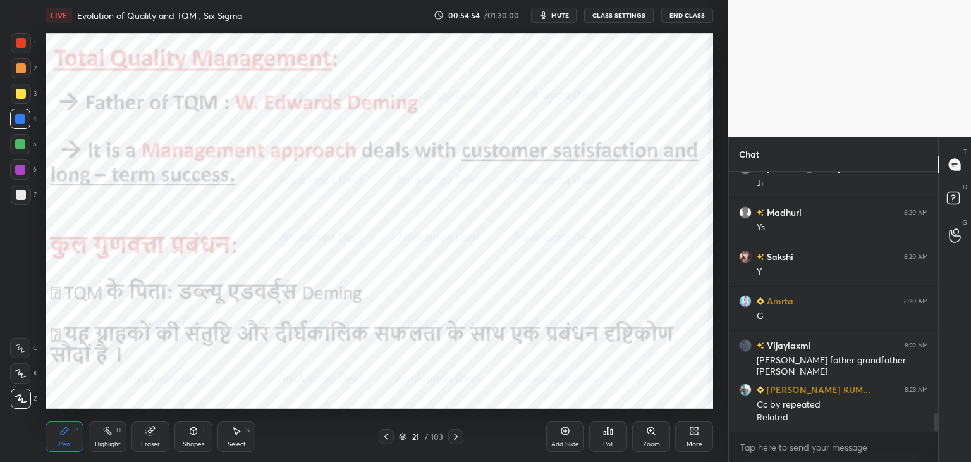
click at [385, 438] on icon at bounding box center [386, 436] width 10 height 10
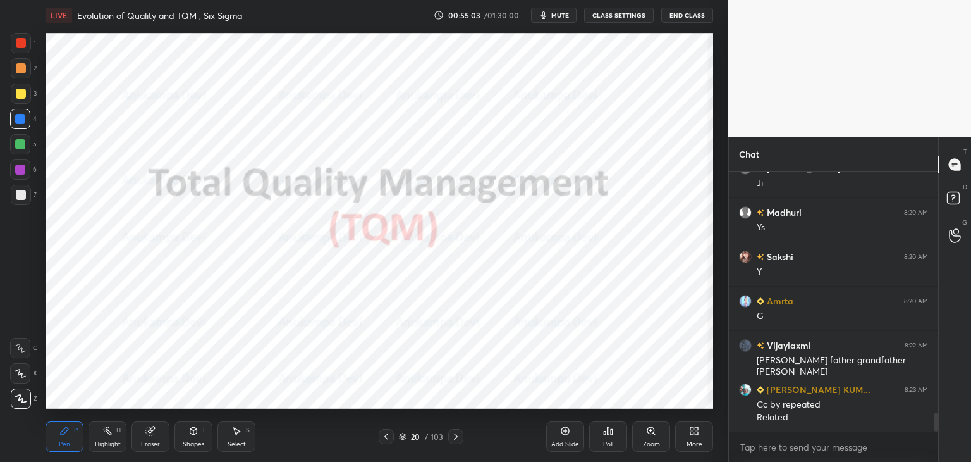
click at [455, 437] on icon at bounding box center [456, 436] width 10 height 10
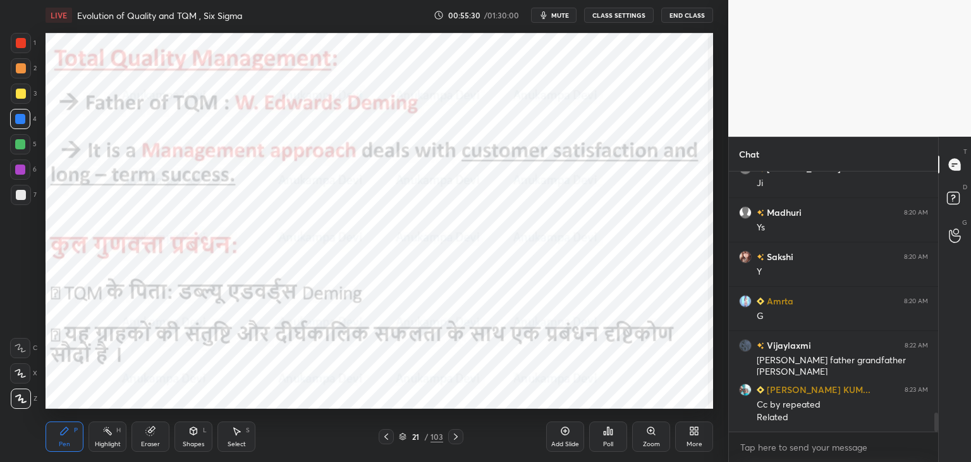
click at [456, 438] on icon at bounding box center [456, 436] width 4 height 6
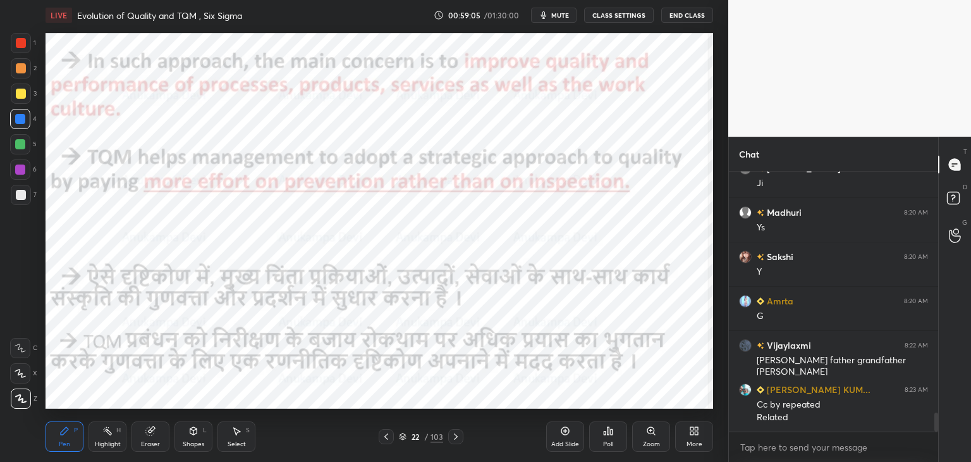
drag, startPoint x: 455, startPoint y: 437, endPoint x: 448, endPoint y: 423, distance: 15.8
click at [455, 436] on icon at bounding box center [456, 436] width 10 height 10
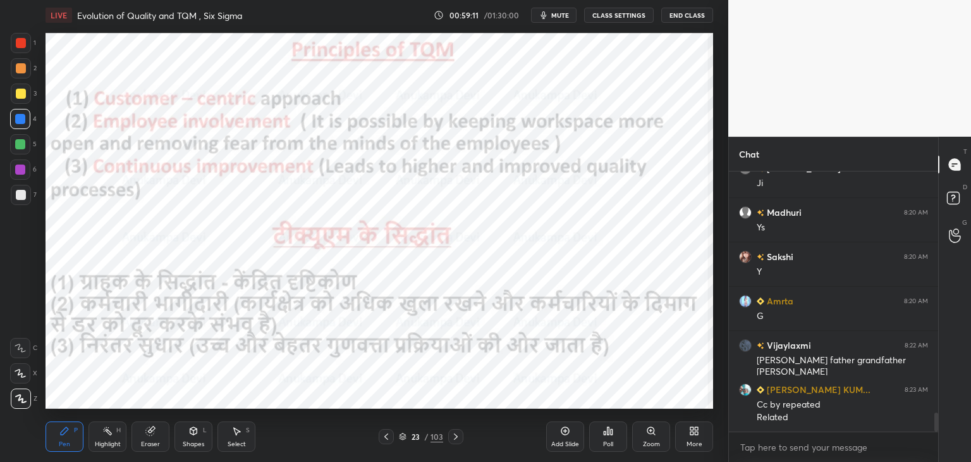
click at [19, 150] on div at bounding box center [20, 144] width 20 height 20
click at [387, 440] on icon at bounding box center [386, 436] width 10 height 10
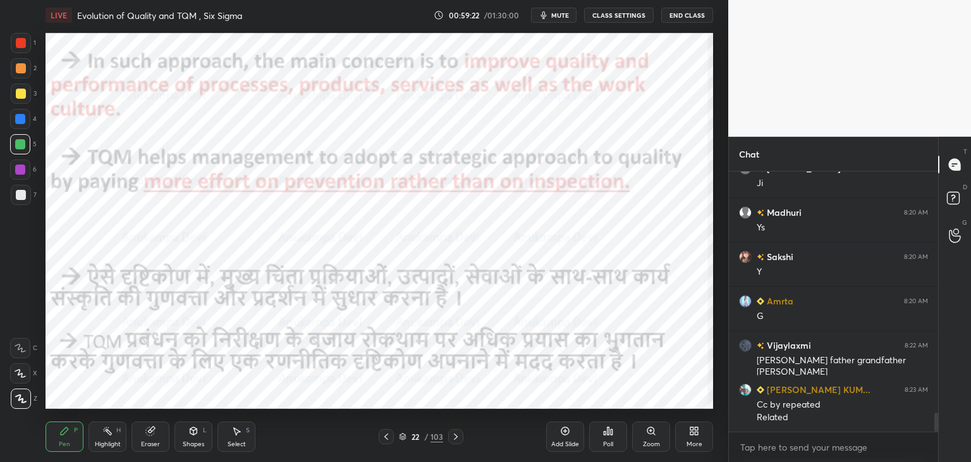
click at [386, 441] on icon at bounding box center [386, 436] width 10 height 10
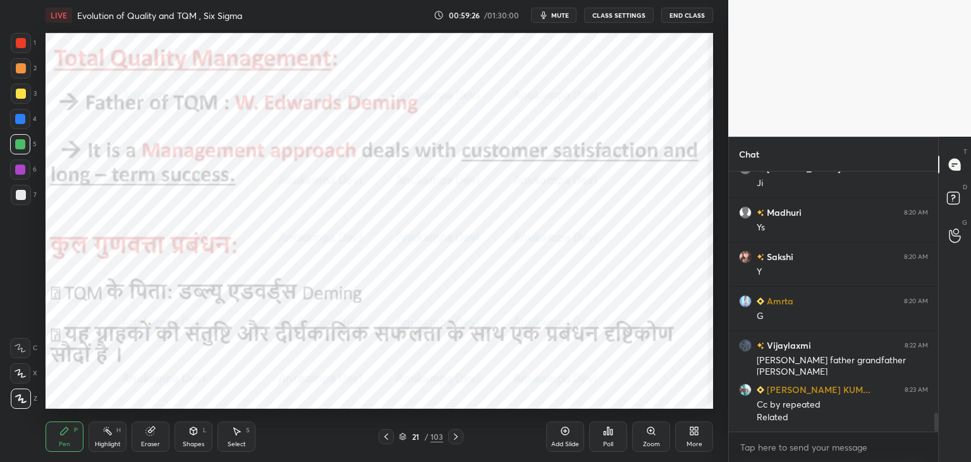
click at [455, 441] on icon at bounding box center [456, 436] width 10 height 10
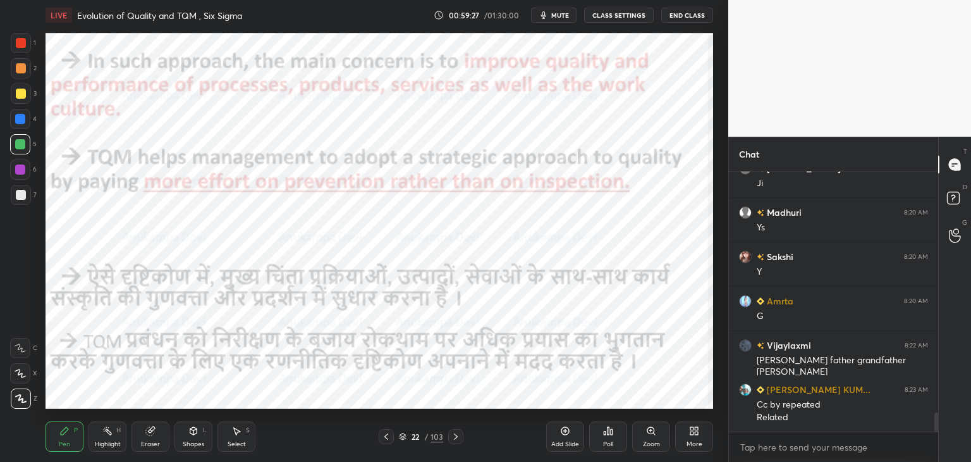
click at [455, 440] on icon at bounding box center [456, 436] width 10 height 10
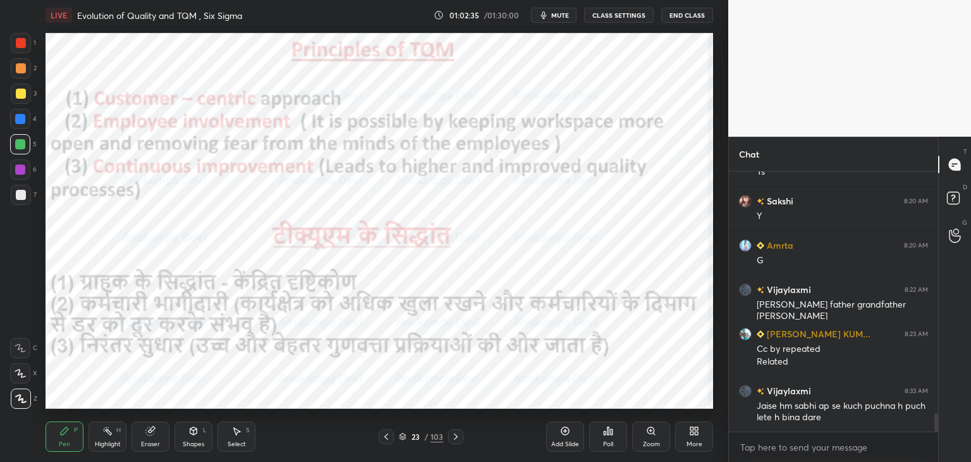
scroll to position [3444, 0]
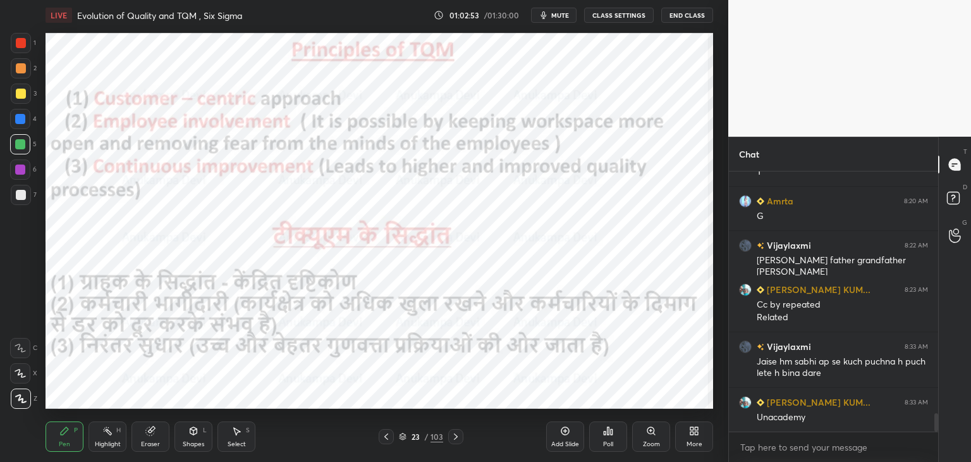
click at [24, 170] on div at bounding box center [20, 169] width 10 height 10
click at [458, 435] on icon at bounding box center [456, 436] width 10 height 10
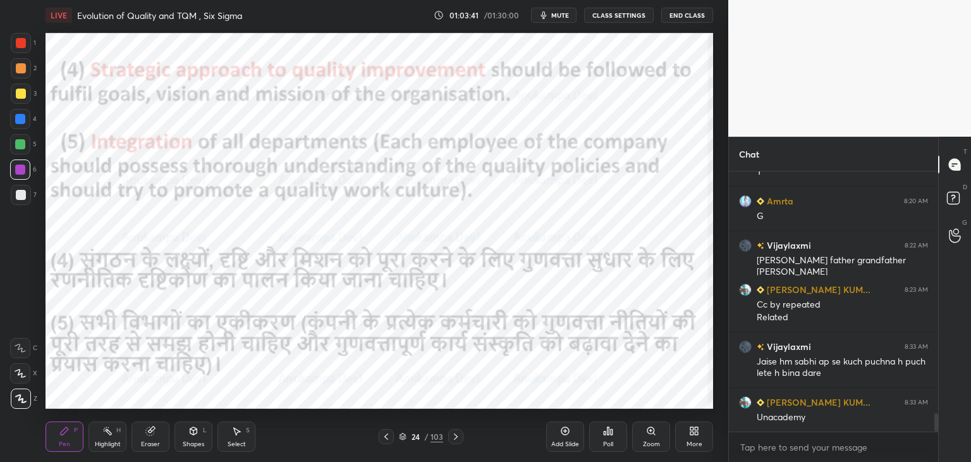
click at [560, 18] on span "mute" at bounding box center [560, 15] width 18 height 9
click at [567, 16] on span "unmute" at bounding box center [559, 15] width 27 height 9
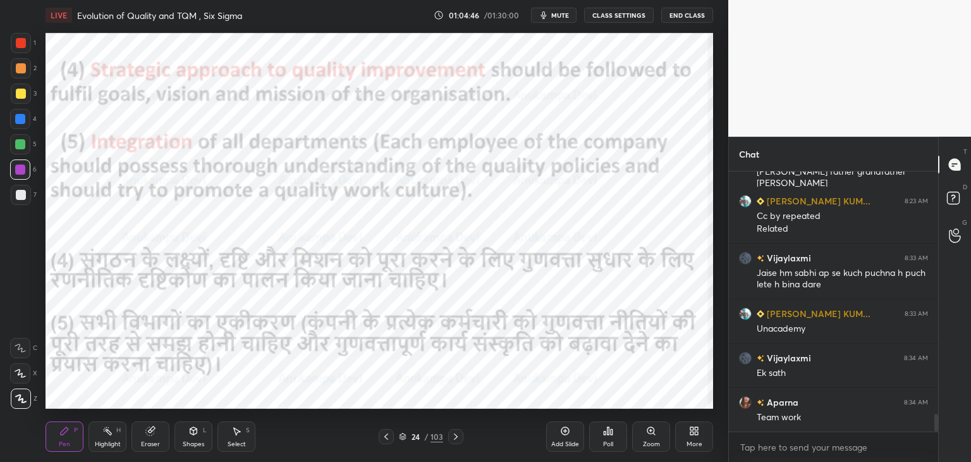
scroll to position [3577, 0]
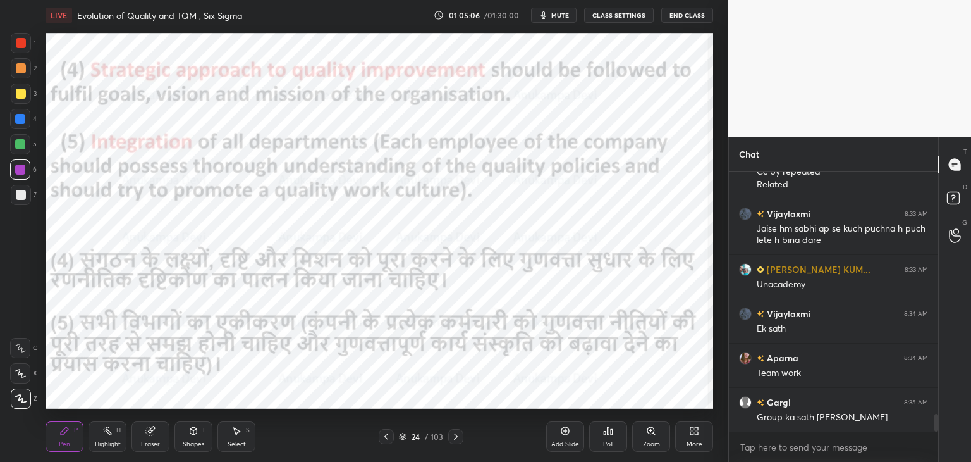
click at [455, 440] on icon at bounding box center [456, 436] width 10 height 10
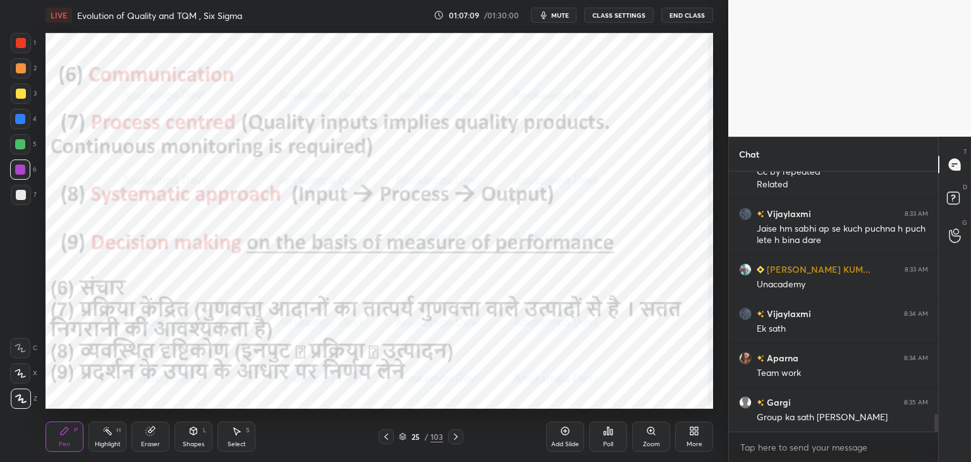
click at [560, 16] on span "mute" at bounding box center [560, 15] width 18 height 9
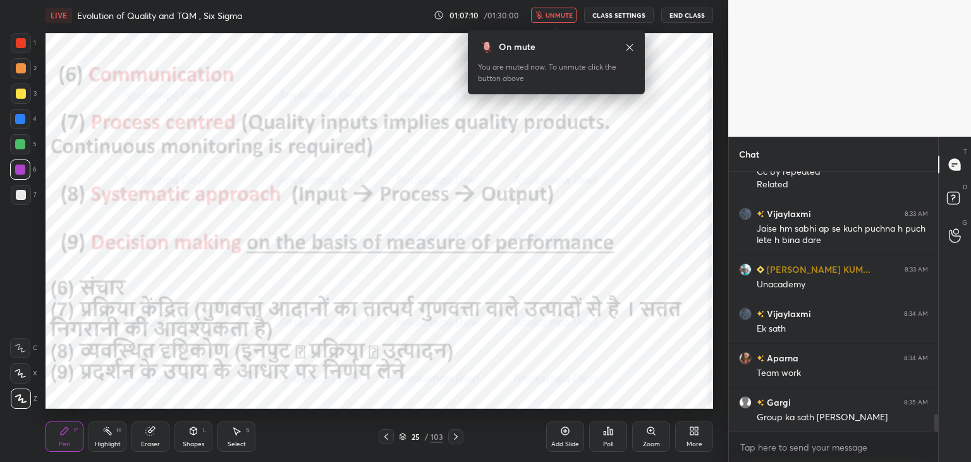
click at [559, 14] on span "unmute" at bounding box center [559, 15] width 27 height 9
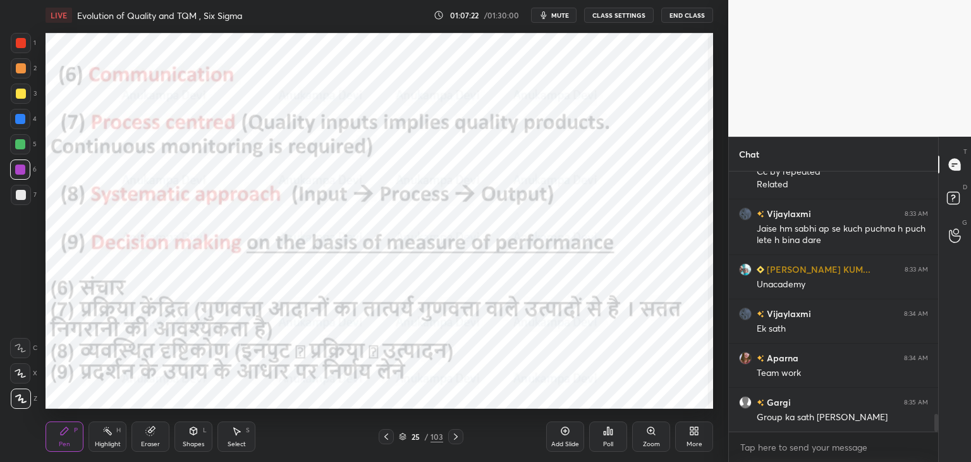
click at [457, 441] on icon at bounding box center [456, 436] width 10 height 10
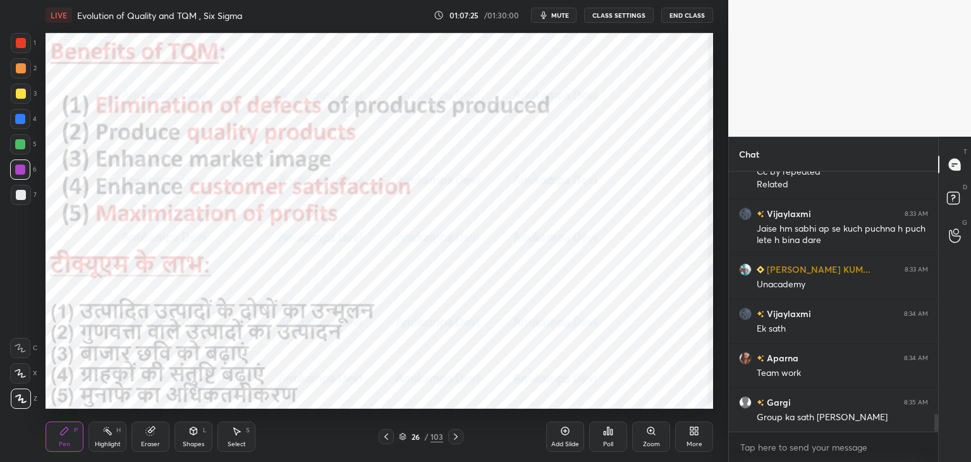
drag, startPoint x: 16, startPoint y: 125, endPoint x: 30, endPoint y: 132, distance: 16.4
click at [16, 125] on div at bounding box center [20, 119] width 20 height 20
click at [386, 438] on icon at bounding box center [386, 436] width 10 height 10
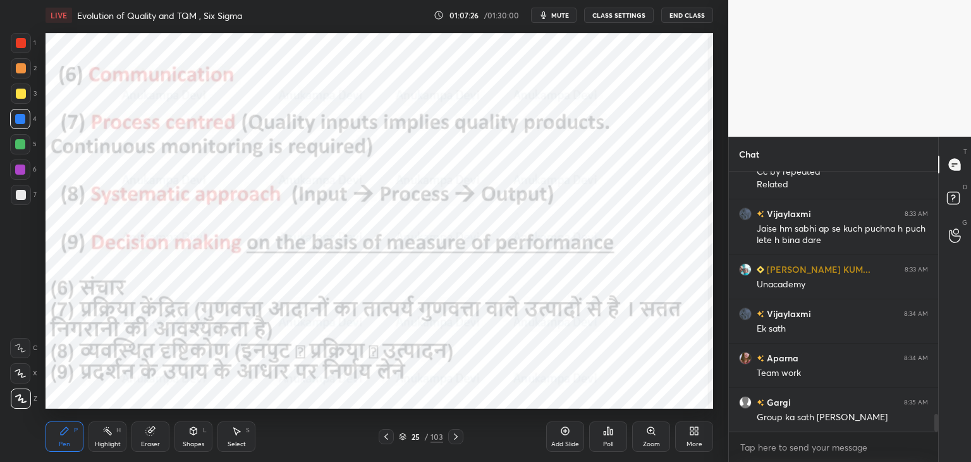
click at [387, 436] on icon at bounding box center [386, 436] width 10 height 10
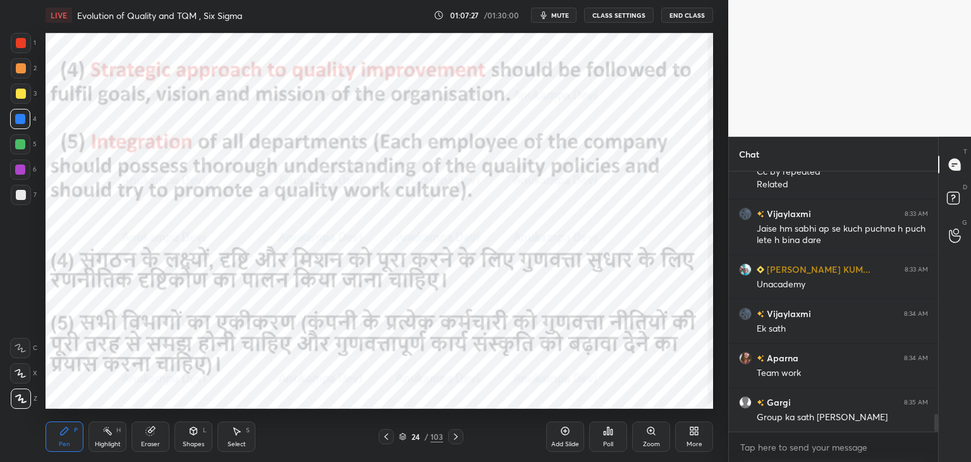
click at [388, 436] on icon at bounding box center [386, 436] width 10 height 10
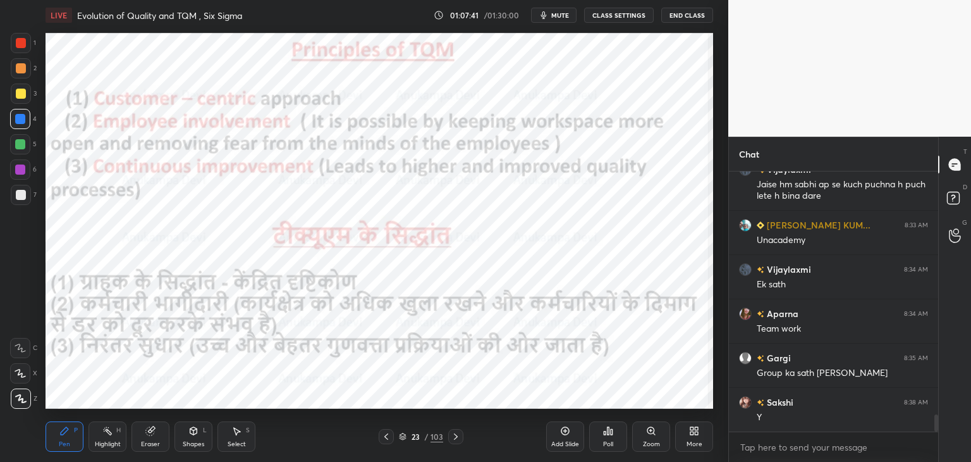
scroll to position [3665, 0]
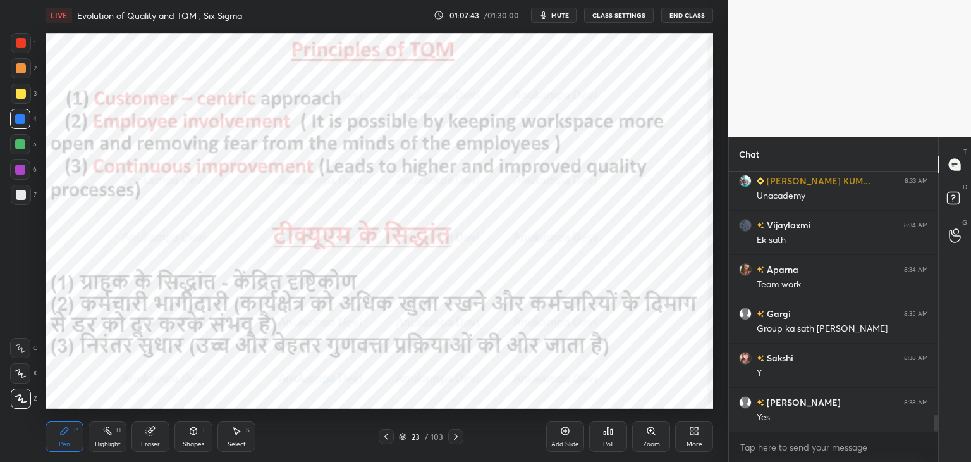
click at [455, 441] on icon at bounding box center [456, 436] width 10 height 10
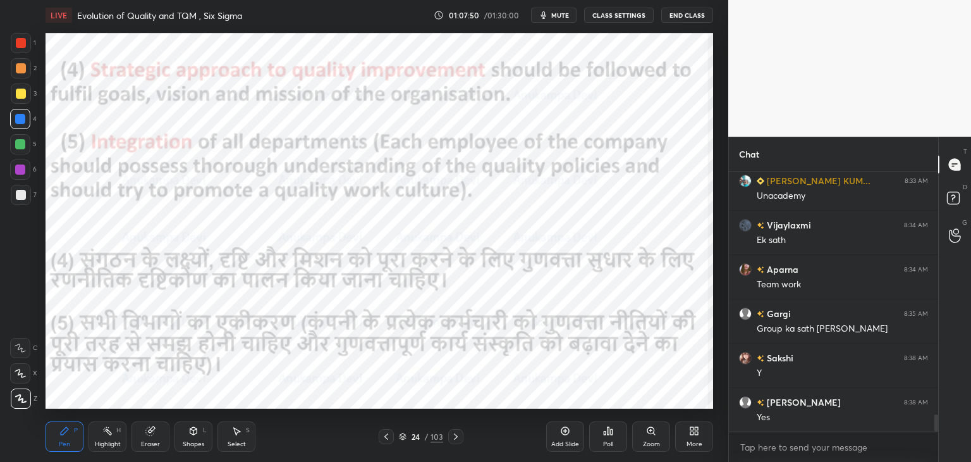
click at [456, 438] on icon at bounding box center [456, 436] width 10 height 10
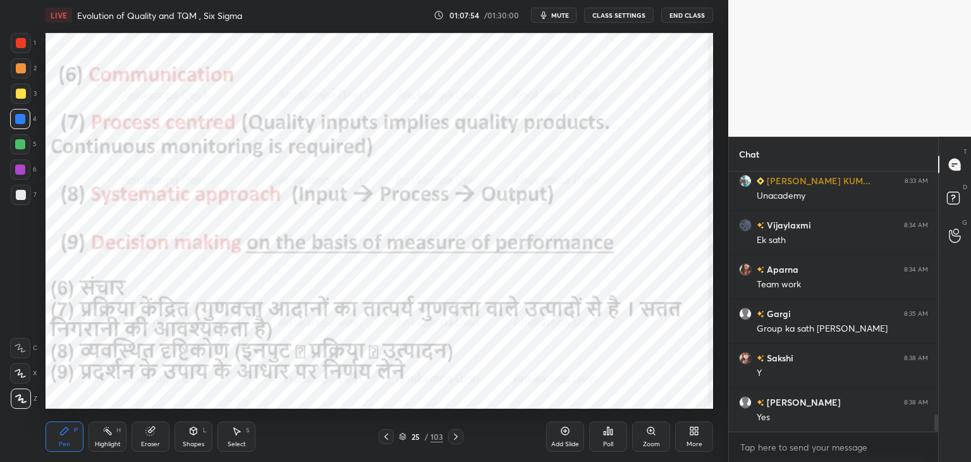
scroll to position [3710, 0]
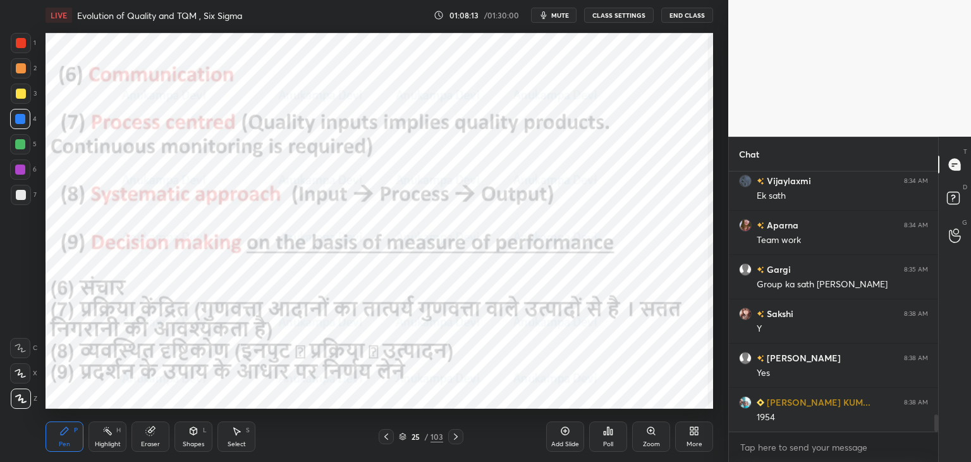
click at [402, 438] on icon at bounding box center [403, 439] width 6 height 2
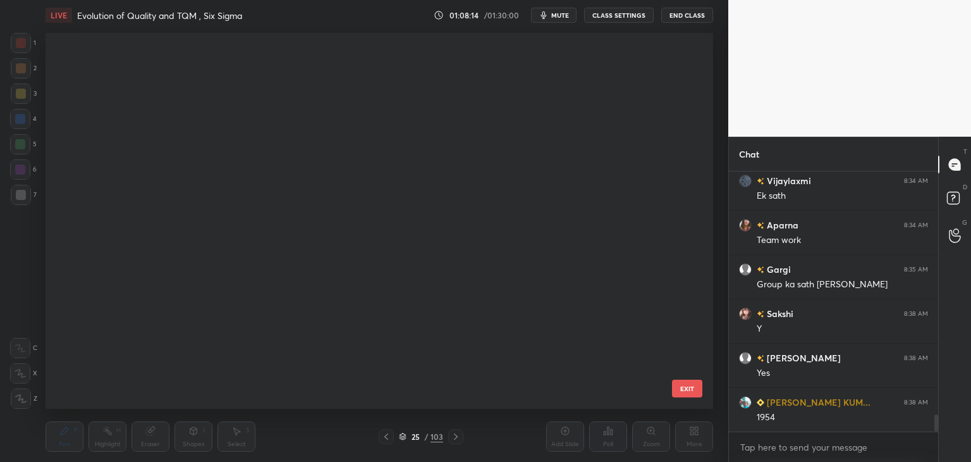
scroll to position [372, 662]
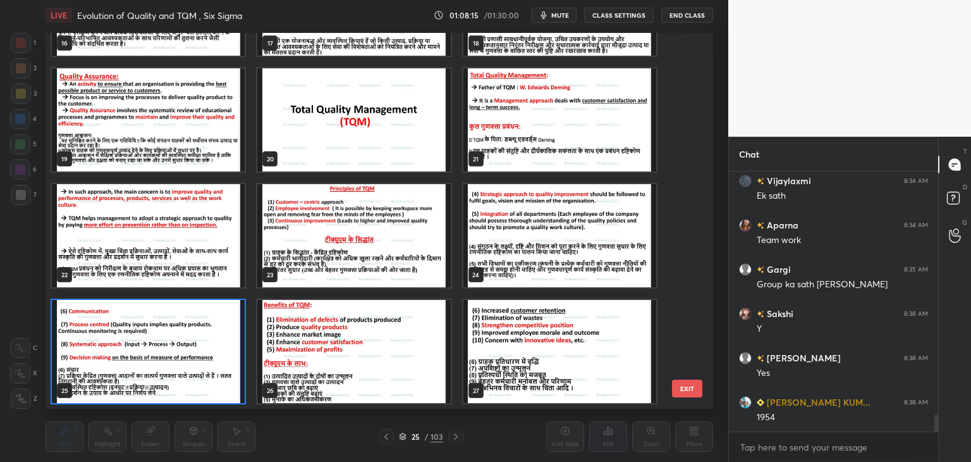
click at [364, 350] on img "grid" at bounding box center [353, 351] width 193 height 103
click at [364, 352] on img "grid" at bounding box center [353, 351] width 193 height 103
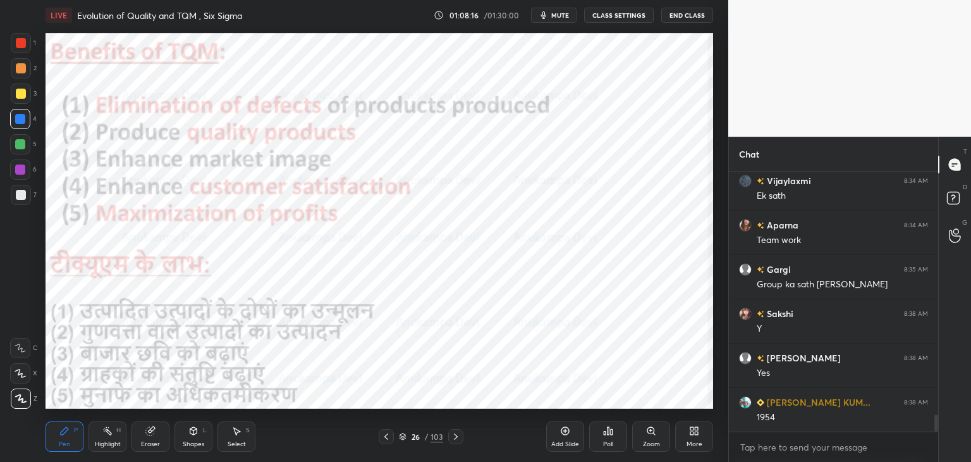
click at [364, 352] on img "grid" at bounding box center [353, 351] width 193 height 103
click at [362, 352] on img "grid" at bounding box center [353, 351] width 193 height 103
click at [405, 440] on icon at bounding box center [403, 437] width 8 height 8
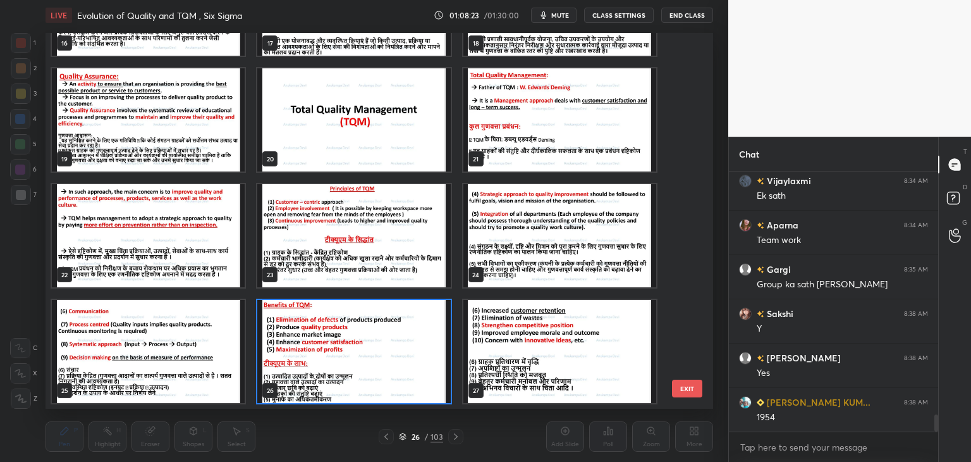
click at [551, 128] on img "grid" at bounding box center [560, 119] width 193 height 103
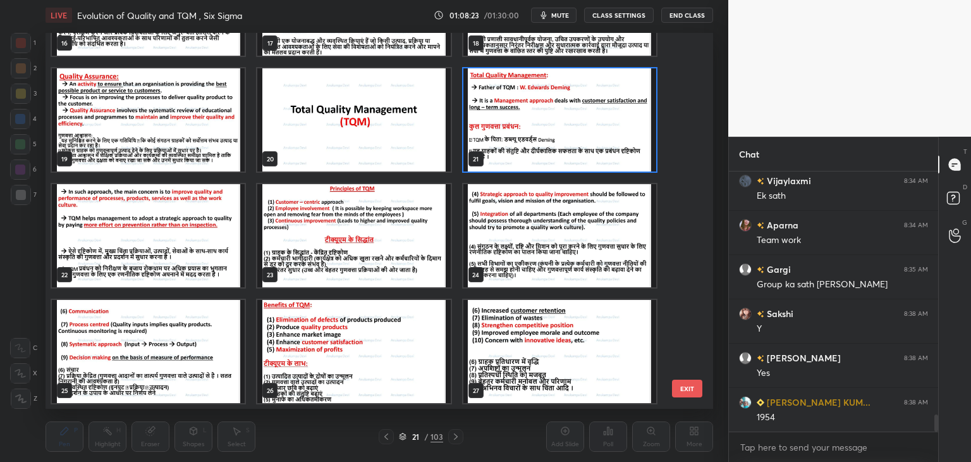
click at [551, 128] on img "grid" at bounding box center [560, 119] width 193 height 103
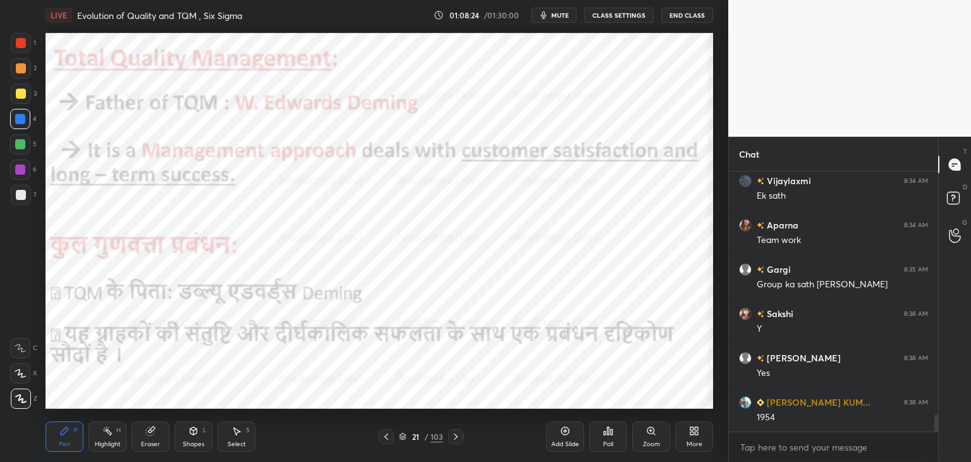
click at [551, 127] on img "grid" at bounding box center [560, 119] width 193 height 103
drag, startPoint x: 150, startPoint y: 438, endPoint x: 147, endPoint y: 427, distance: 11.2
click at [150, 436] on div "Eraser" at bounding box center [151, 436] width 38 height 30
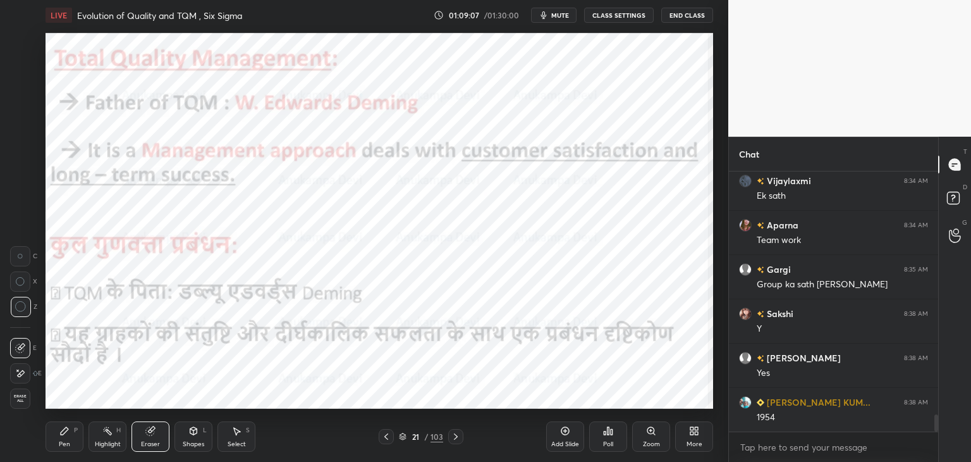
scroll to position [3754, 0]
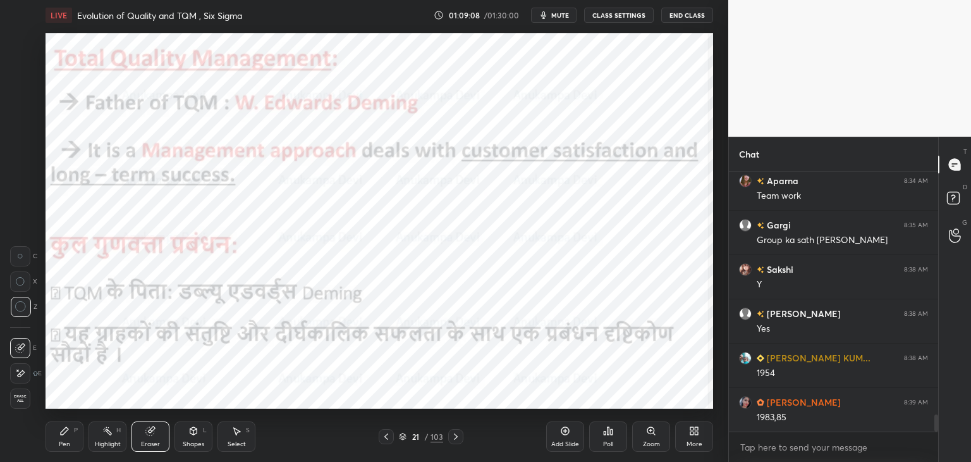
click at [21, 399] on span "Erase all" at bounding box center [20, 398] width 19 height 9
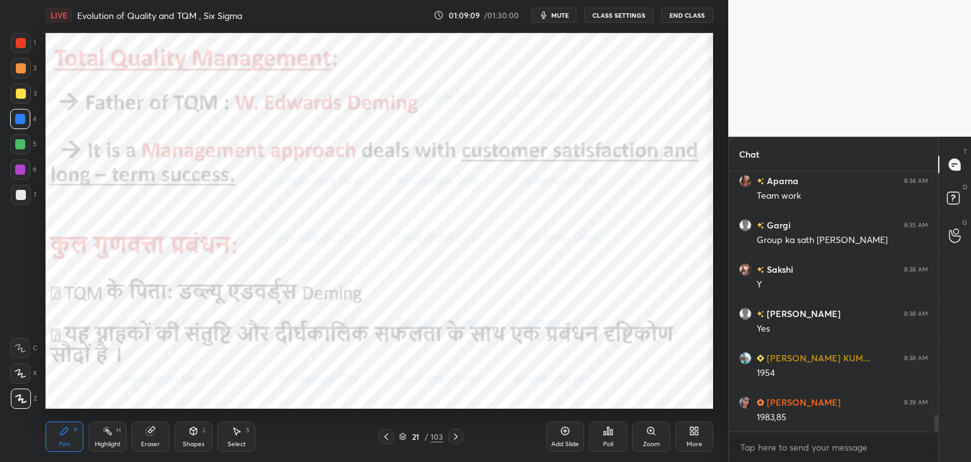
click at [400, 438] on icon at bounding box center [403, 439] width 6 height 2
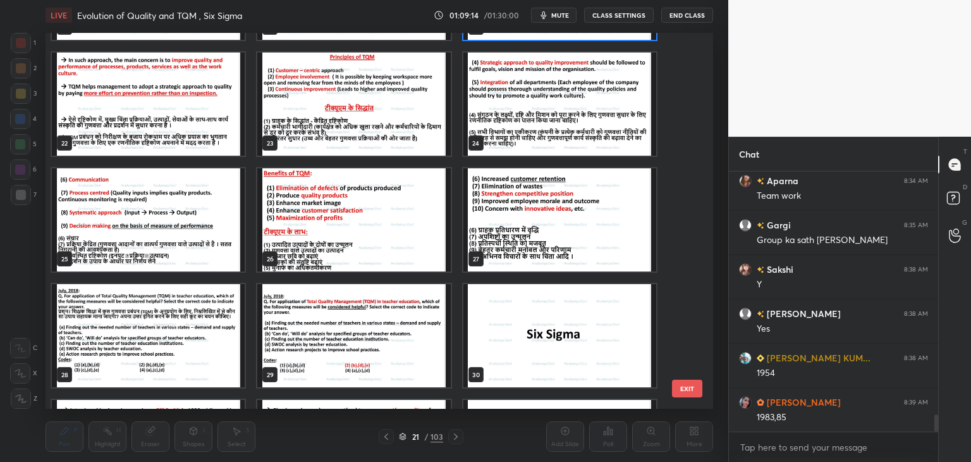
scroll to position [809, 0]
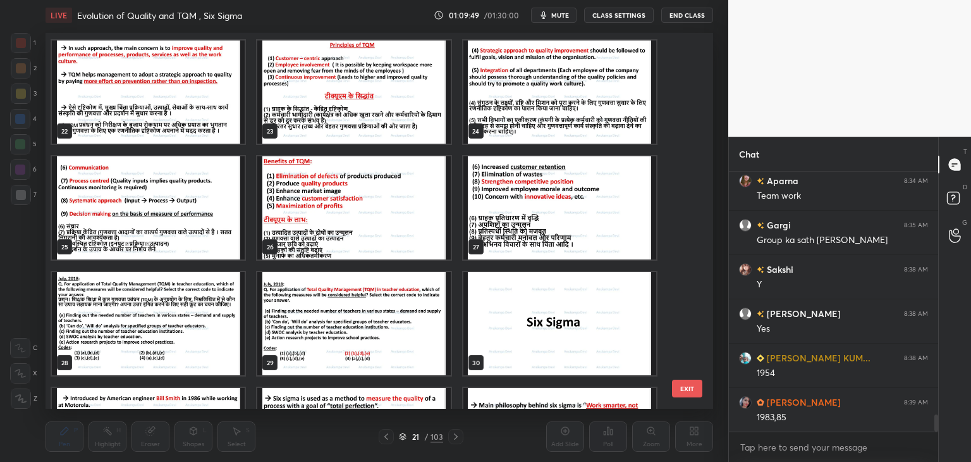
click at [311, 204] on img "grid" at bounding box center [353, 207] width 193 height 103
click at [310, 205] on img "grid" at bounding box center [353, 207] width 193 height 103
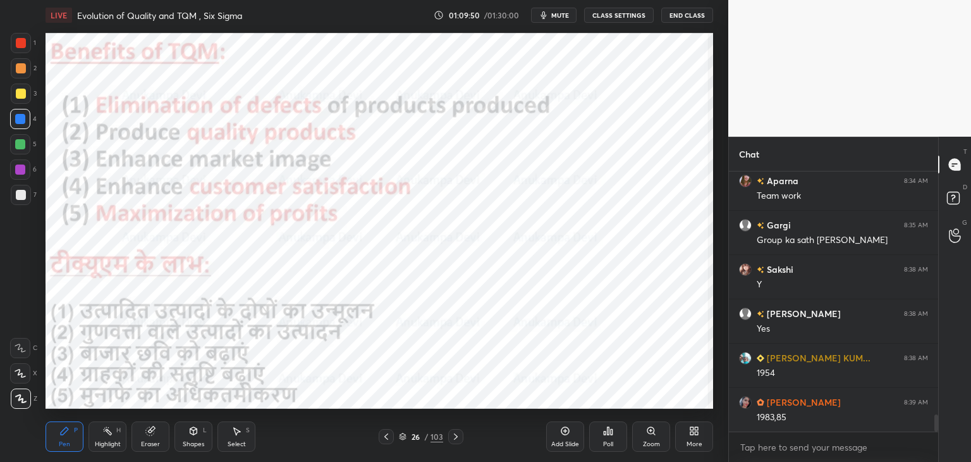
click at [310, 207] on img "grid" at bounding box center [353, 207] width 193 height 103
click at [387, 438] on icon at bounding box center [387, 436] width 4 height 6
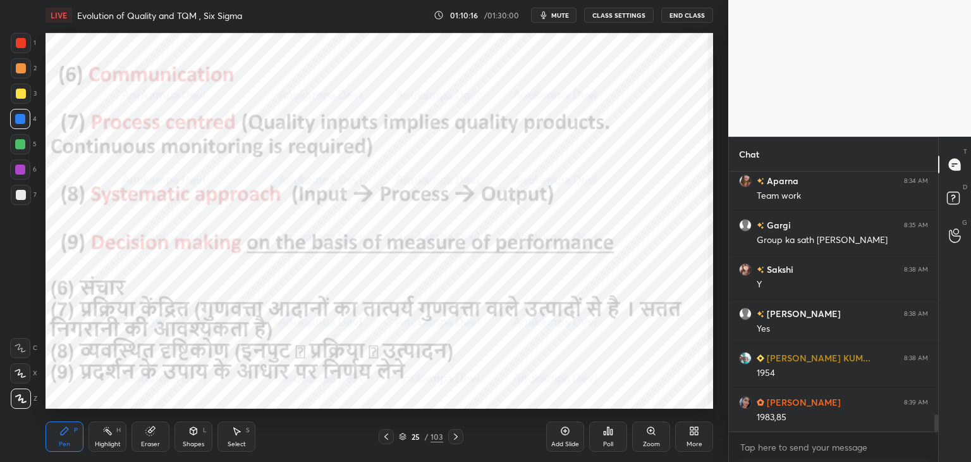
click at [457, 438] on icon at bounding box center [456, 436] width 10 height 10
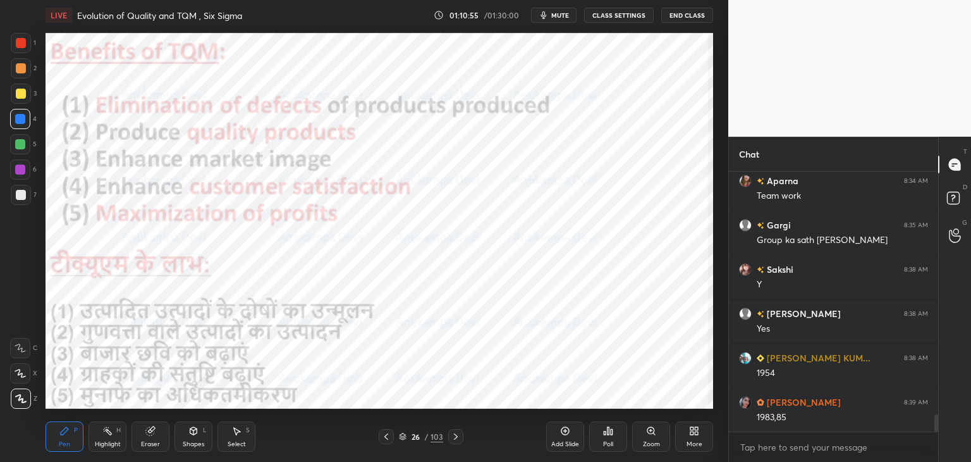
click at [457, 443] on div at bounding box center [455, 436] width 15 height 15
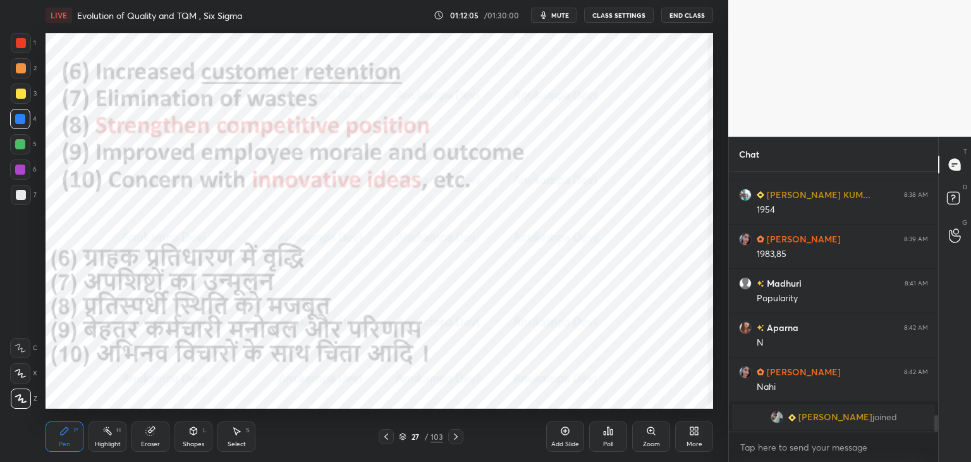
scroll to position [3677, 0]
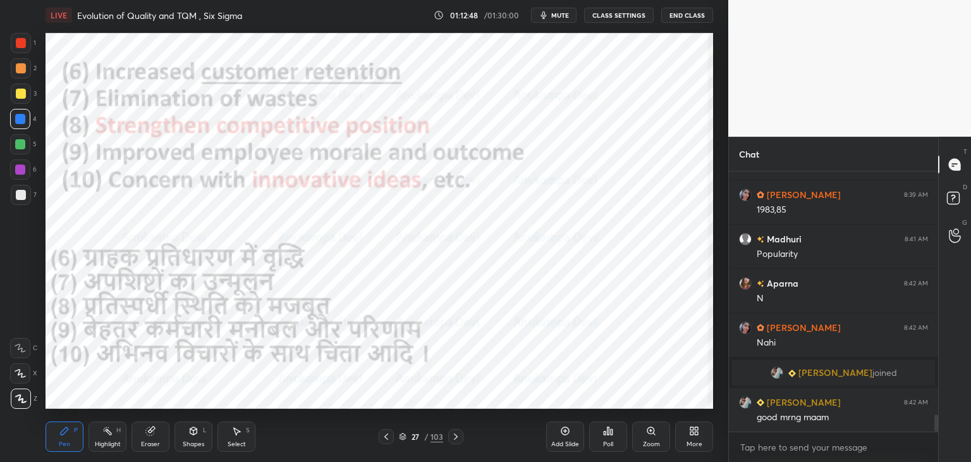
click at [457, 436] on icon at bounding box center [456, 436] width 10 height 10
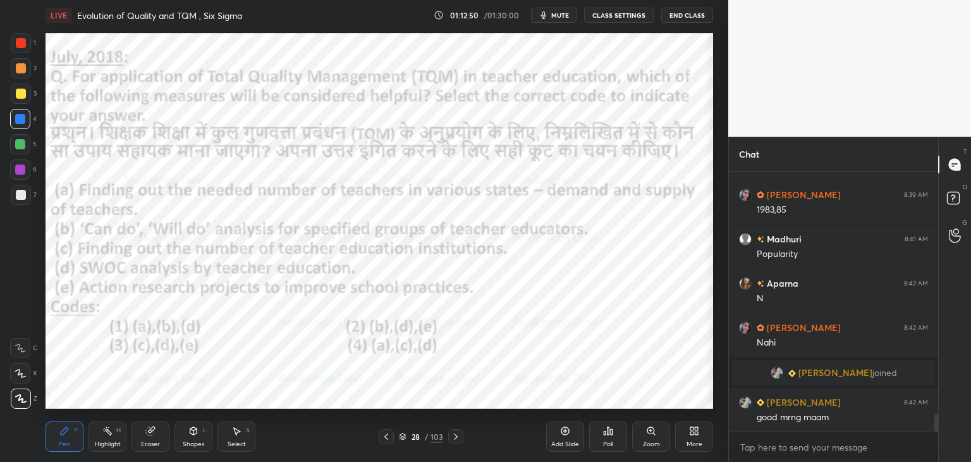
drag, startPoint x: 406, startPoint y: 436, endPoint x: 407, endPoint y: 429, distance: 7.1
click at [406, 433] on icon at bounding box center [403, 437] width 8 height 8
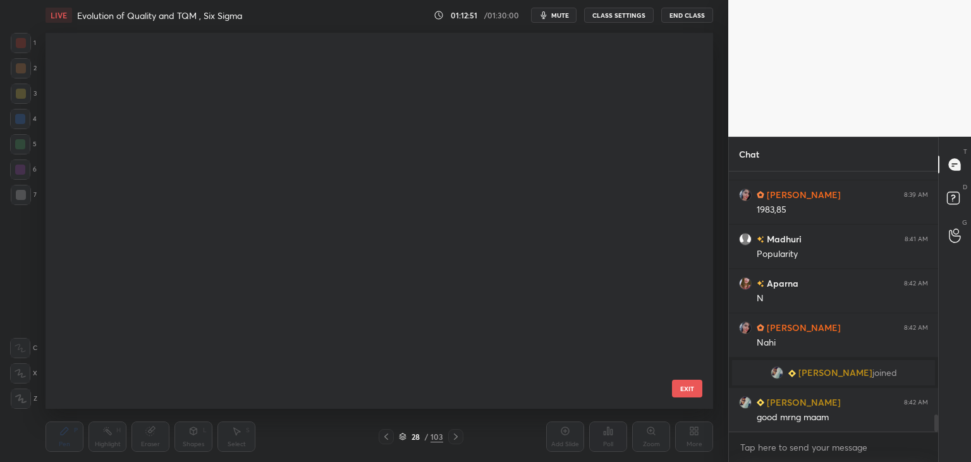
scroll to position [372, 662]
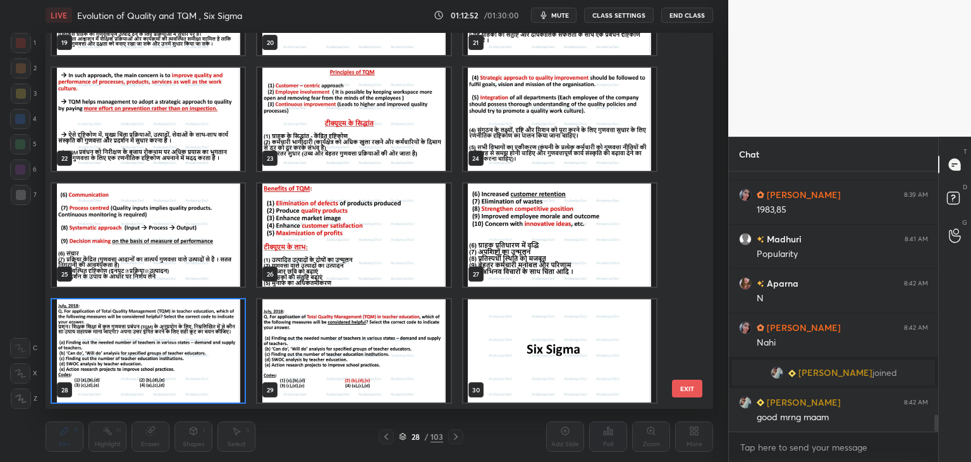
click at [540, 347] on img "grid" at bounding box center [560, 350] width 193 height 103
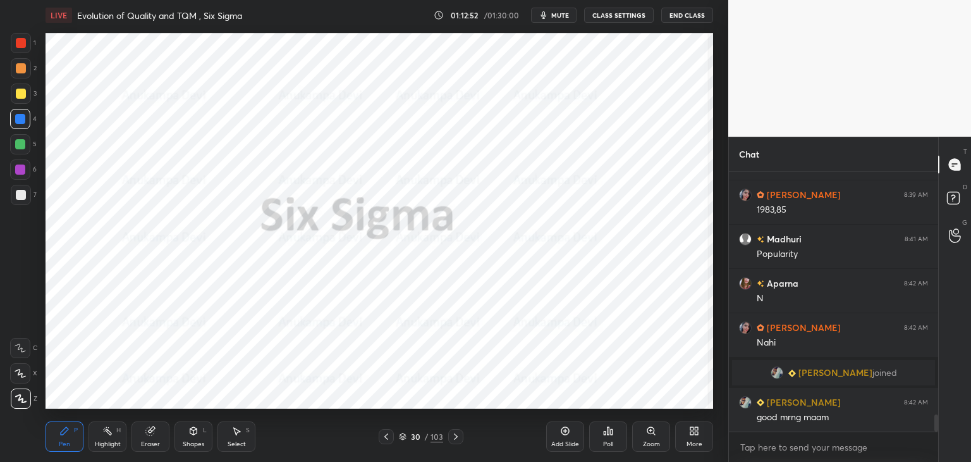
click at [541, 347] on img "grid" at bounding box center [560, 350] width 193 height 103
click at [402, 439] on icon at bounding box center [403, 439] width 6 height 2
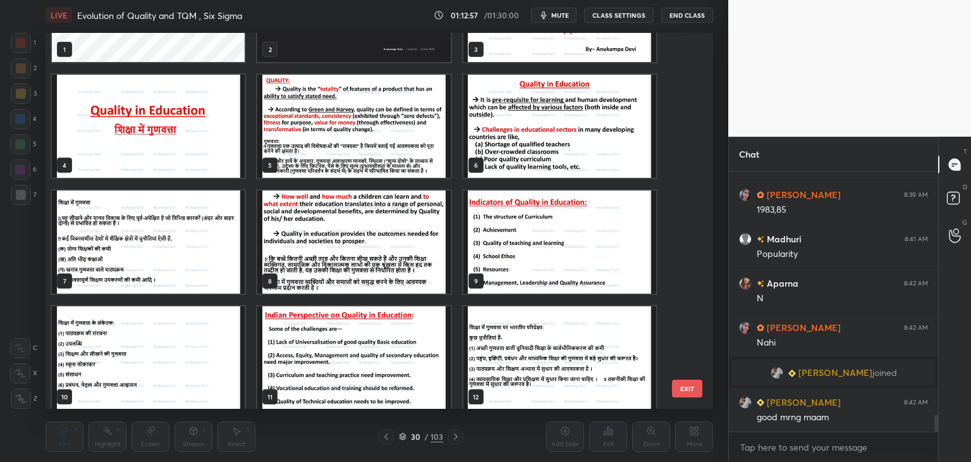
scroll to position [0, 0]
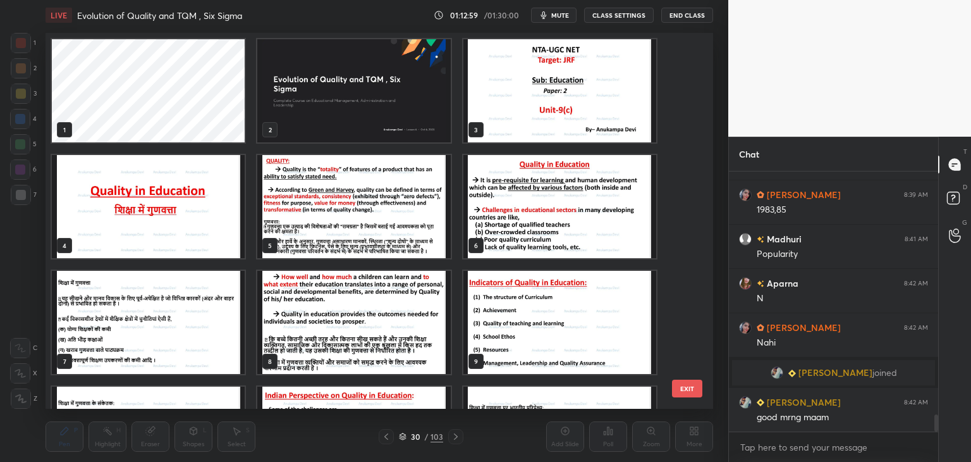
click at [397, 99] on img "grid" at bounding box center [353, 90] width 193 height 103
click at [397, 100] on img "grid" at bounding box center [353, 90] width 193 height 103
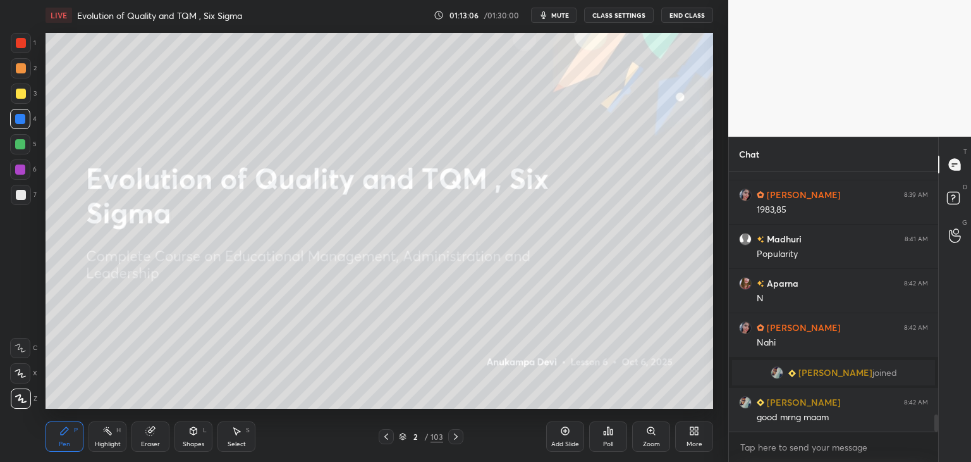
scroll to position [3721, 0]
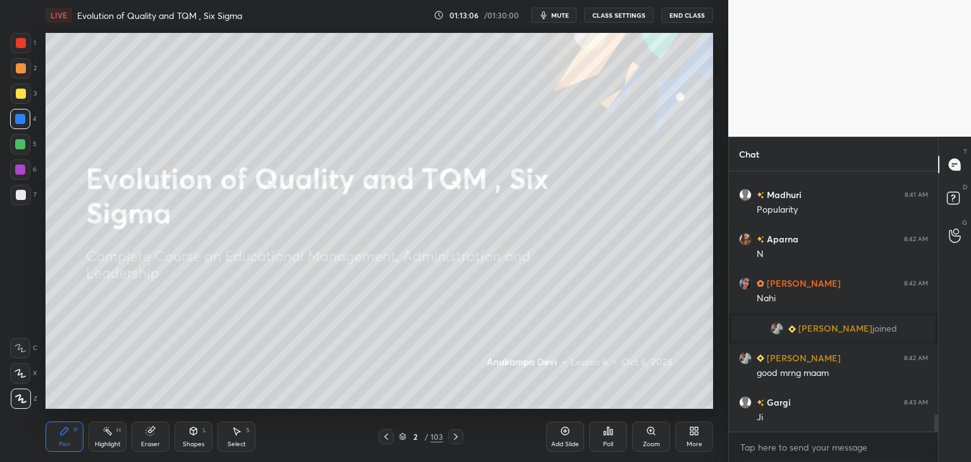
click at [402, 440] on icon at bounding box center [403, 437] width 8 height 8
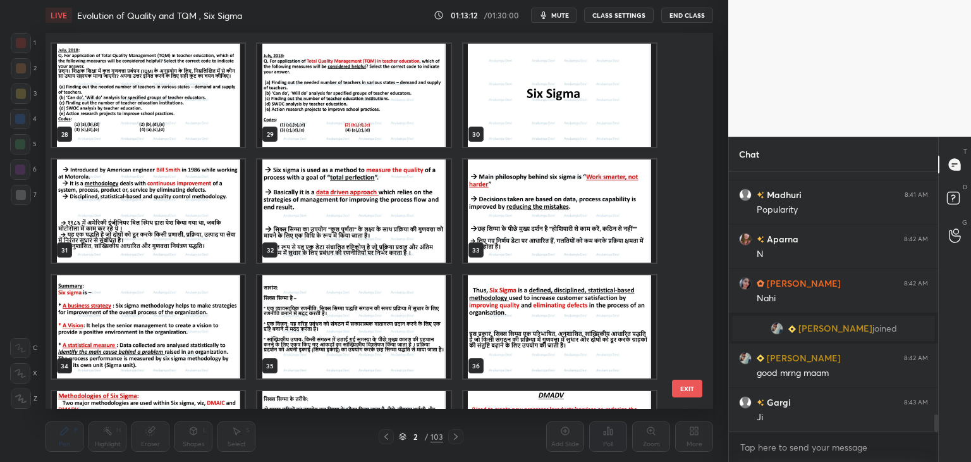
scroll to position [1025, 0]
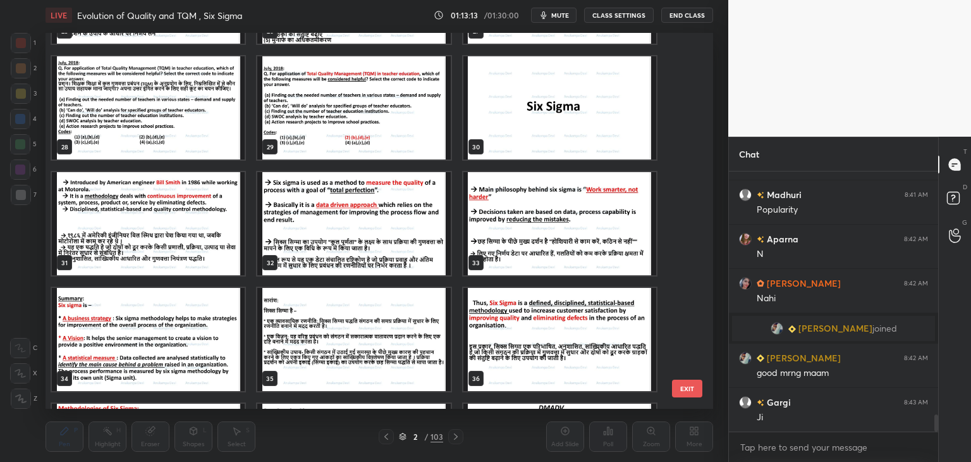
click at [597, 129] on img "grid" at bounding box center [560, 107] width 193 height 103
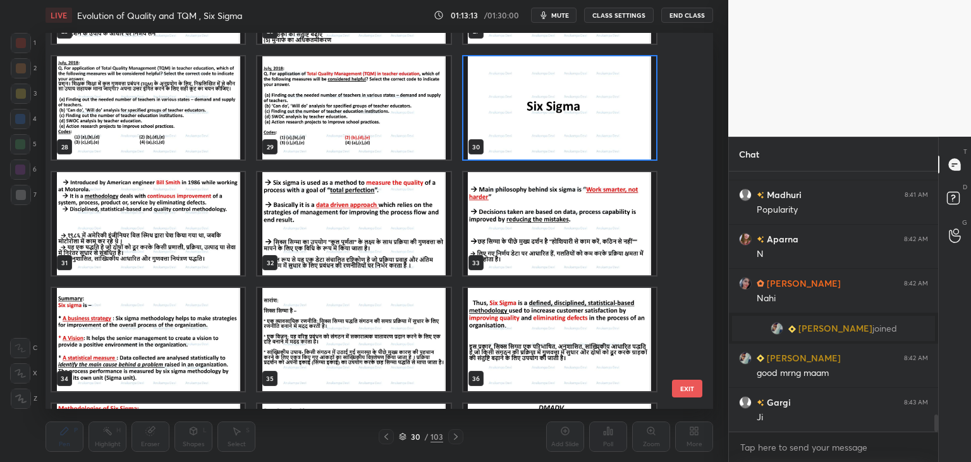
click at [597, 128] on img "grid" at bounding box center [560, 107] width 193 height 103
click at [598, 131] on img "grid" at bounding box center [560, 107] width 193 height 103
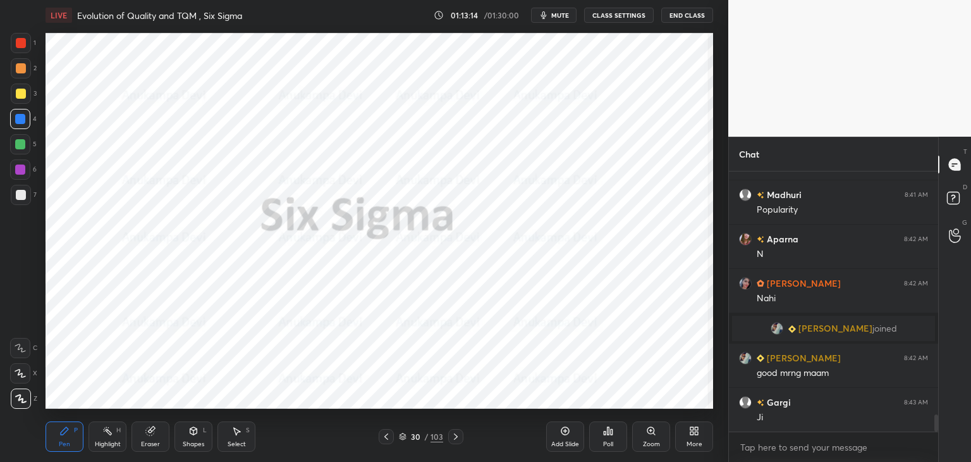
click at [563, 14] on span "mute" at bounding box center [560, 15] width 18 height 9
click at [561, 16] on span "unmute" at bounding box center [559, 15] width 27 height 9
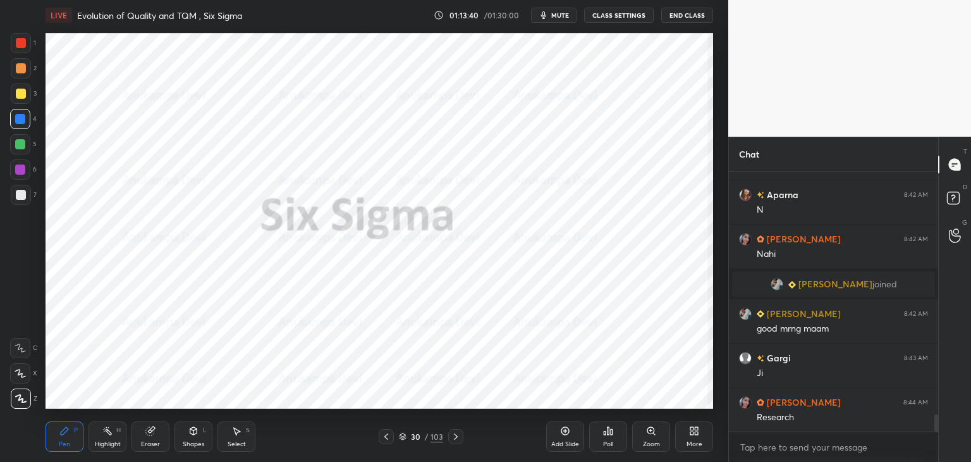
scroll to position [3810, 0]
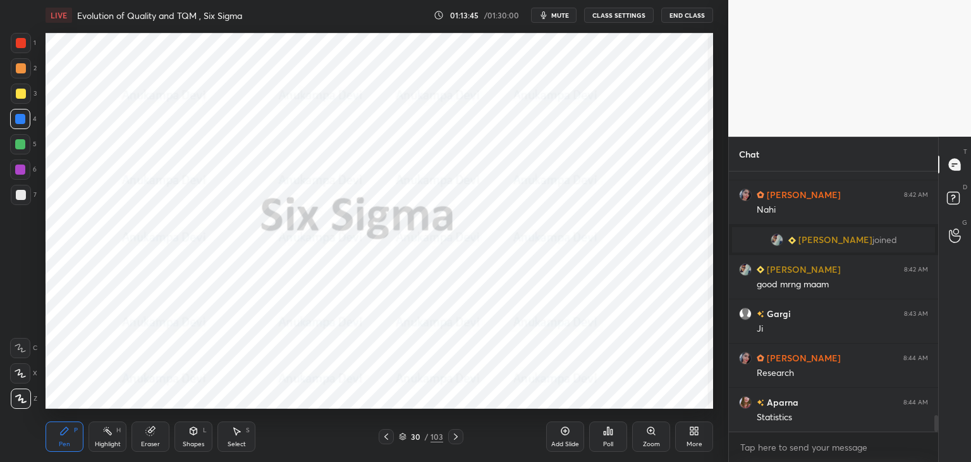
drag, startPoint x: 23, startPoint y: 42, endPoint x: 16, endPoint y: 37, distance: 8.1
click at [23, 42] on div at bounding box center [21, 43] width 10 height 10
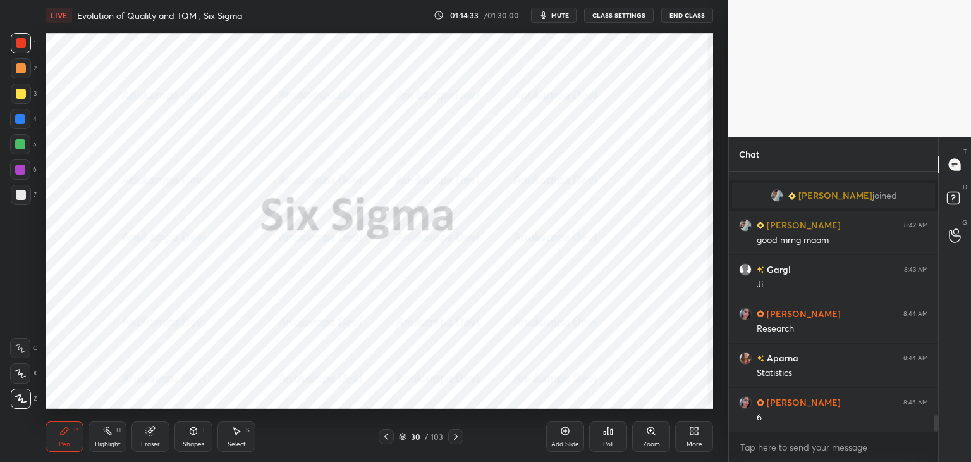
click at [21, 120] on div at bounding box center [20, 119] width 10 height 10
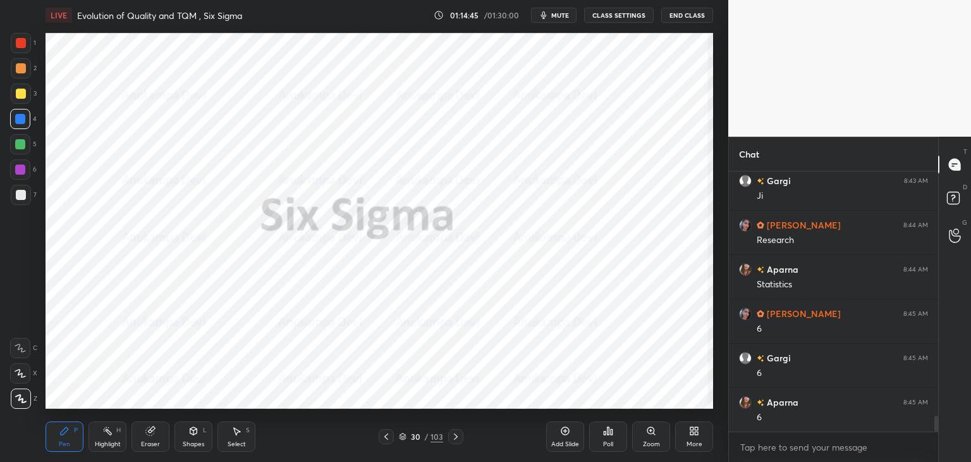
scroll to position [3987, 0]
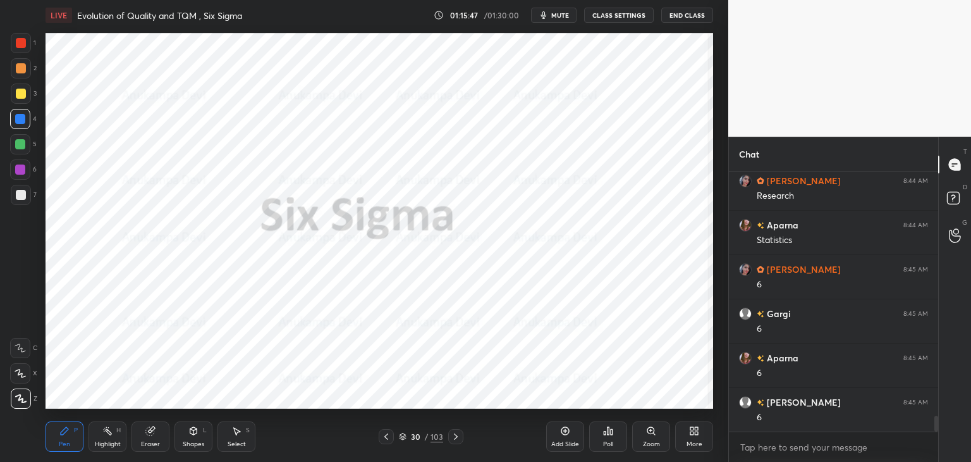
click at [459, 438] on icon at bounding box center [456, 436] width 10 height 10
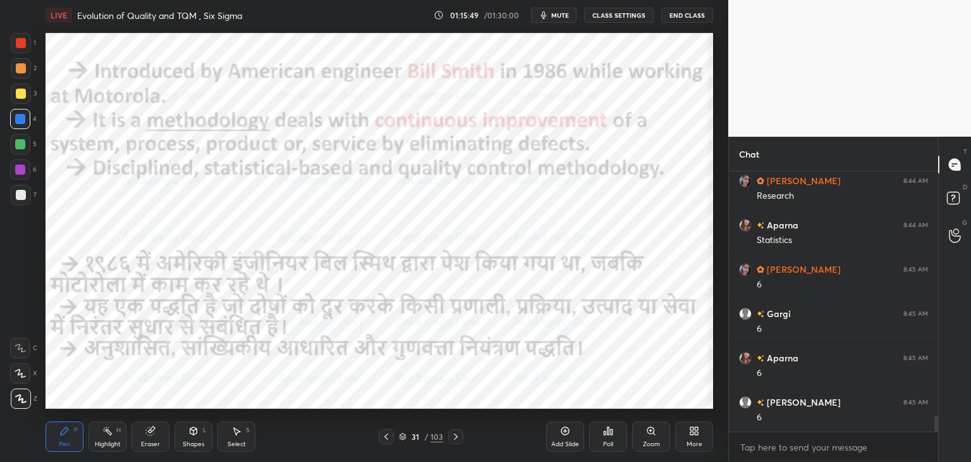
drag, startPoint x: 18, startPoint y: 146, endPoint x: 38, endPoint y: 140, distance: 21.2
click at [18, 146] on div at bounding box center [20, 144] width 10 height 10
click at [387, 438] on icon at bounding box center [387, 436] width 4 height 6
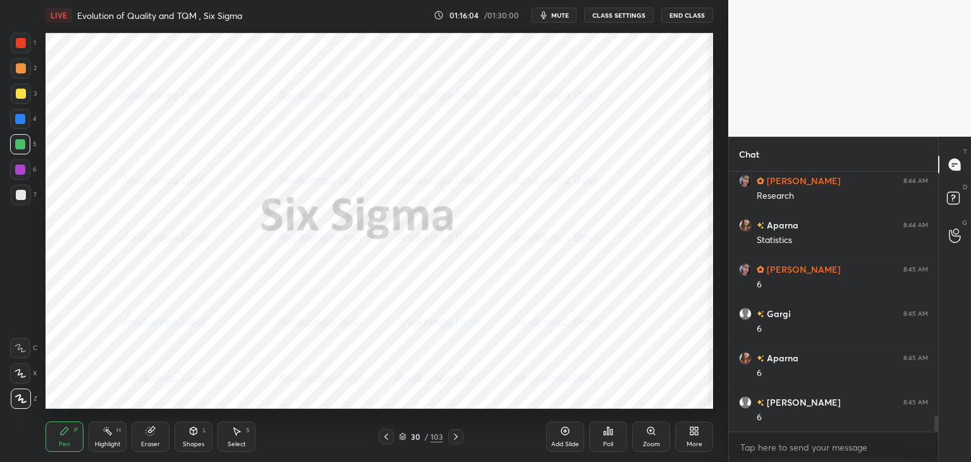
click at [457, 436] on icon at bounding box center [456, 436] width 10 height 10
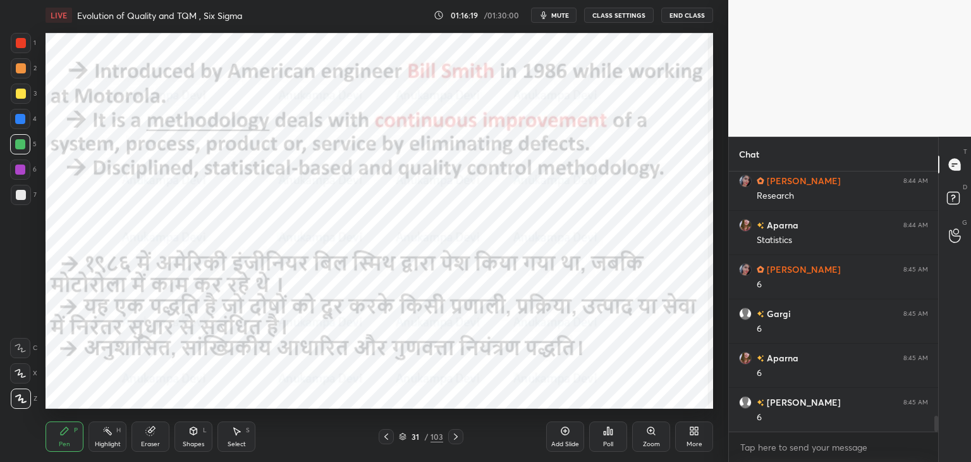
click at [390, 438] on icon at bounding box center [386, 436] width 10 height 10
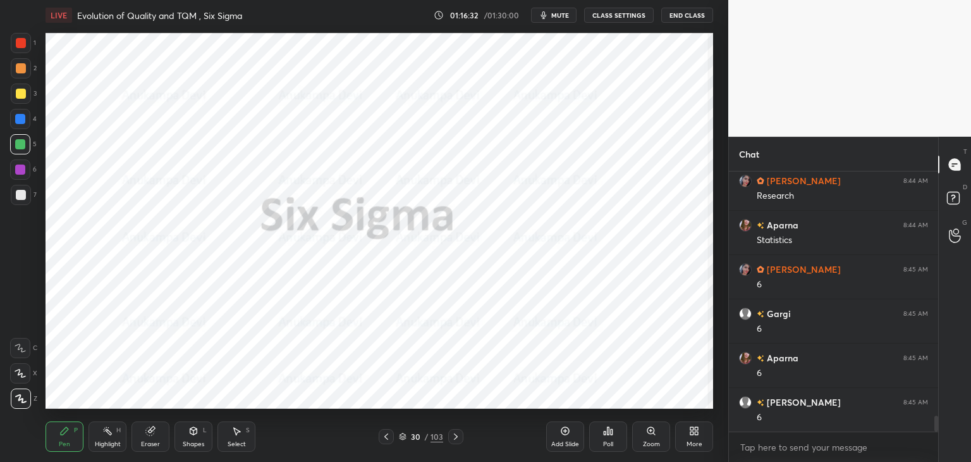
drag, startPoint x: 455, startPoint y: 435, endPoint x: 453, endPoint y: 428, distance: 8.0
click at [455, 434] on icon at bounding box center [456, 436] width 10 height 10
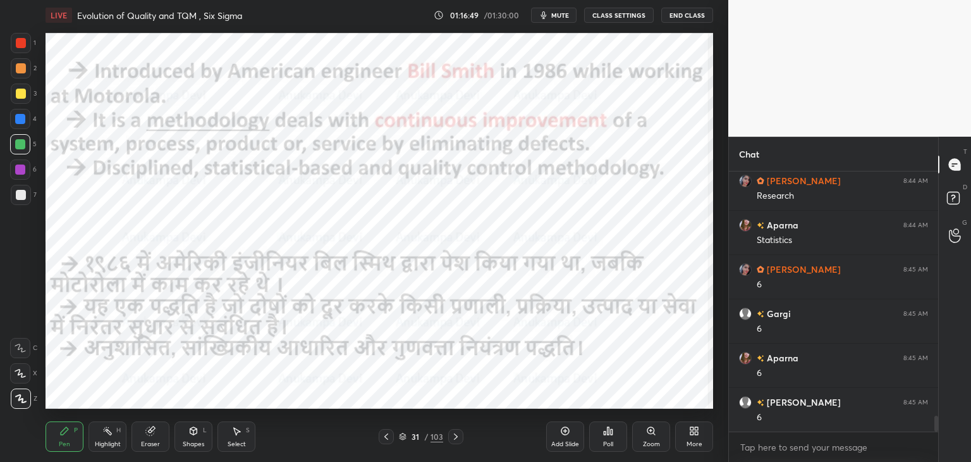
click at [387, 436] on icon at bounding box center [386, 436] width 10 height 10
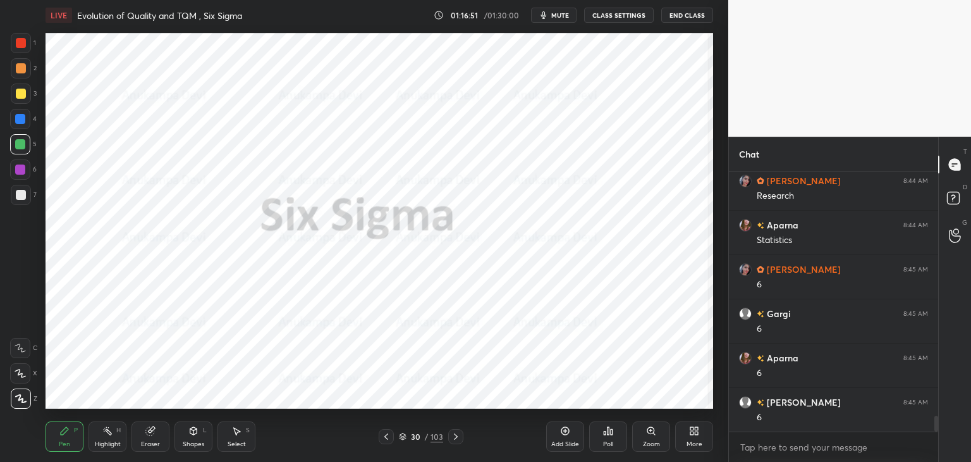
click at [457, 438] on icon at bounding box center [456, 436] width 10 height 10
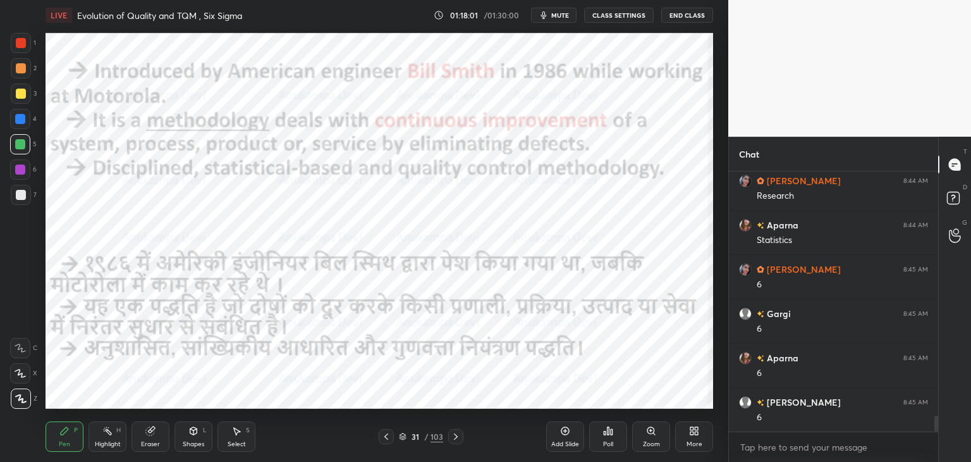
drag, startPoint x: 455, startPoint y: 440, endPoint x: 438, endPoint y: 412, distance: 33.2
click at [455, 440] on icon at bounding box center [456, 436] width 10 height 10
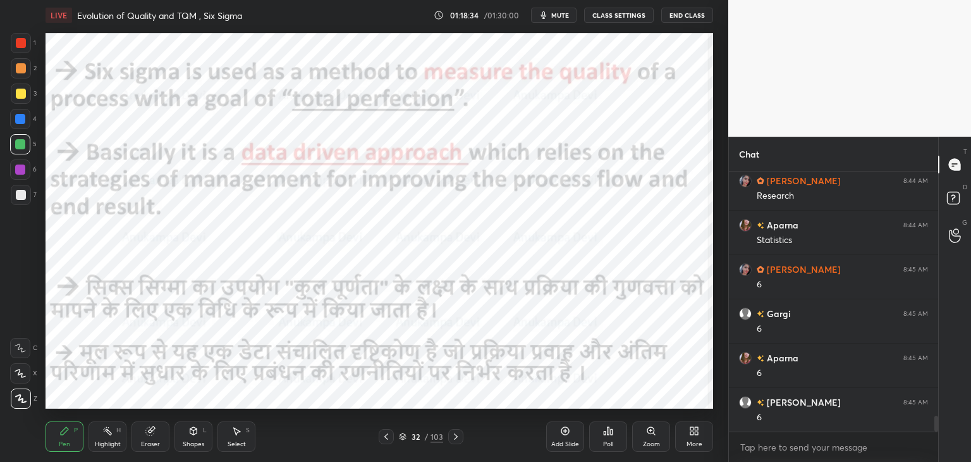
click at [560, 15] on span "mute" at bounding box center [560, 15] width 18 height 9
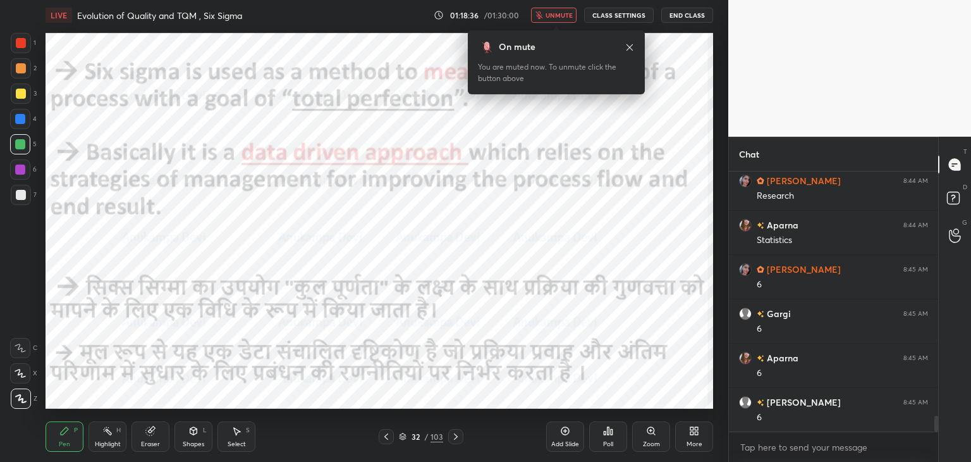
click at [562, 14] on span "unmute" at bounding box center [559, 15] width 27 height 9
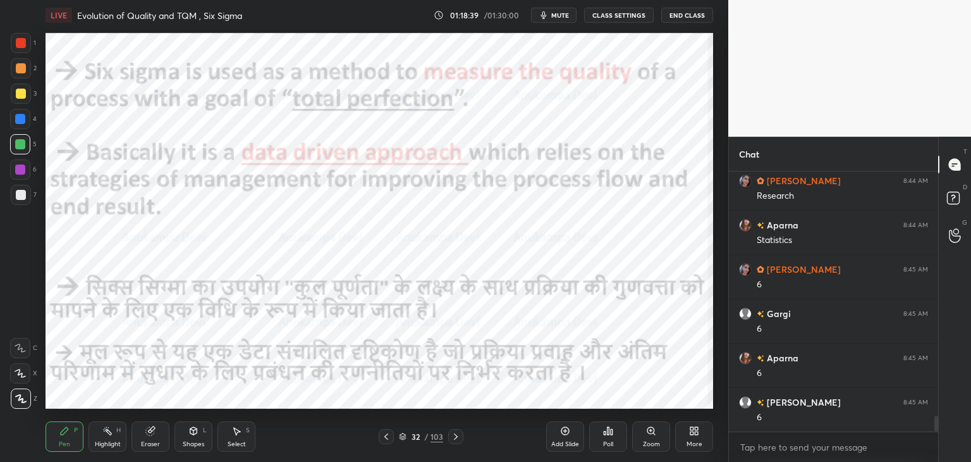
click at [387, 441] on icon at bounding box center [386, 436] width 10 height 10
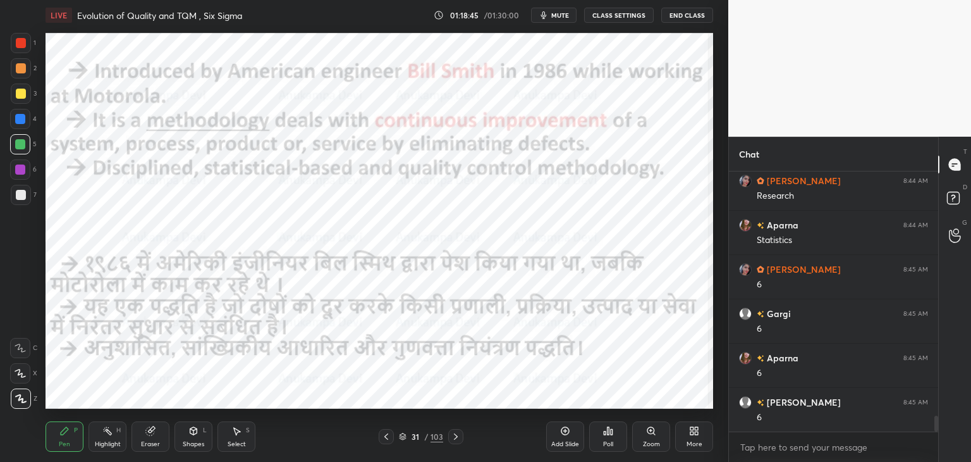
click at [457, 439] on icon at bounding box center [456, 436] width 10 height 10
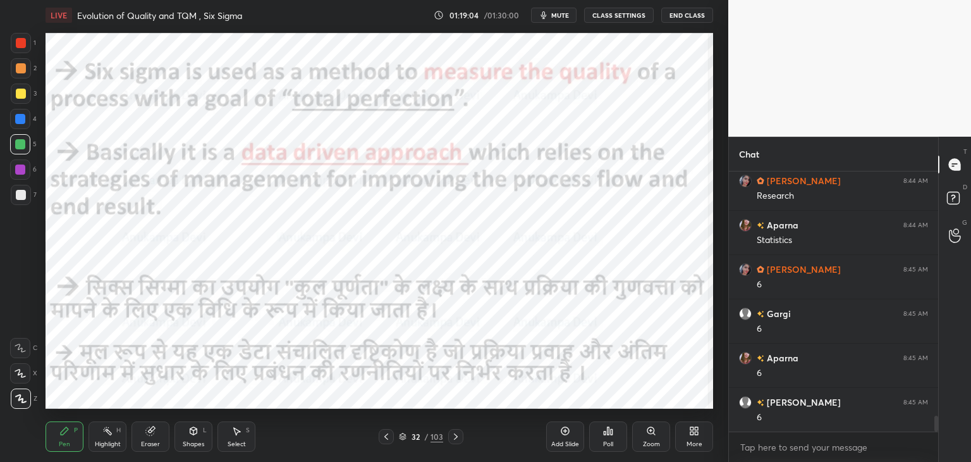
drag, startPoint x: 455, startPoint y: 440, endPoint x: 455, endPoint y: 428, distance: 12.6
click at [455, 440] on icon at bounding box center [456, 436] width 10 height 10
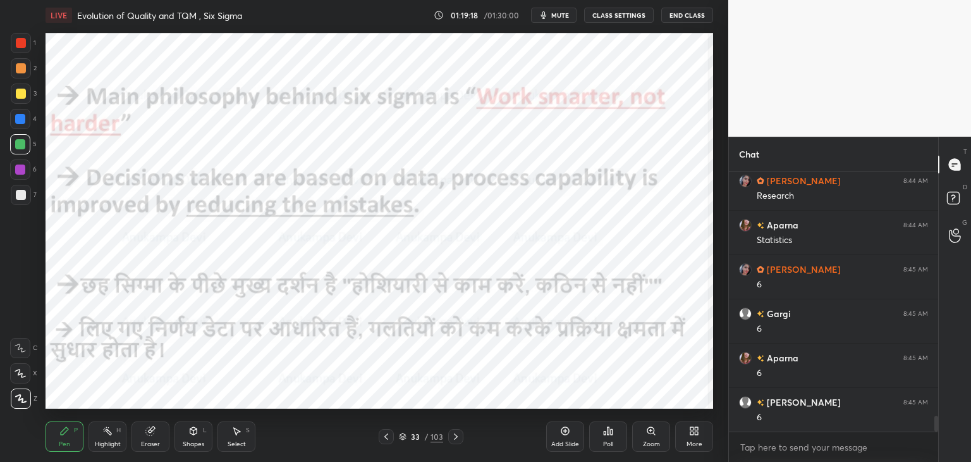
click at [564, 15] on span "mute" at bounding box center [560, 15] width 18 height 9
click at [559, 17] on span "unmute" at bounding box center [559, 15] width 27 height 9
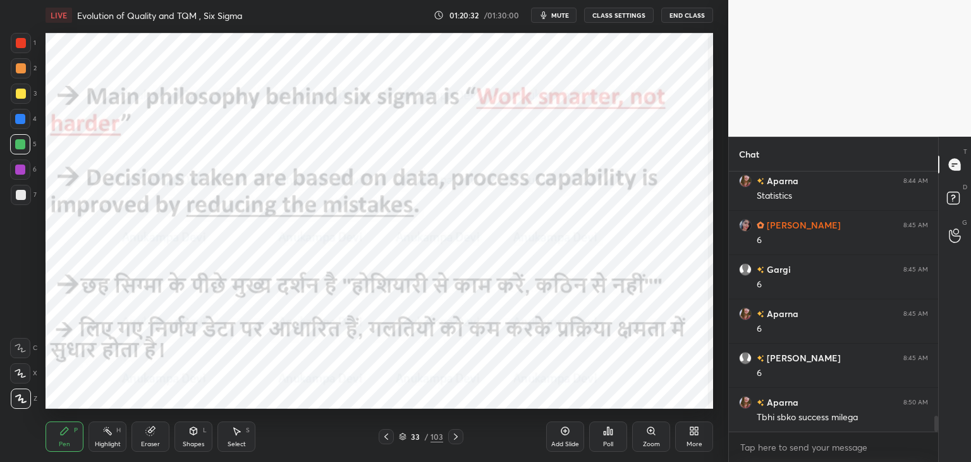
click at [455, 440] on icon at bounding box center [456, 436] width 10 height 10
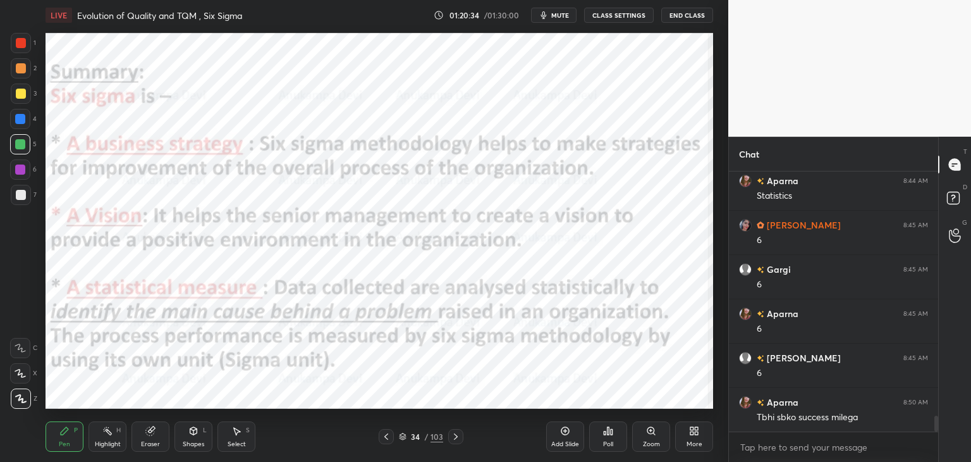
click at [18, 121] on div at bounding box center [20, 119] width 10 height 10
click at [566, 14] on span "mute" at bounding box center [560, 15] width 18 height 9
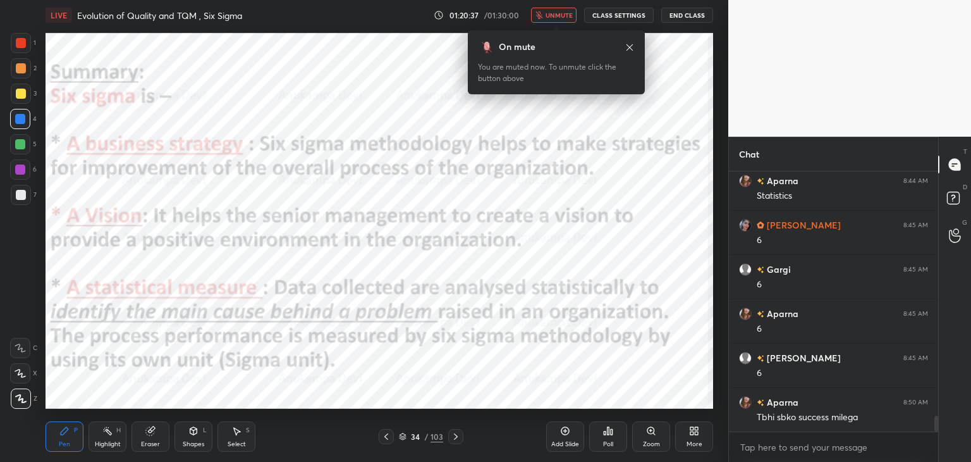
click at [563, 12] on span "unmute" at bounding box center [559, 15] width 27 height 9
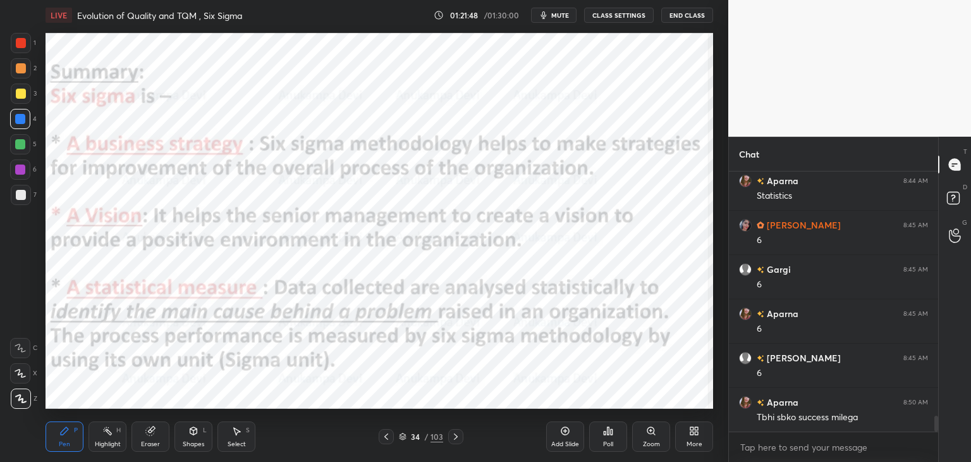
click at [453, 440] on icon at bounding box center [456, 436] width 10 height 10
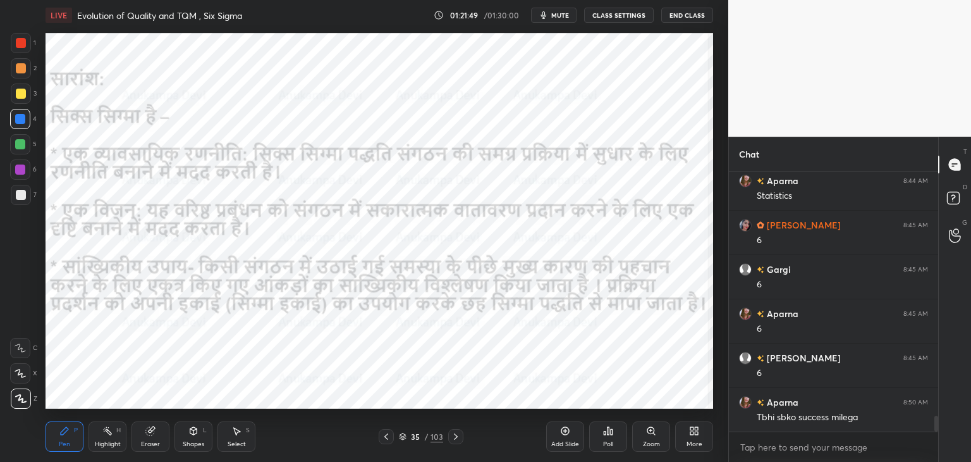
click at [453, 438] on icon at bounding box center [456, 436] width 10 height 10
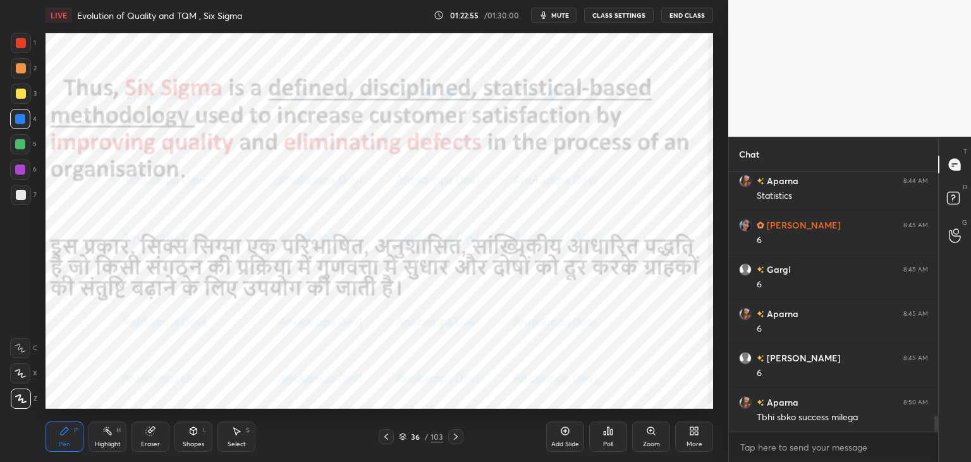
click at [562, 16] on span "mute" at bounding box center [560, 15] width 18 height 9
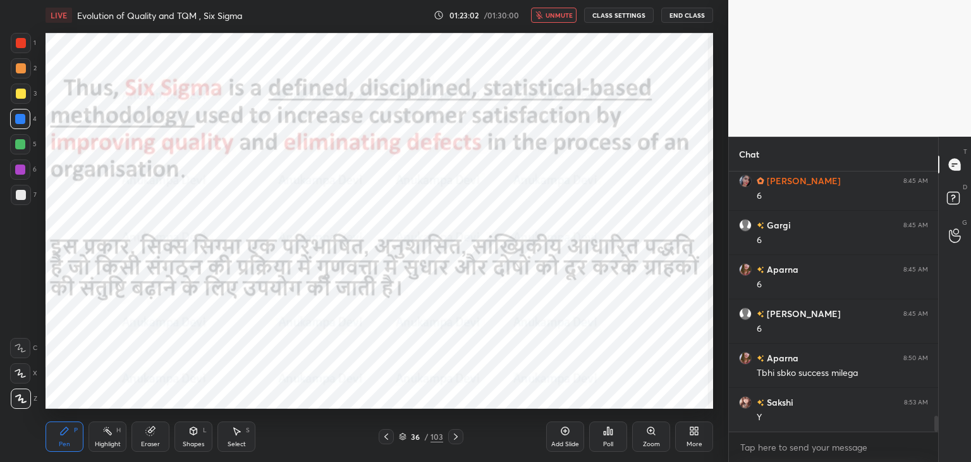
click at [566, 18] on button "unmute" at bounding box center [554, 15] width 46 height 15
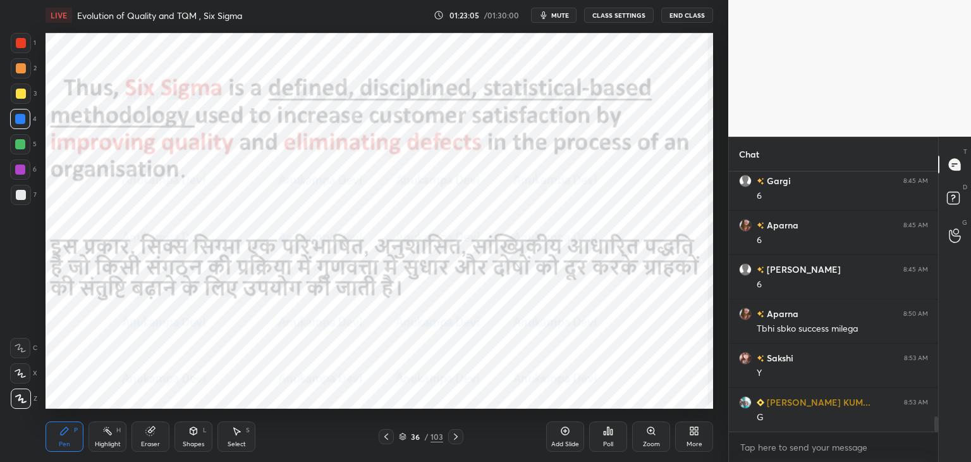
click at [458, 438] on icon at bounding box center [456, 436] width 10 height 10
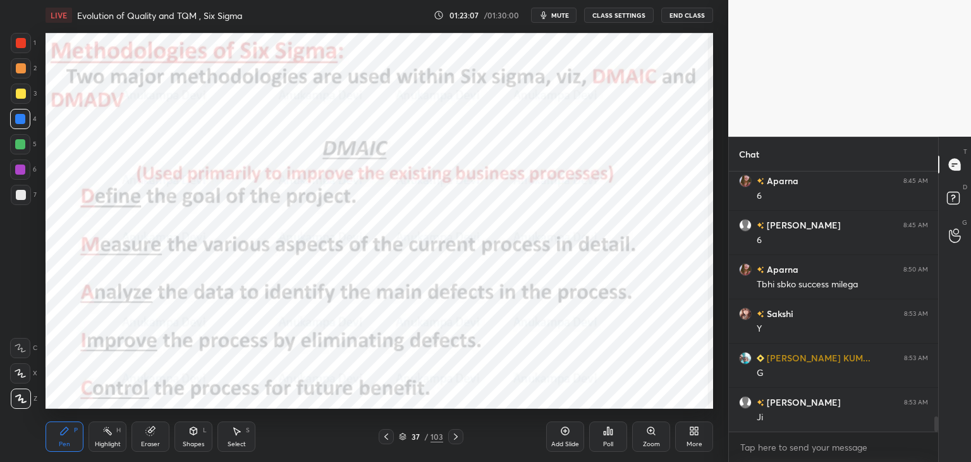
scroll to position [4208, 0]
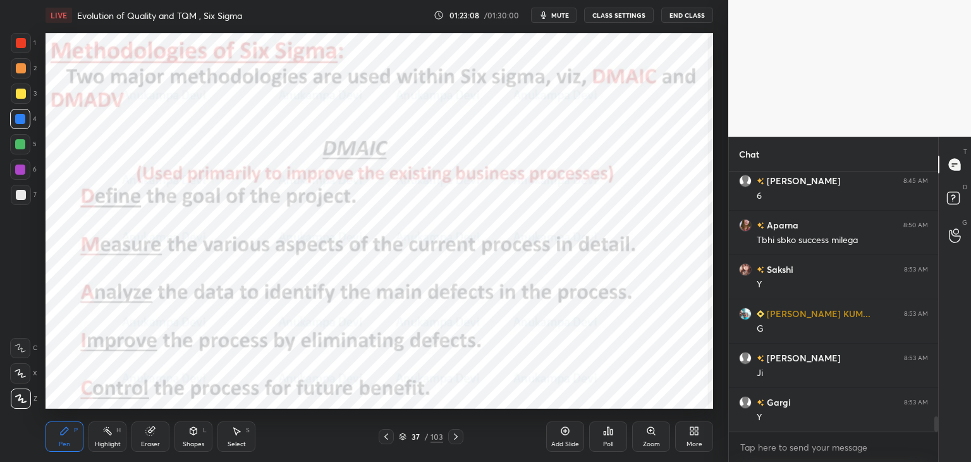
drag, startPoint x: 20, startPoint y: 173, endPoint x: 35, endPoint y: 168, distance: 16.0
click at [22, 173] on div at bounding box center [20, 169] width 10 height 10
click at [564, 429] on icon at bounding box center [565, 431] width 10 height 10
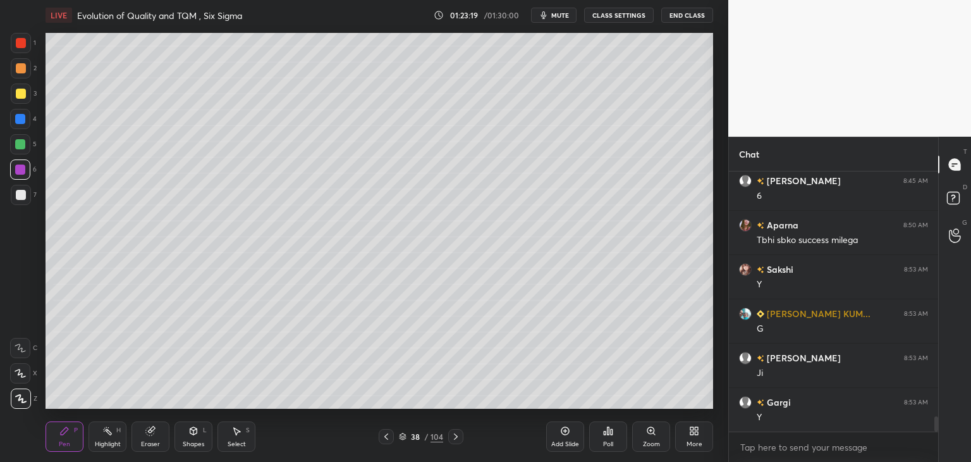
click at [20, 195] on div at bounding box center [21, 195] width 10 height 10
click at [21, 90] on div at bounding box center [21, 94] width 10 height 10
click at [23, 120] on div at bounding box center [20, 119] width 10 height 10
drag, startPoint x: 386, startPoint y: 435, endPoint x: 393, endPoint y: 420, distance: 16.4
click at [386, 434] on icon at bounding box center [386, 436] width 10 height 10
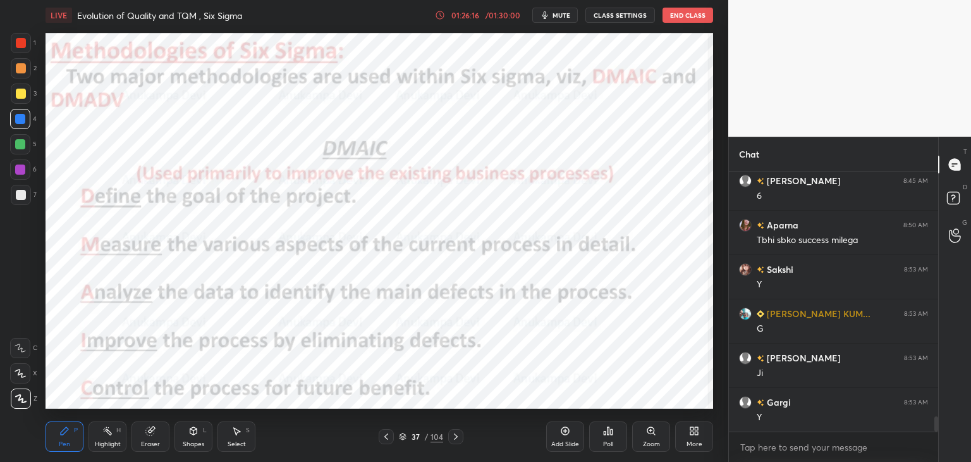
click at [23, 168] on div at bounding box center [20, 169] width 10 height 10
click at [388, 438] on icon at bounding box center [386, 436] width 10 height 10
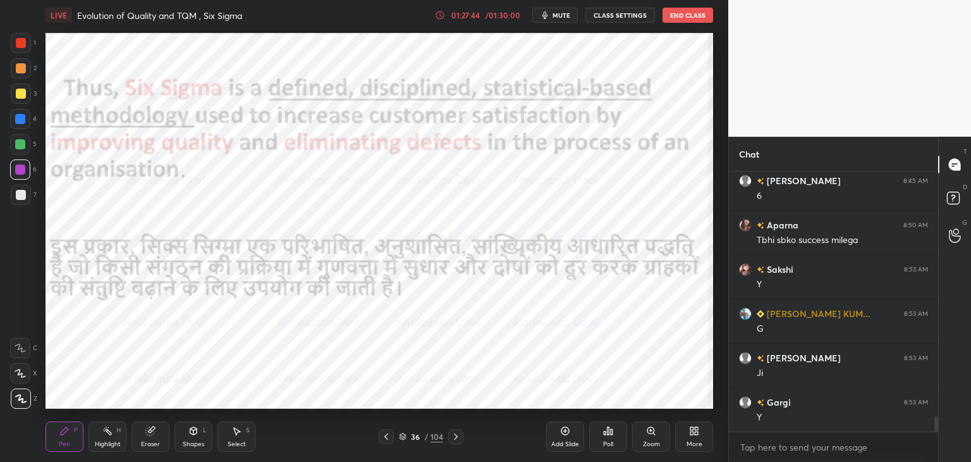
click at [456, 438] on icon at bounding box center [456, 436] width 4 height 6
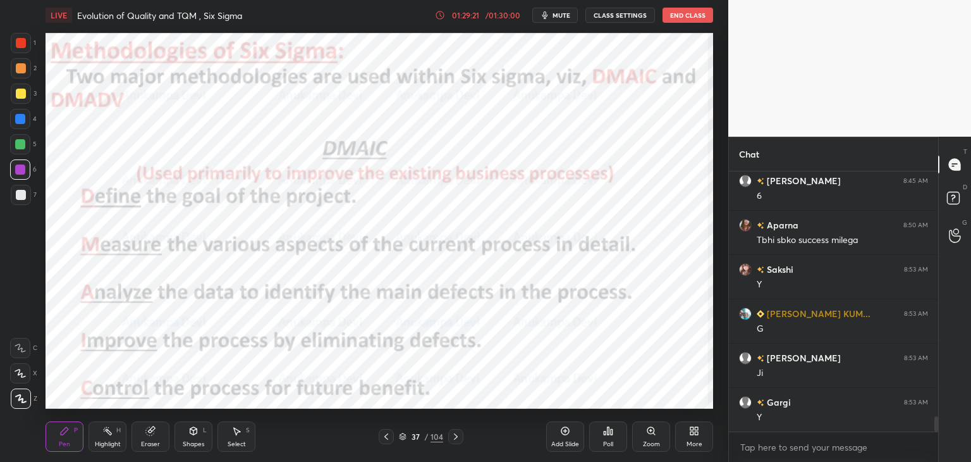
click at [455, 436] on icon at bounding box center [456, 436] width 10 height 10
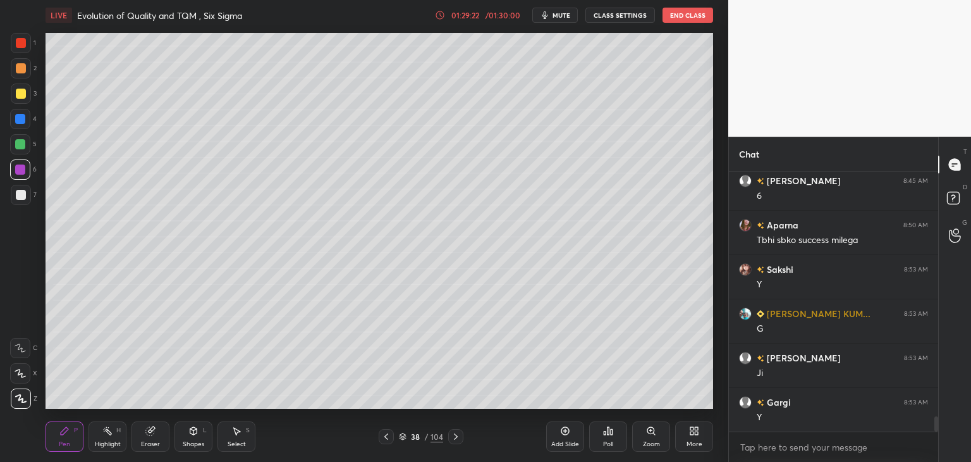
click at [456, 439] on icon at bounding box center [456, 436] width 10 height 10
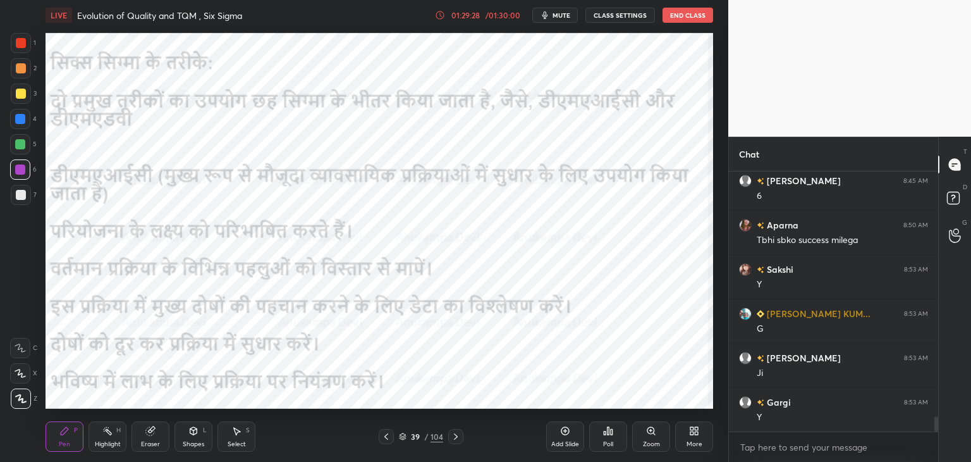
drag, startPoint x: 456, startPoint y: 439, endPoint x: 450, endPoint y: 432, distance: 9.4
click at [456, 438] on icon at bounding box center [456, 436] width 10 height 10
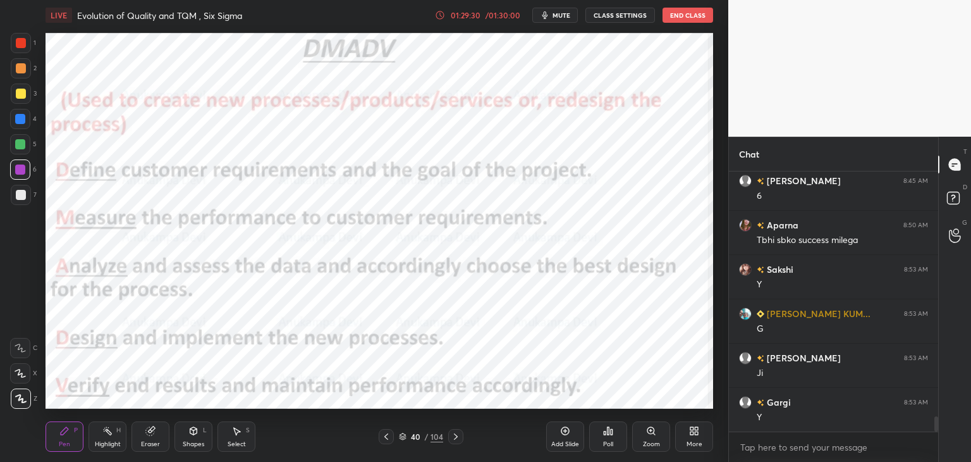
click at [20, 147] on div at bounding box center [20, 144] width 10 height 10
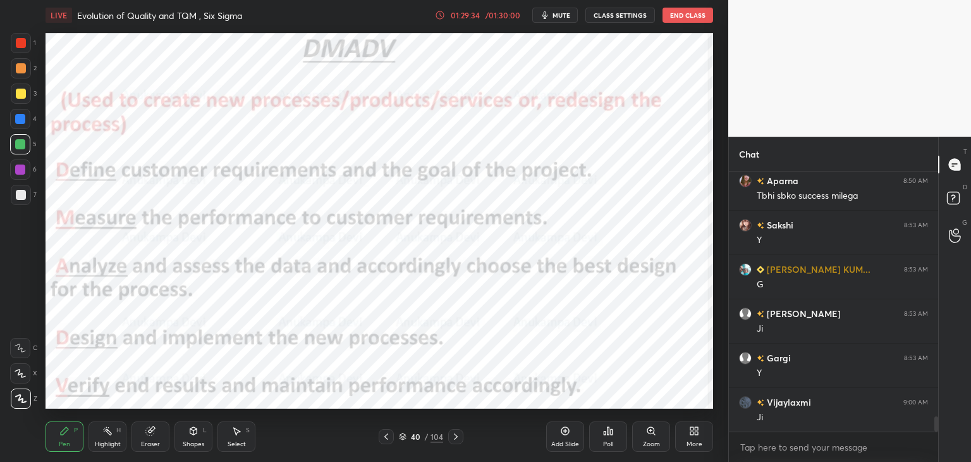
scroll to position [4297, 0]
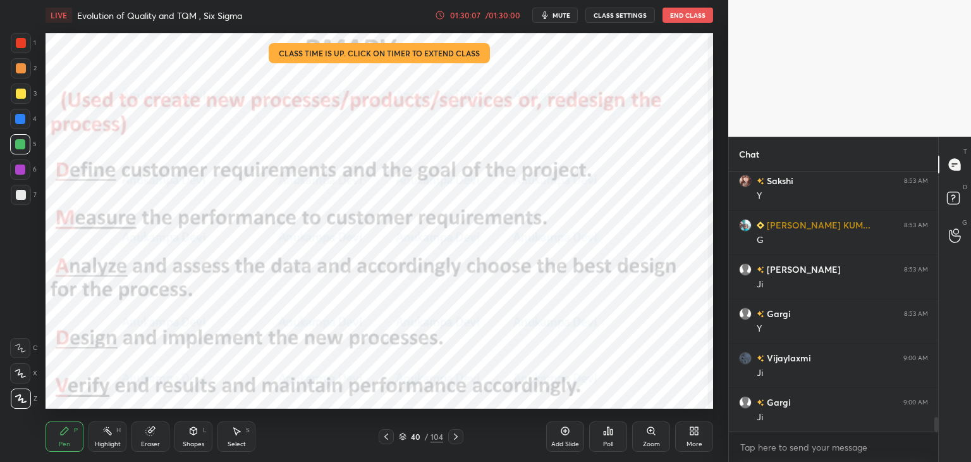
click at [387, 438] on icon at bounding box center [386, 436] width 10 height 10
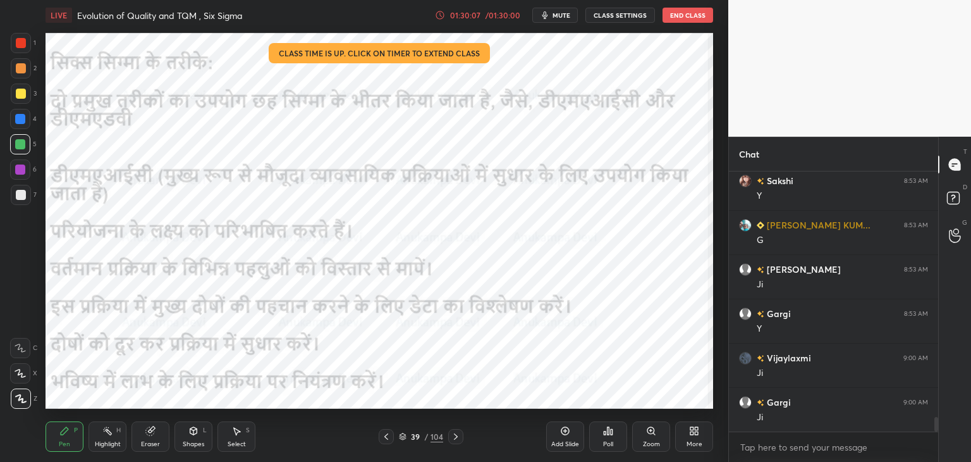
click at [386, 437] on icon at bounding box center [386, 436] width 10 height 10
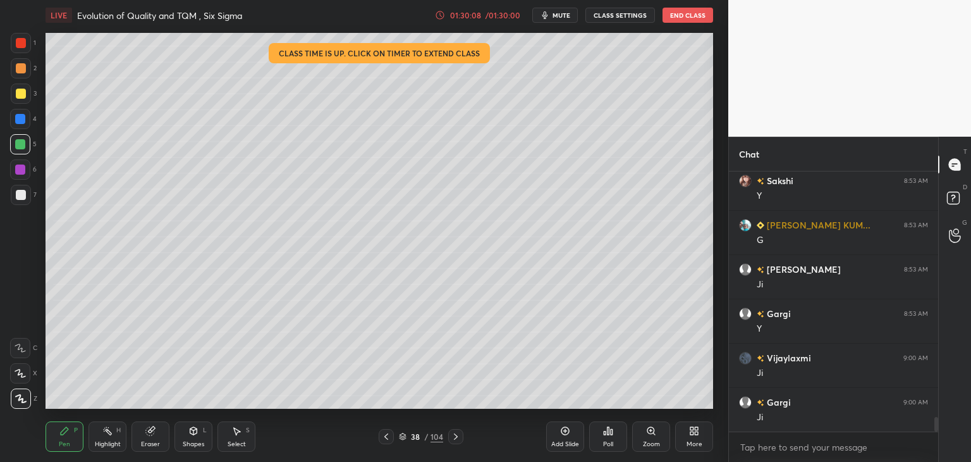
click at [385, 436] on icon at bounding box center [387, 436] width 4 height 6
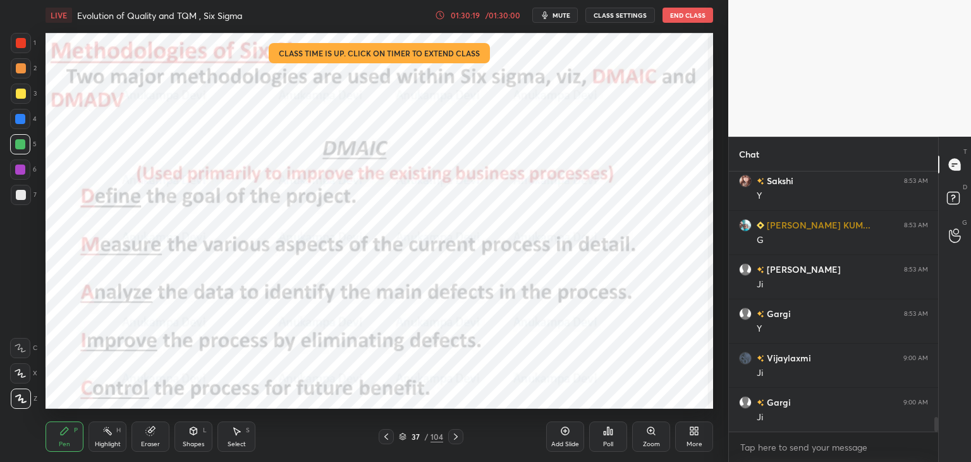
click at [455, 439] on icon at bounding box center [456, 436] width 10 height 10
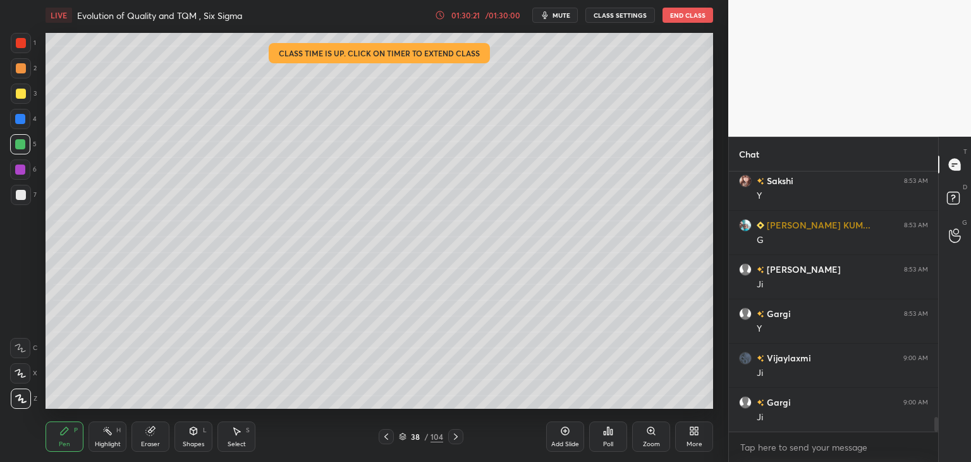
click at [455, 438] on icon at bounding box center [456, 436] width 4 height 6
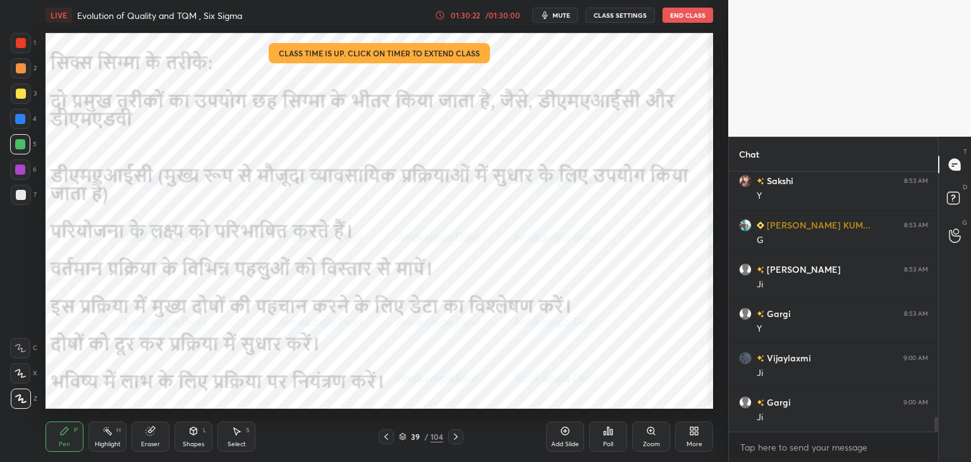
click at [455, 438] on icon at bounding box center [456, 436] width 10 height 10
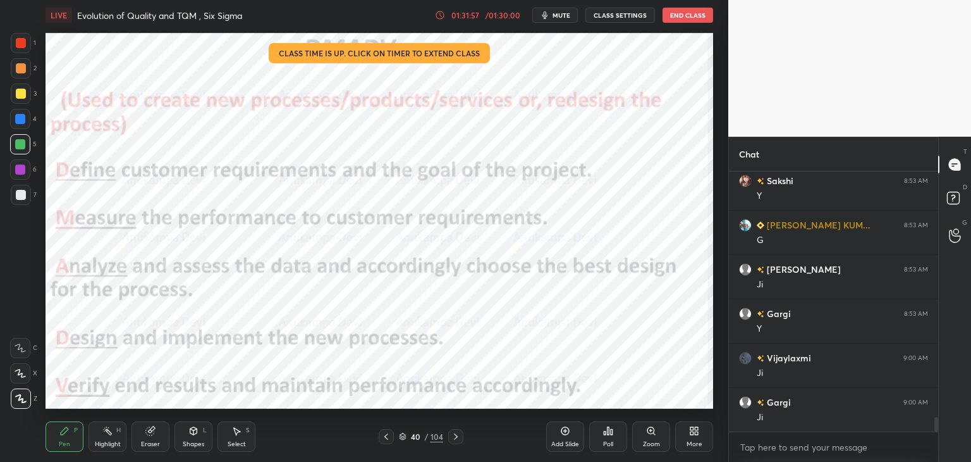
click at [457, 439] on icon at bounding box center [456, 436] width 10 height 10
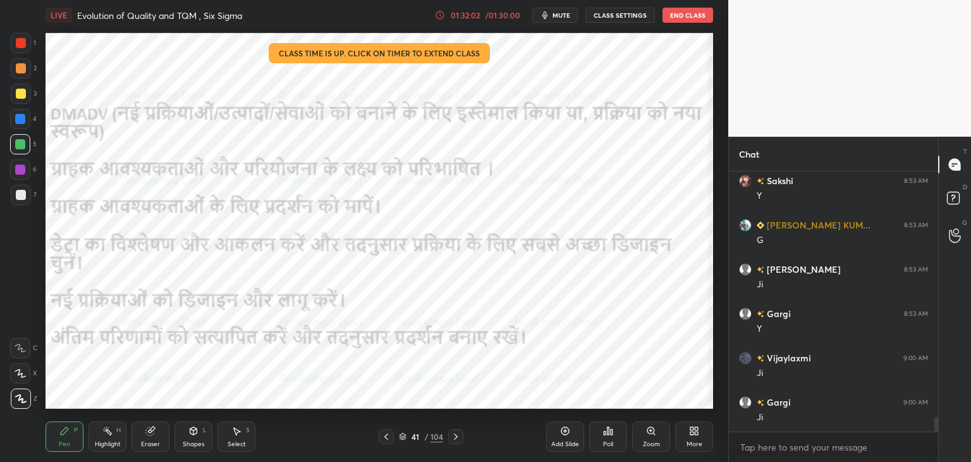
drag, startPoint x: 385, startPoint y: 438, endPoint x: 395, endPoint y: 437, distance: 10.8
click at [386, 438] on icon at bounding box center [386, 436] width 10 height 10
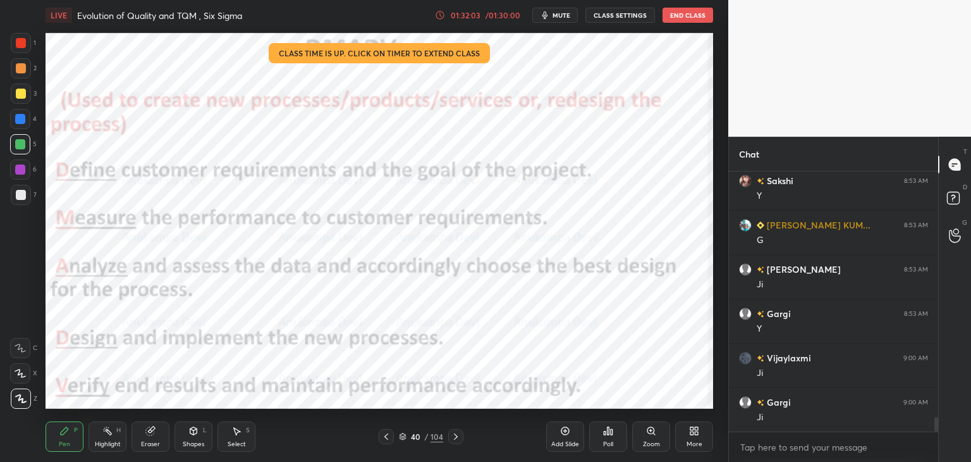
click at [401, 438] on icon at bounding box center [403, 437] width 8 height 8
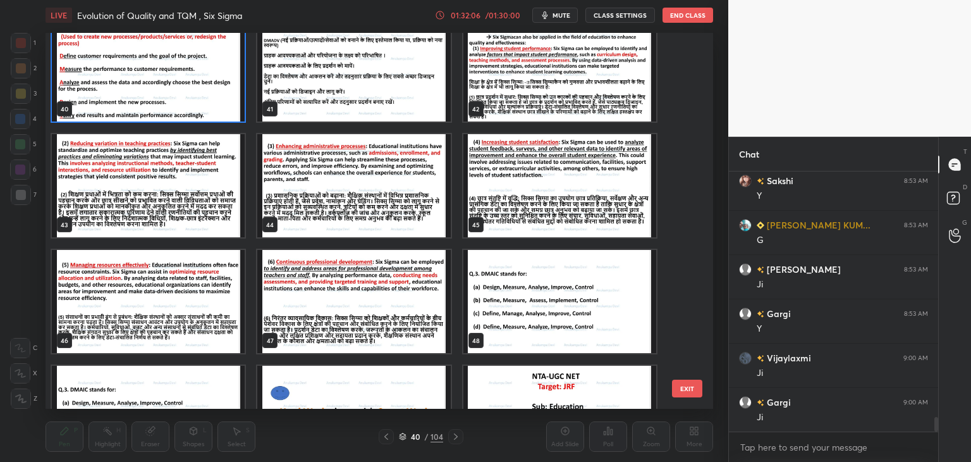
scroll to position [1476, 0]
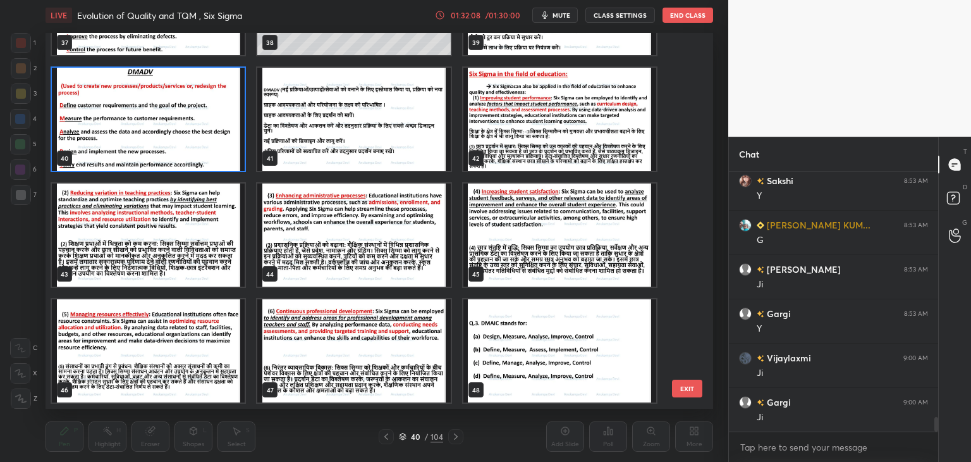
click at [527, 142] on img "grid" at bounding box center [560, 119] width 193 height 103
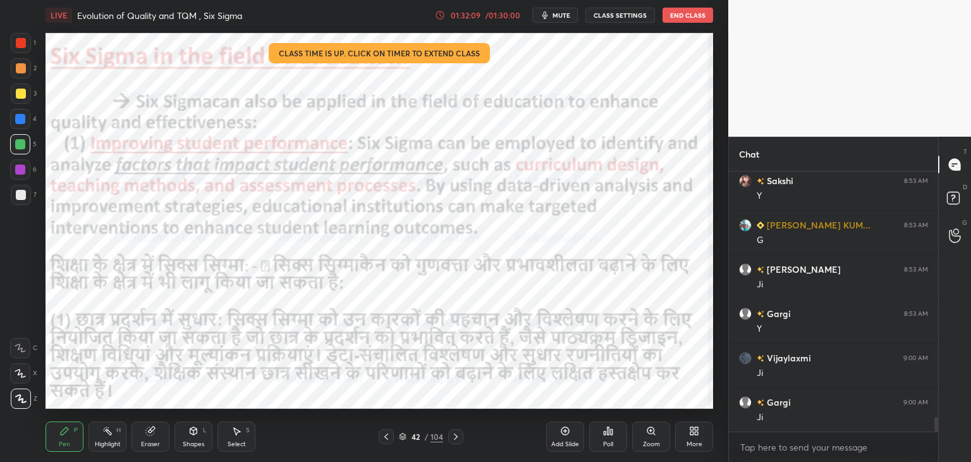
drag, startPoint x: 528, startPoint y: 142, endPoint x: 550, endPoint y: 137, distance: 22.2
click at [528, 143] on img "grid" at bounding box center [560, 119] width 193 height 103
click at [453, 436] on icon at bounding box center [456, 436] width 10 height 10
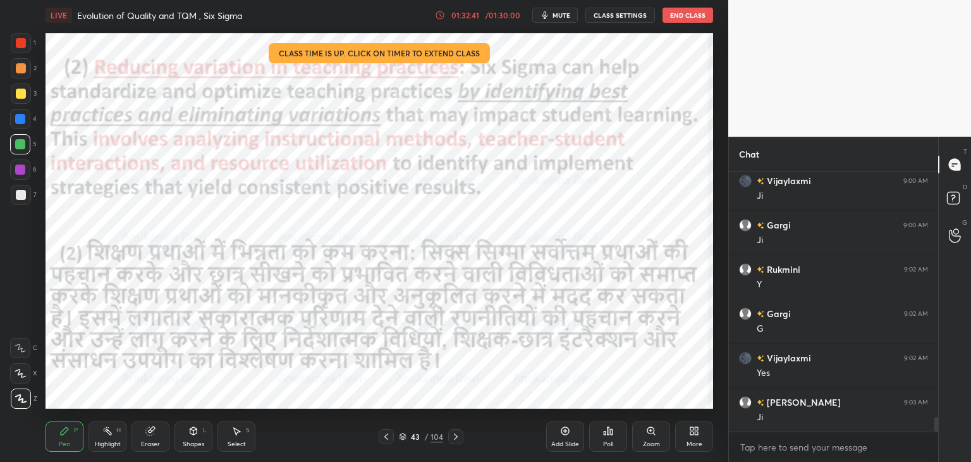
click at [387, 436] on icon at bounding box center [386, 436] width 10 height 10
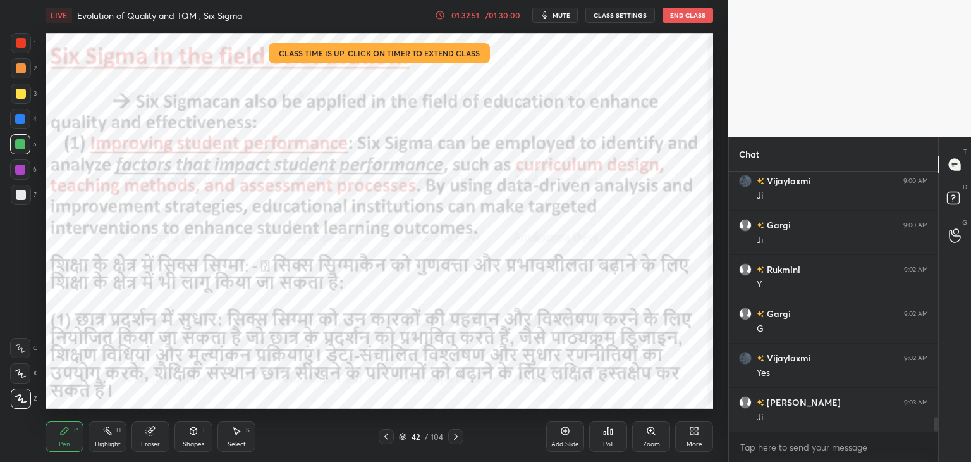
click at [456, 441] on icon at bounding box center [456, 436] width 10 height 10
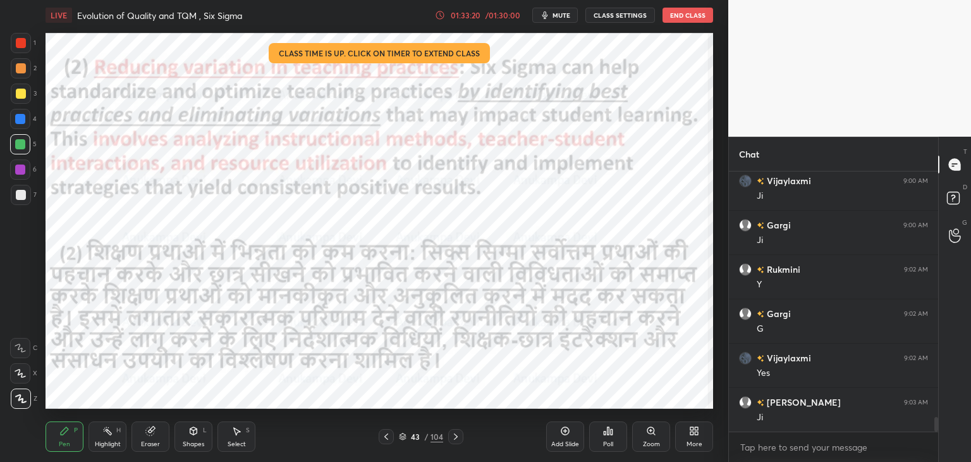
click at [453, 440] on icon at bounding box center [456, 436] width 10 height 10
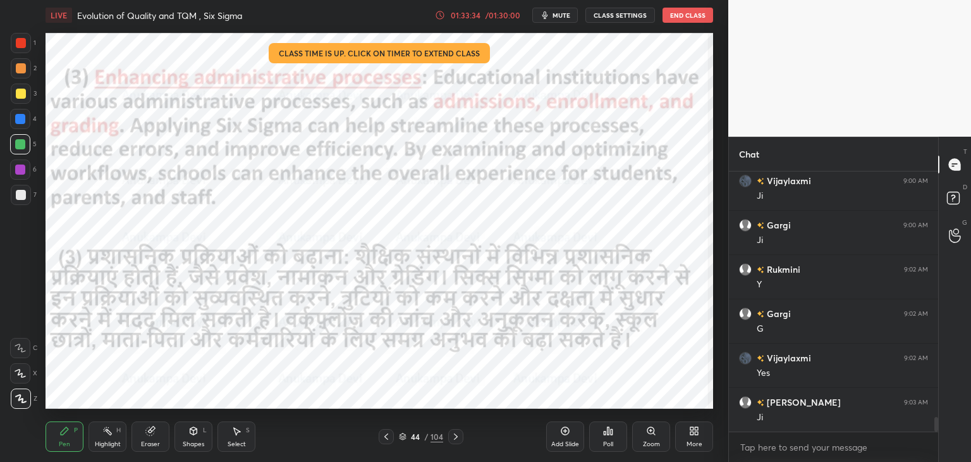
click at [455, 440] on icon at bounding box center [456, 436] width 10 height 10
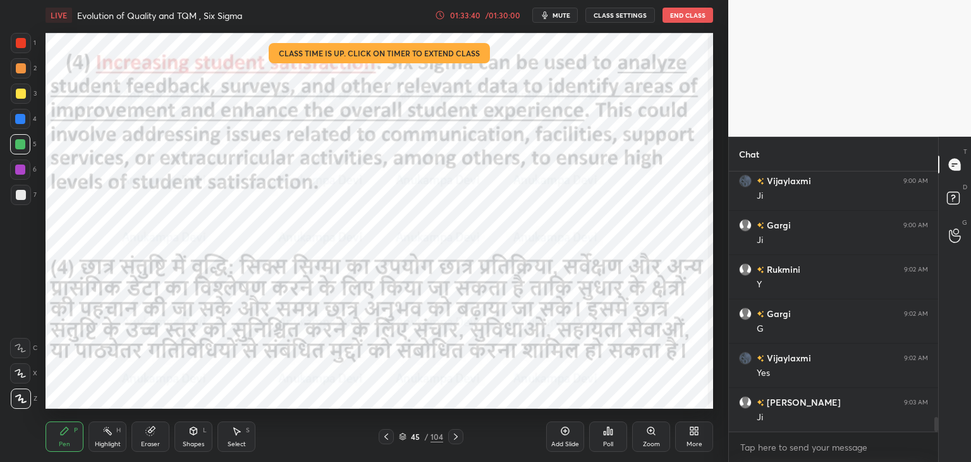
click at [455, 435] on icon at bounding box center [456, 436] width 10 height 10
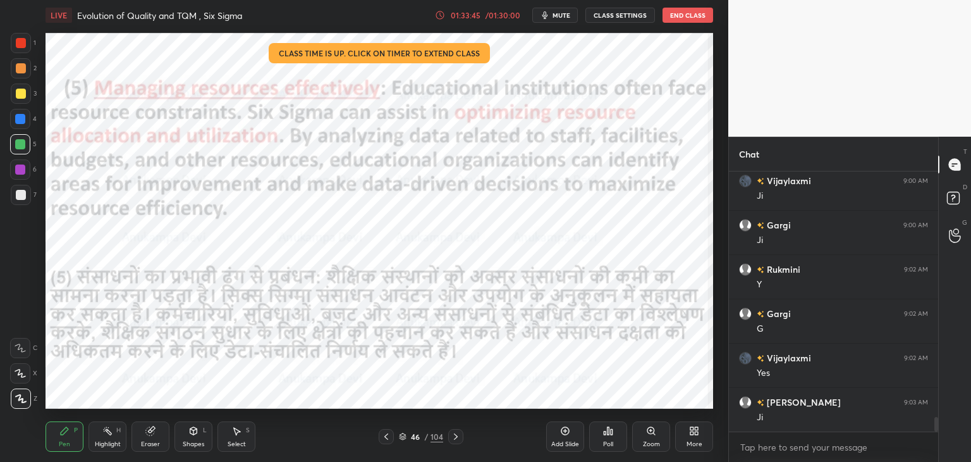
click at [455, 437] on icon at bounding box center [456, 436] width 10 height 10
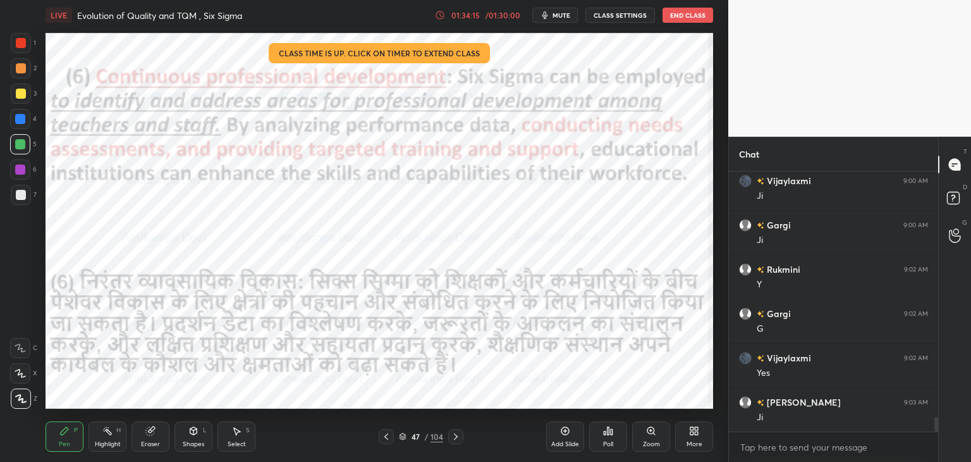
click at [455, 438] on icon at bounding box center [456, 436] width 10 height 10
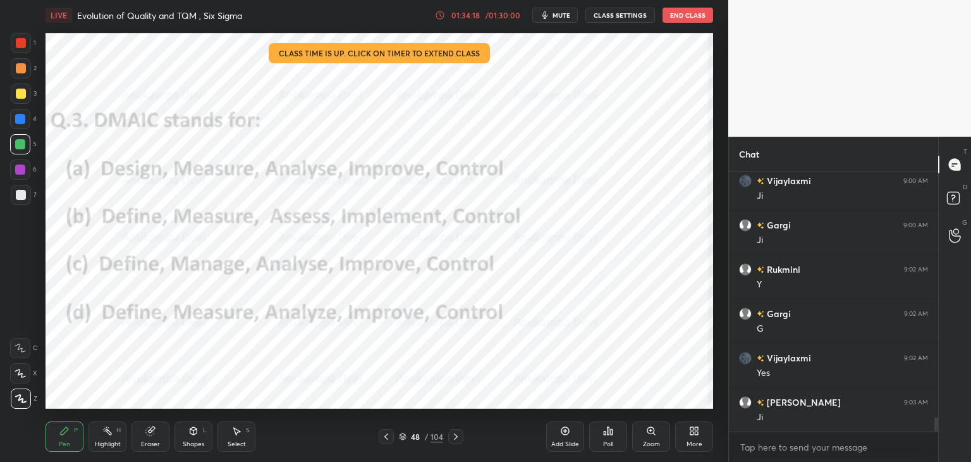
click at [401, 440] on icon at bounding box center [403, 437] width 8 height 8
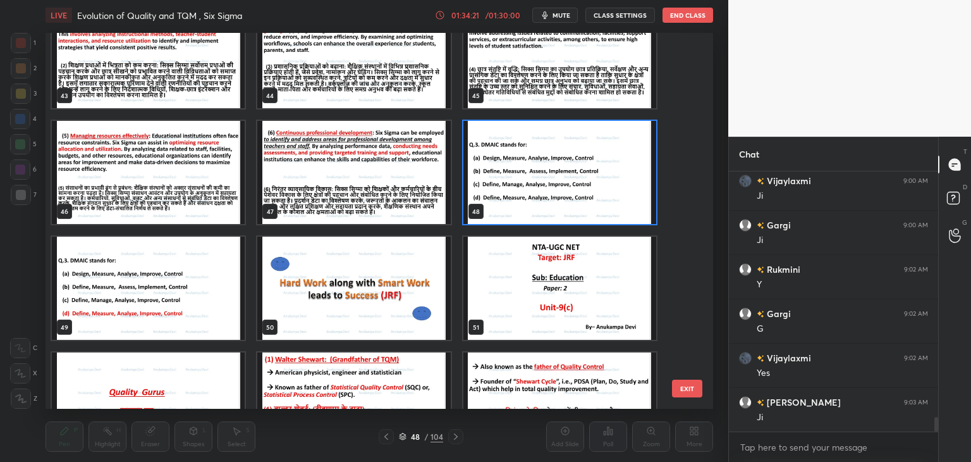
scroll to position [1704, 0]
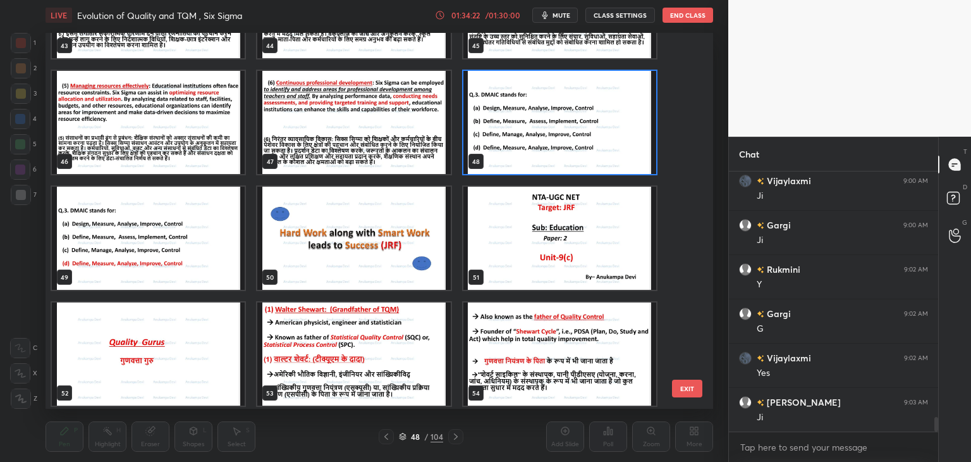
click at [620, 150] on img "grid" at bounding box center [560, 122] width 193 height 103
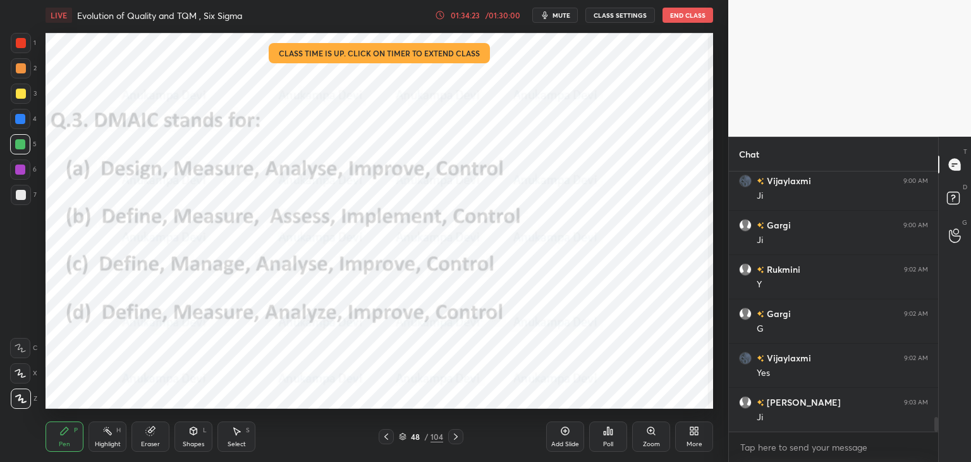
click at [606, 438] on div "Poll" at bounding box center [608, 436] width 38 height 30
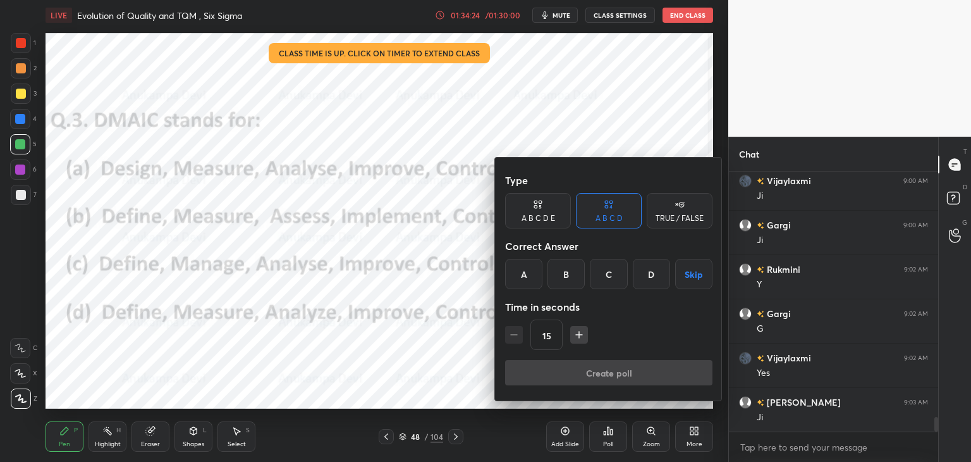
click at [651, 273] on div "D" at bounding box center [651, 274] width 37 height 30
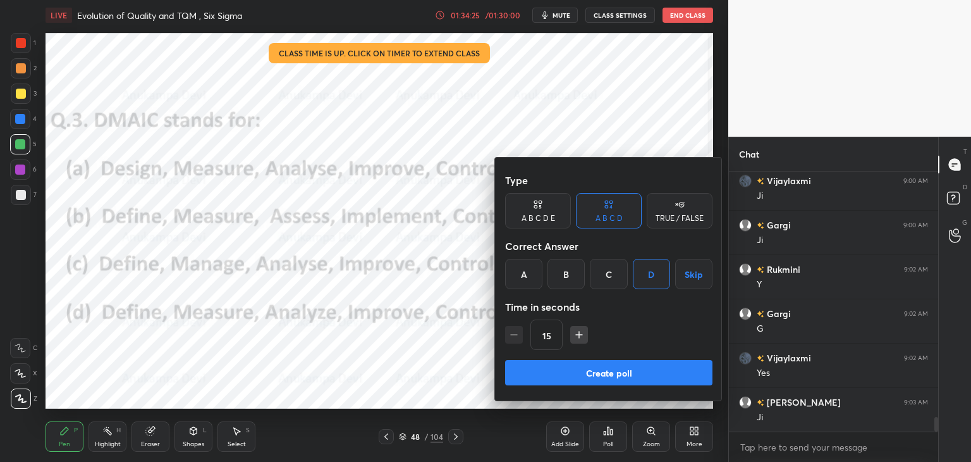
click at [631, 375] on button "Create poll" at bounding box center [608, 372] width 207 height 25
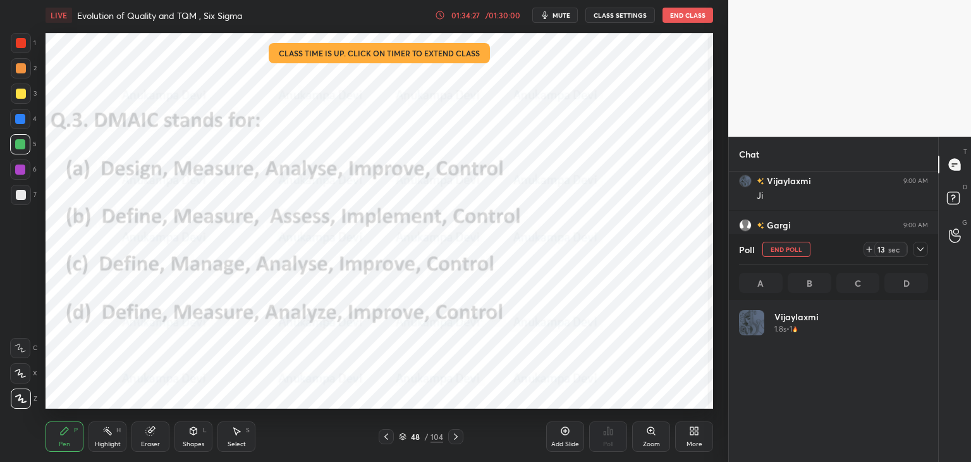
scroll to position [148, 185]
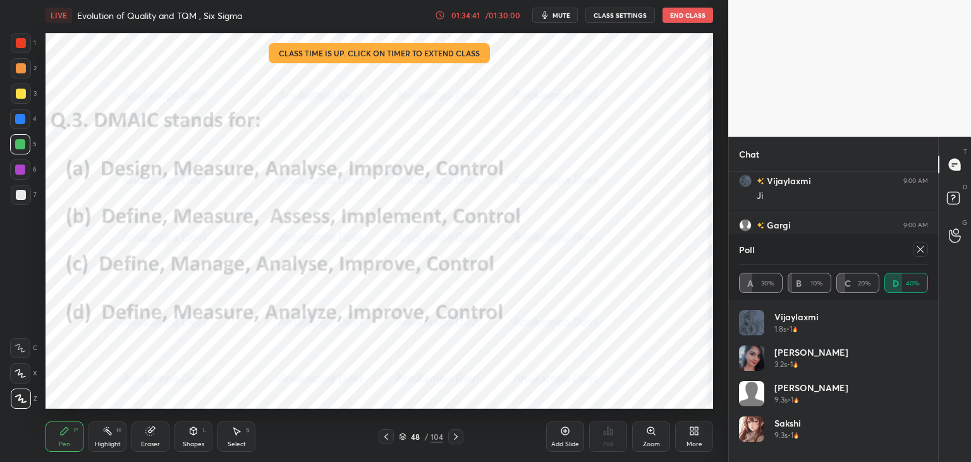
drag, startPoint x: 923, startPoint y: 250, endPoint x: 725, endPoint y: 241, distance: 198.1
click at [920, 249] on icon at bounding box center [921, 249] width 10 height 10
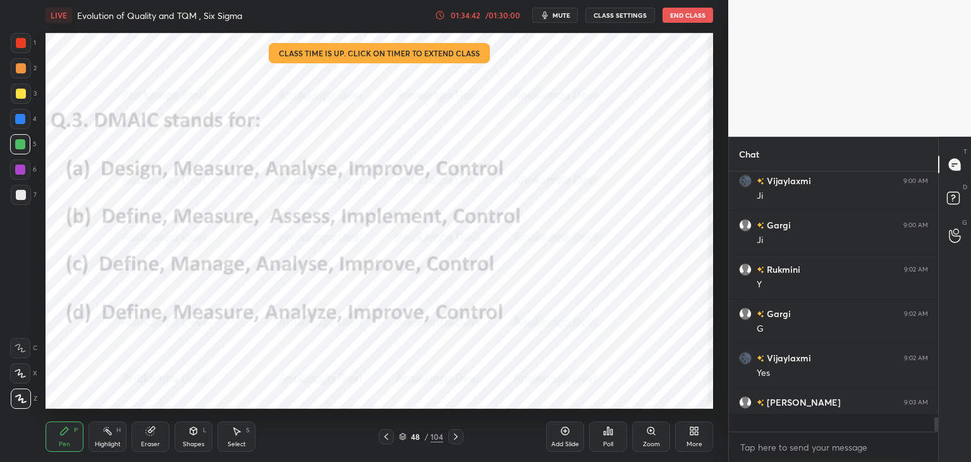
scroll to position [4, 4]
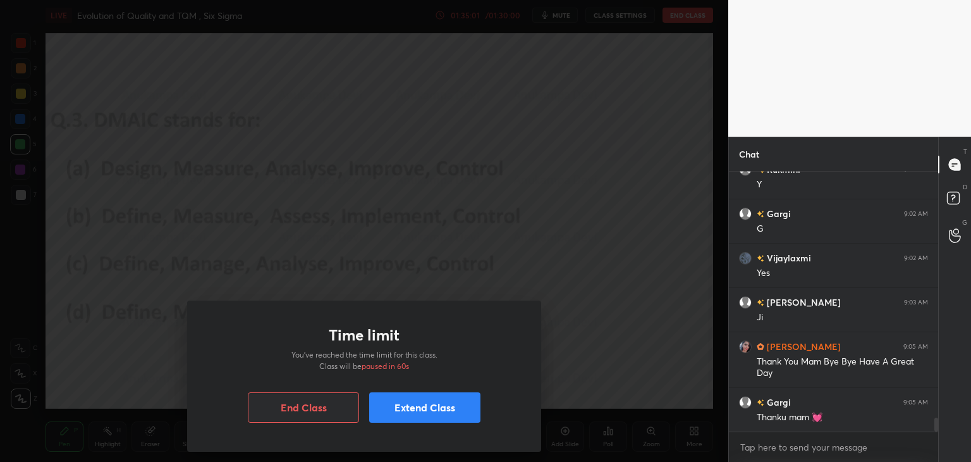
drag, startPoint x: 438, startPoint y: 412, endPoint x: 431, endPoint y: 404, distance: 10.8
click at [438, 412] on button "Extend Class" at bounding box center [424, 407] width 111 height 30
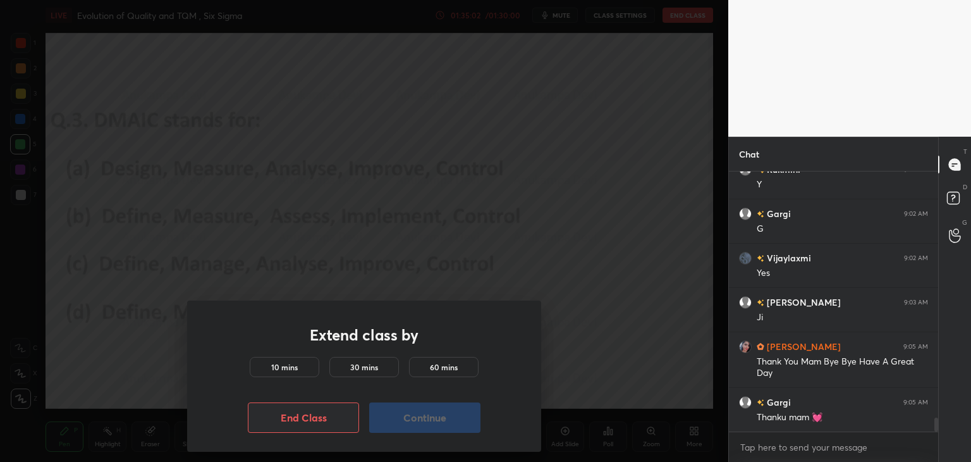
drag, startPoint x: 299, startPoint y: 365, endPoint x: 320, endPoint y: 375, distance: 23.8
click at [299, 365] on div "10 mins" at bounding box center [285, 367] width 70 height 20
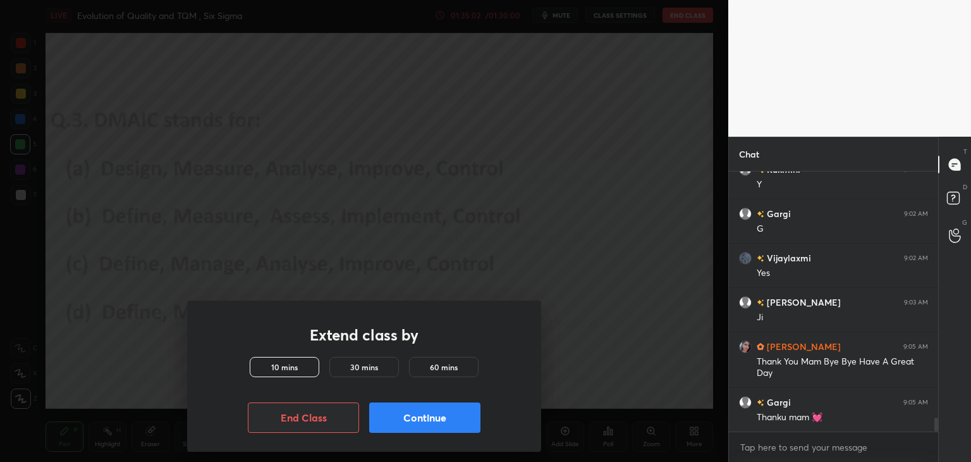
click at [406, 421] on button "Continue" at bounding box center [424, 417] width 111 height 30
click at [405, 421] on button "Continue" at bounding box center [424, 417] width 111 height 30
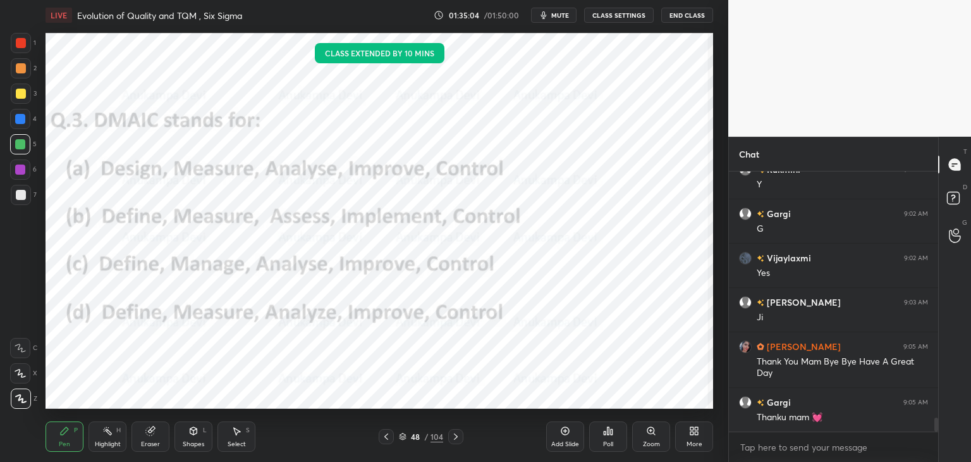
click at [402, 438] on icon at bounding box center [403, 437] width 8 height 8
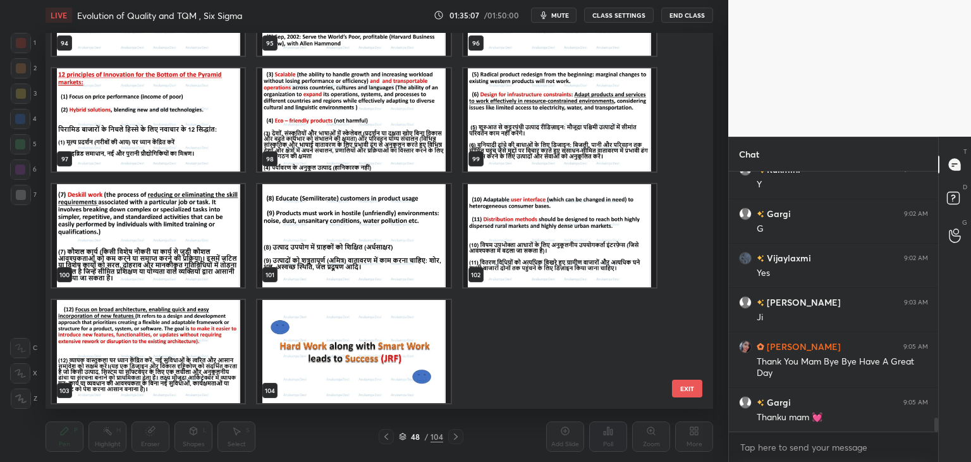
click at [334, 360] on img "grid" at bounding box center [353, 351] width 193 height 103
click at [333, 362] on img "grid" at bounding box center [353, 351] width 193 height 103
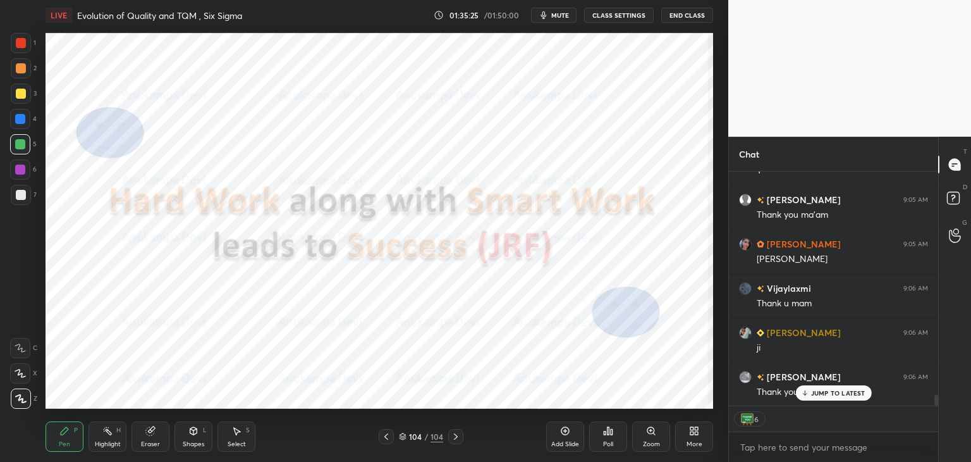
click at [808, 396] on icon at bounding box center [805, 393] width 8 height 8
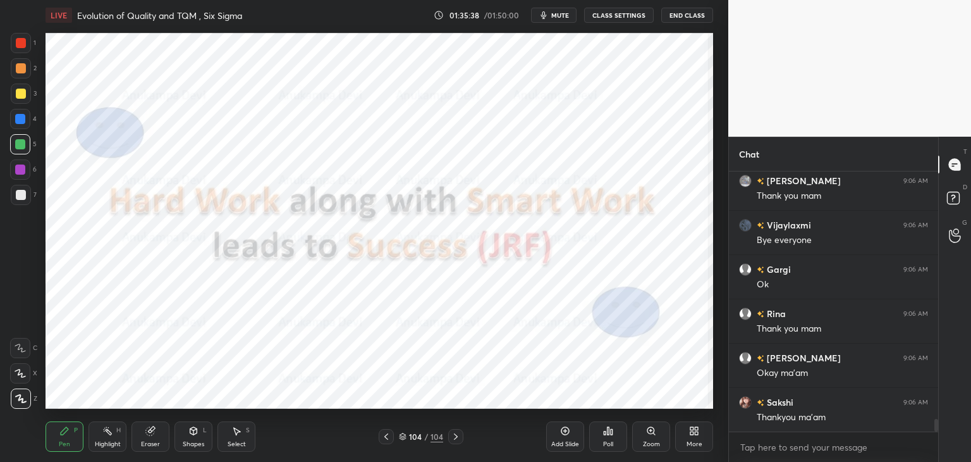
click at [681, 15] on button "End Class" at bounding box center [688, 15] width 52 height 15
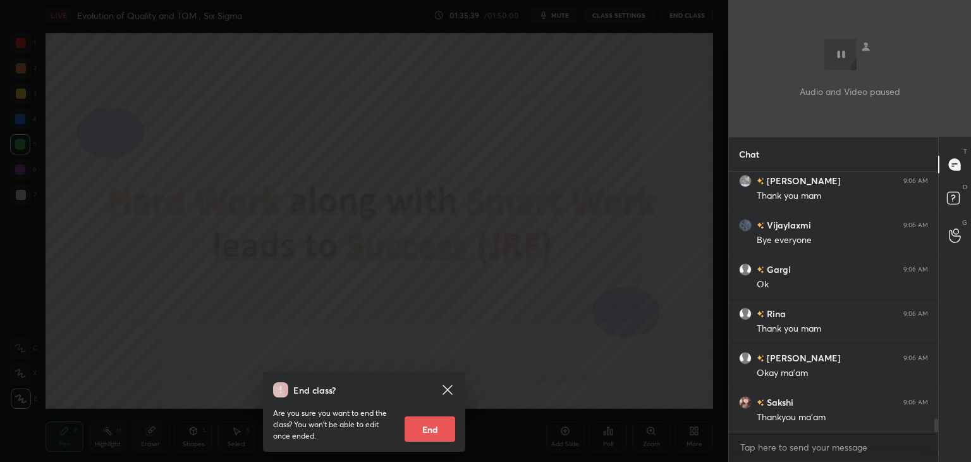
click at [438, 438] on button "End" at bounding box center [430, 428] width 51 height 25
type textarea "x"
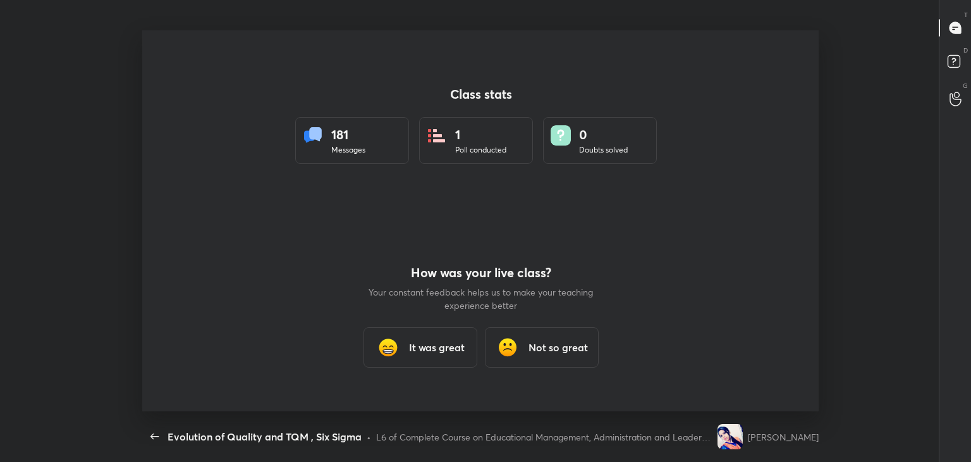
click at [453, 351] on h3 "It was great" at bounding box center [437, 347] width 56 height 15
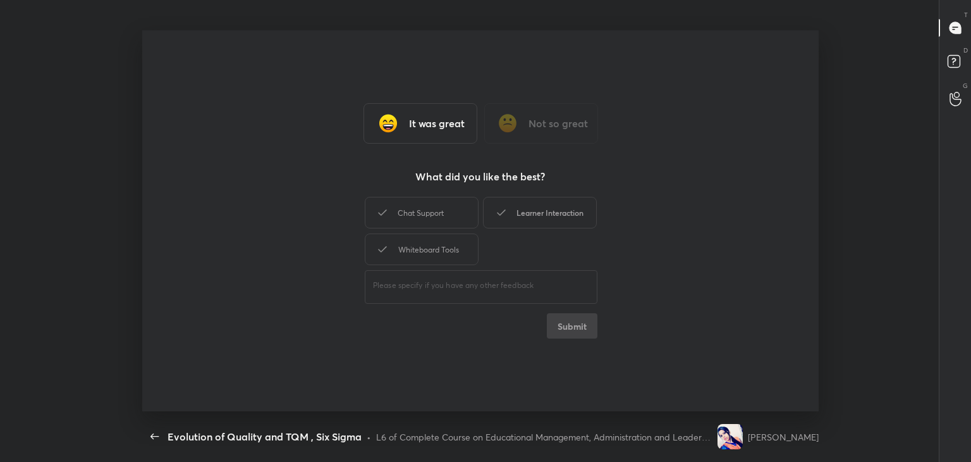
click at [580, 211] on div "Learner Interaction" at bounding box center [540, 213] width 114 height 32
click at [582, 330] on button "Submit" at bounding box center [571, 325] width 51 height 25
